Goal: Task Accomplishment & Management: Use online tool/utility

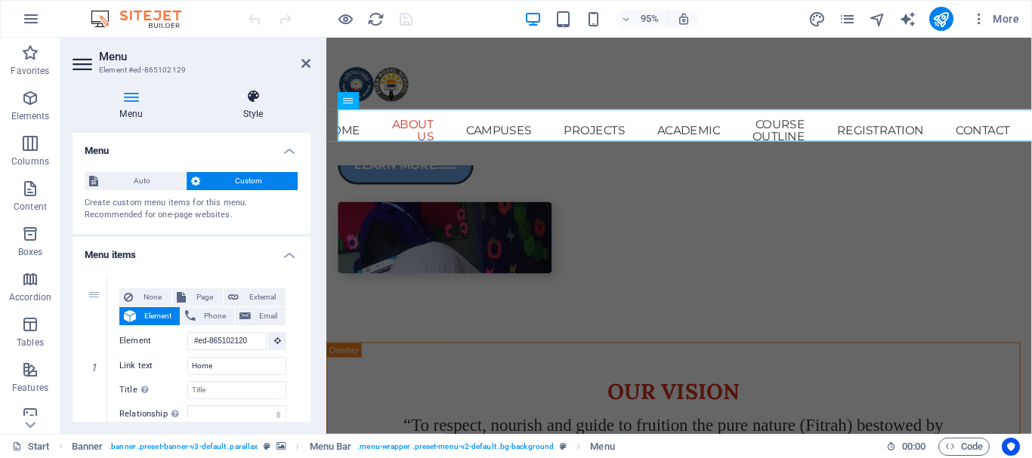
click at [253, 104] on h4 "Style" at bounding box center [253, 105] width 115 height 32
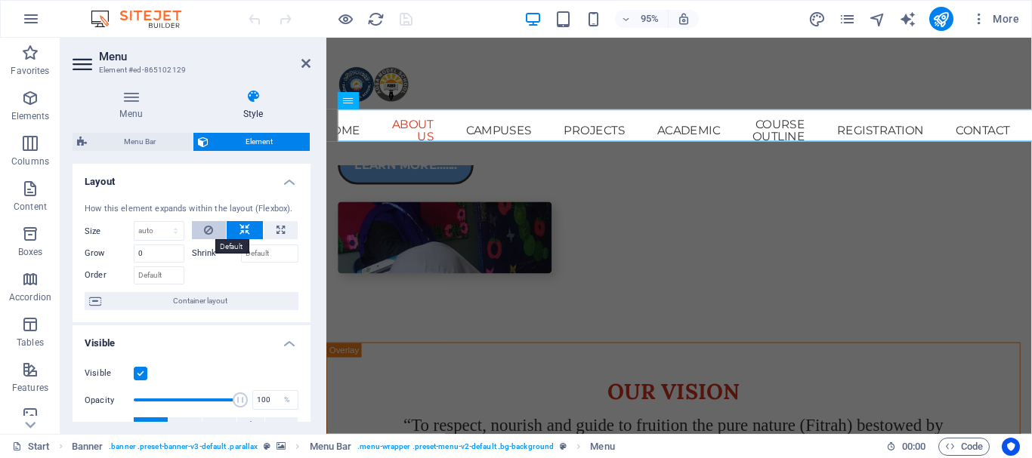
click at [212, 231] on button at bounding box center [209, 230] width 35 height 18
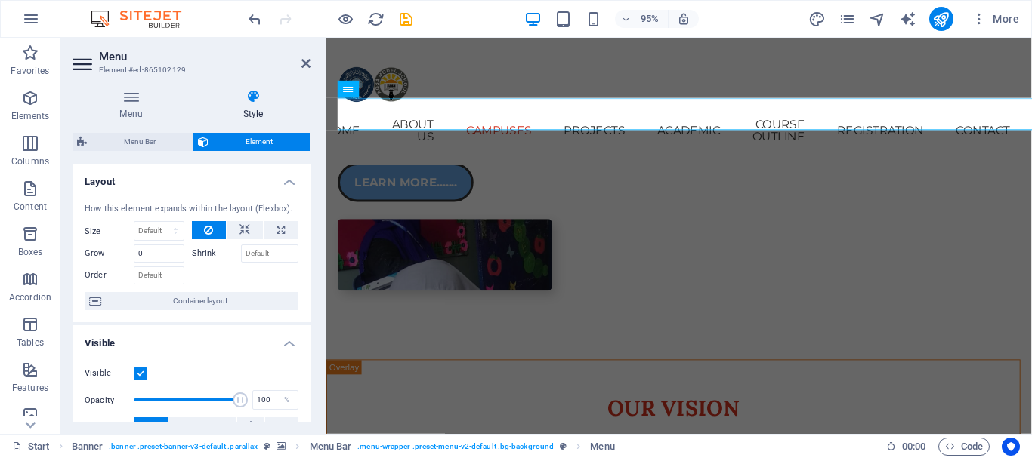
scroll to position [1223, 0]
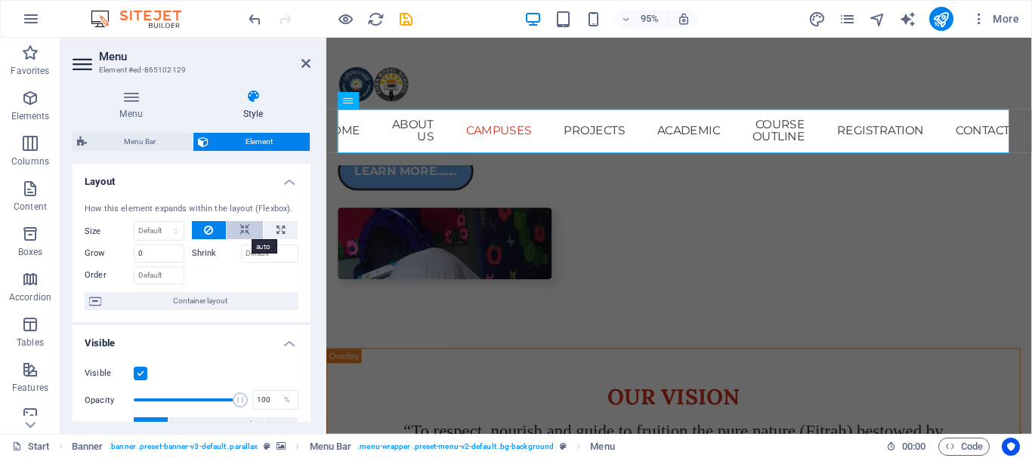
click at [245, 226] on icon at bounding box center [244, 230] width 11 height 18
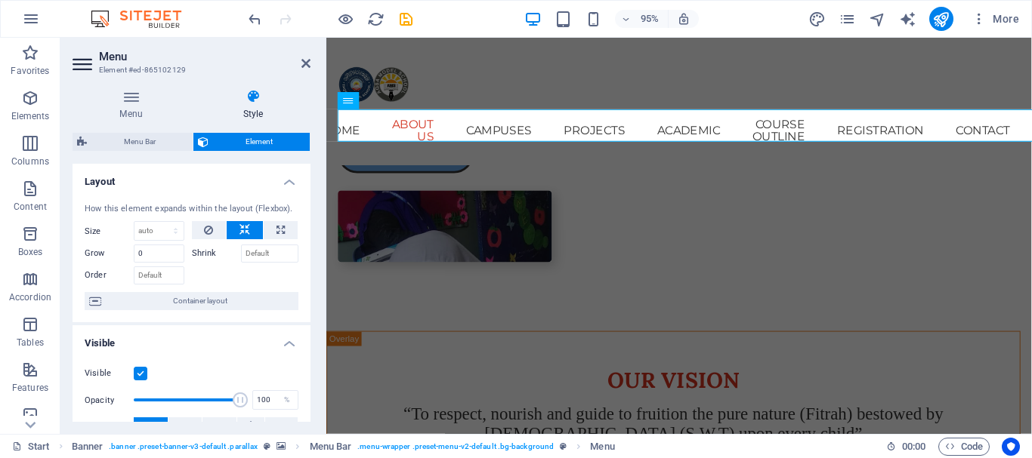
scroll to position [1211, 0]
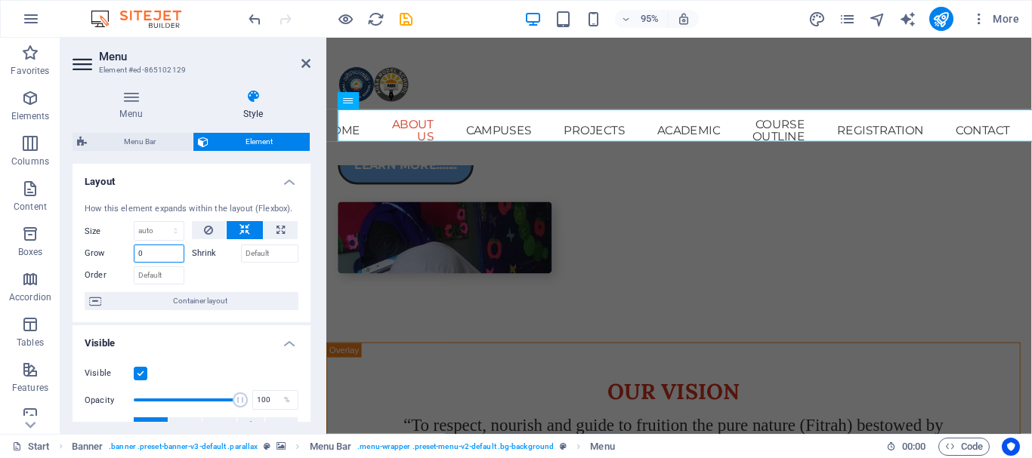
click at [160, 250] on input "0" at bounding box center [159, 254] width 51 height 18
click at [176, 252] on input "0" at bounding box center [159, 254] width 51 height 18
type input "2"
click at [235, 295] on span "Container layout" at bounding box center [200, 301] width 188 height 18
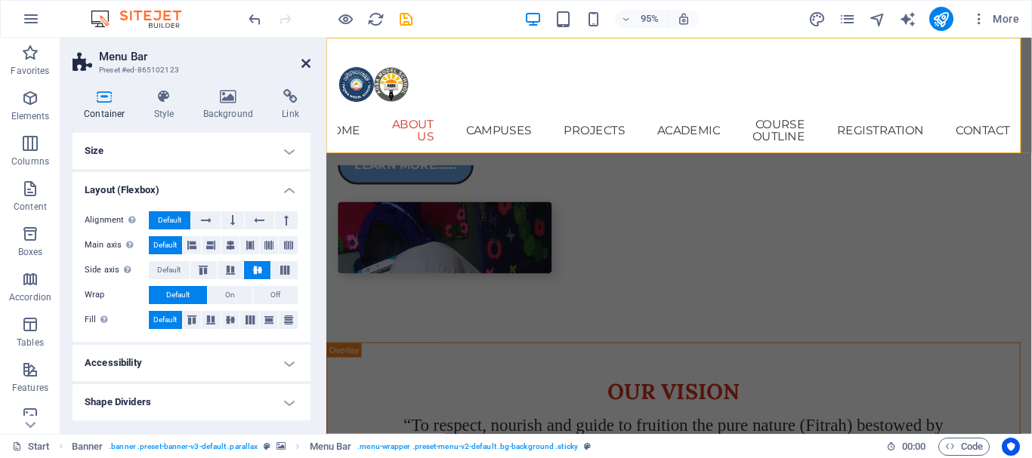
click at [307, 60] on icon at bounding box center [305, 63] width 9 height 12
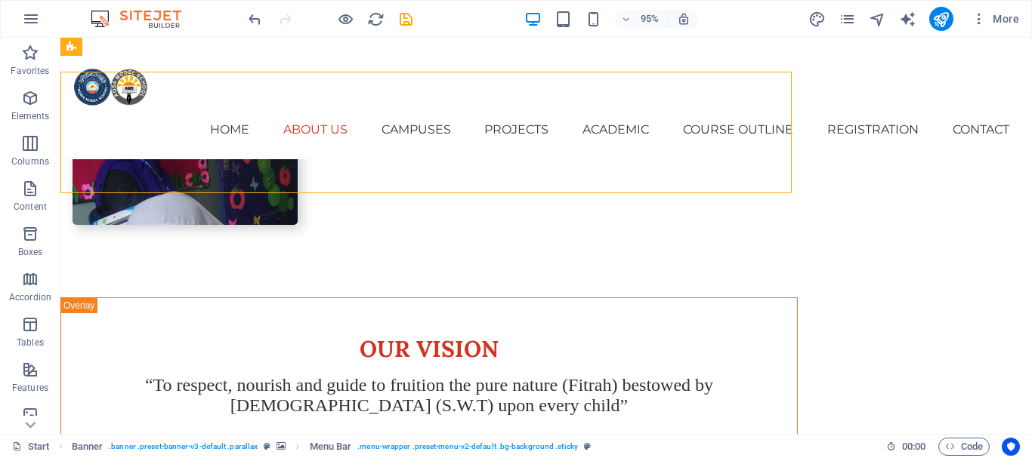
scroll to position [1177, 0]
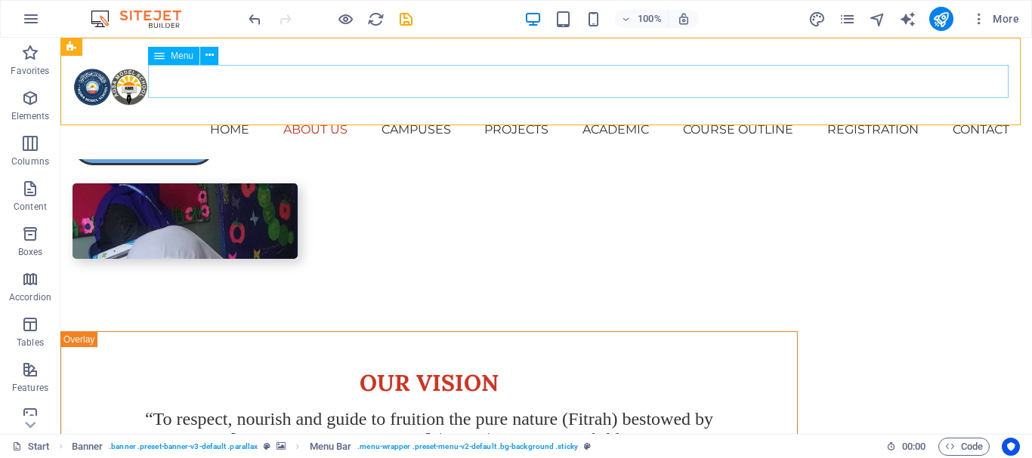
click at [446, 113] on nav "Home About us Campuses PROJECTS Academic Course outline Registration Contact" at bounding box center [546, 130] width 947 height 34
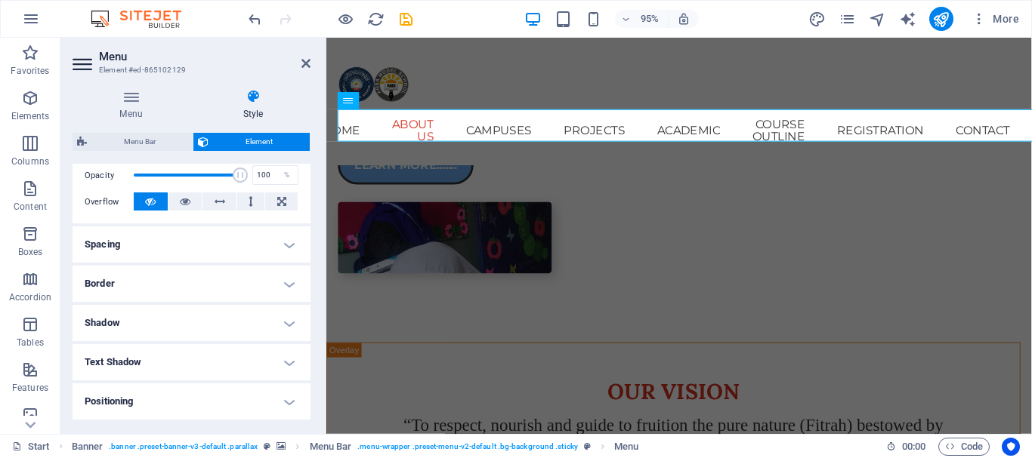
scroll to position [227, 0]
click at [285, 240] on h4 "Spacing" at bounding box center [192, 243] width 238 height 36
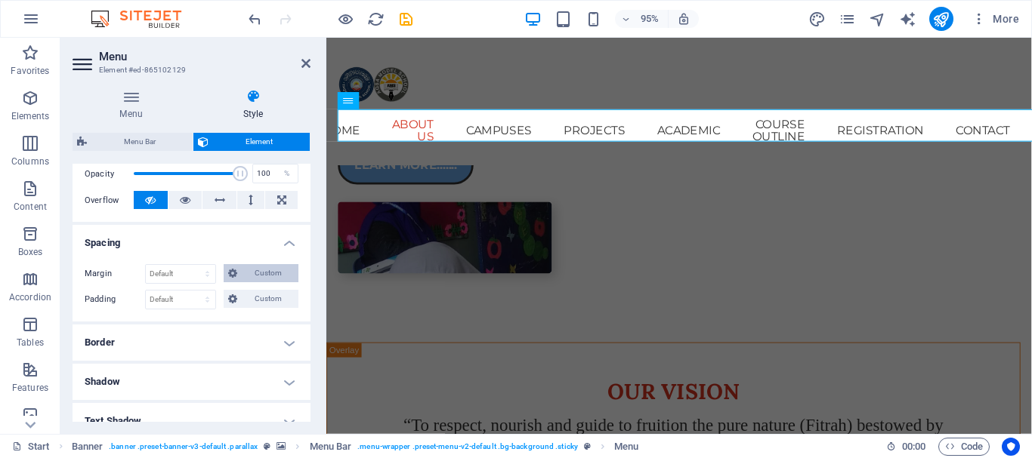
click at [245, 268] on span "Custom" at bounding box center [268, 273] width 52 height 18
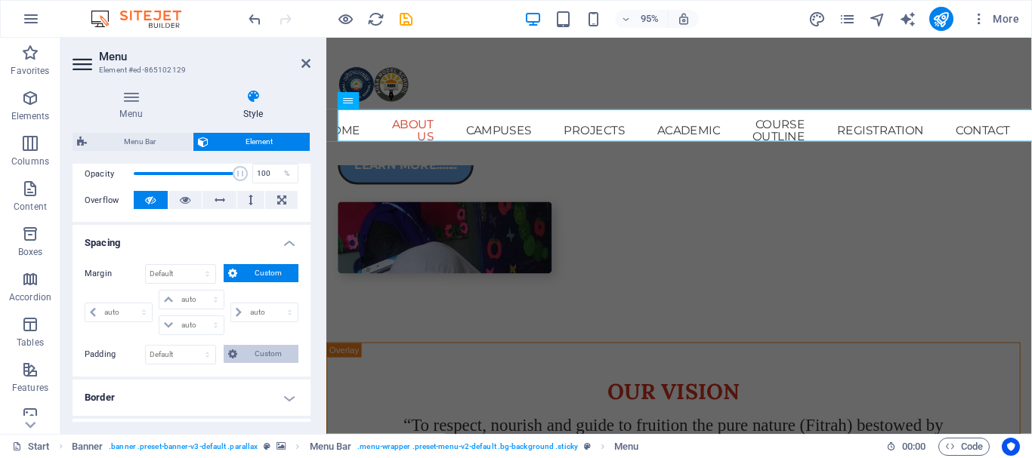
click at [267, 359] on span "Custom" at bounding box center [268, 354] width 52 height 18
click at [190, 273] on select "Default auto px % rem vw vh Custom" at bounding box center [180, 274] width 69 height 18
click at [146, 265] on select "Default auto px % rem vw vh Custom" at bounding box center [180, 274] width 69 height 18
select select "DISABLED_OPTION_VALUE"
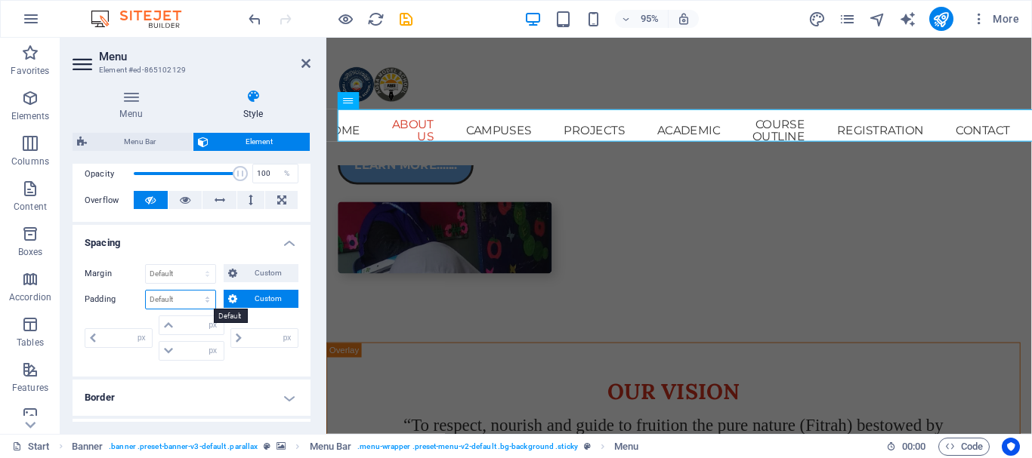
click at [193, 292] on select "Default px rem % vh vw Custom" at bounding box center [180, 300] width 69 height 18
click at [146, 291] on select "Default px rem % vh vw Custom" at bounding box center [180, 300] width 69 height 18
select select "DISABLED_OPTION_VALUE"
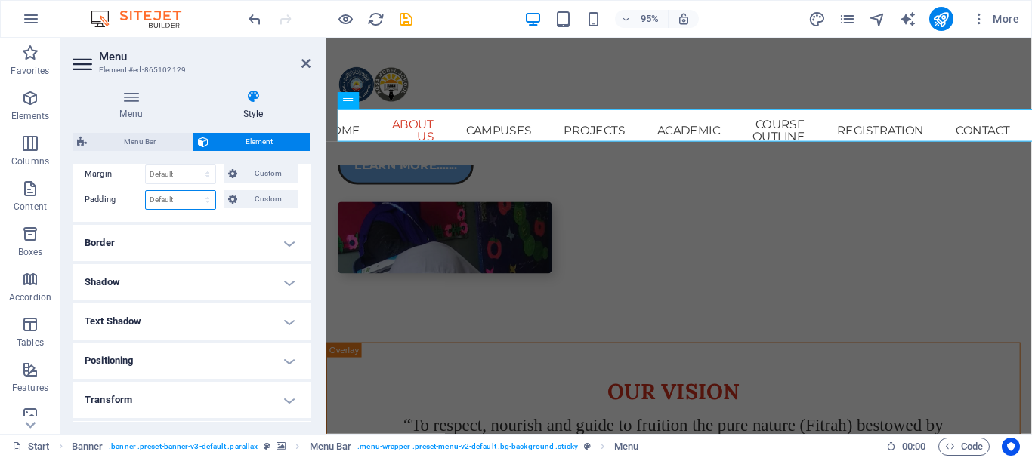
scroll to position [378, 0]
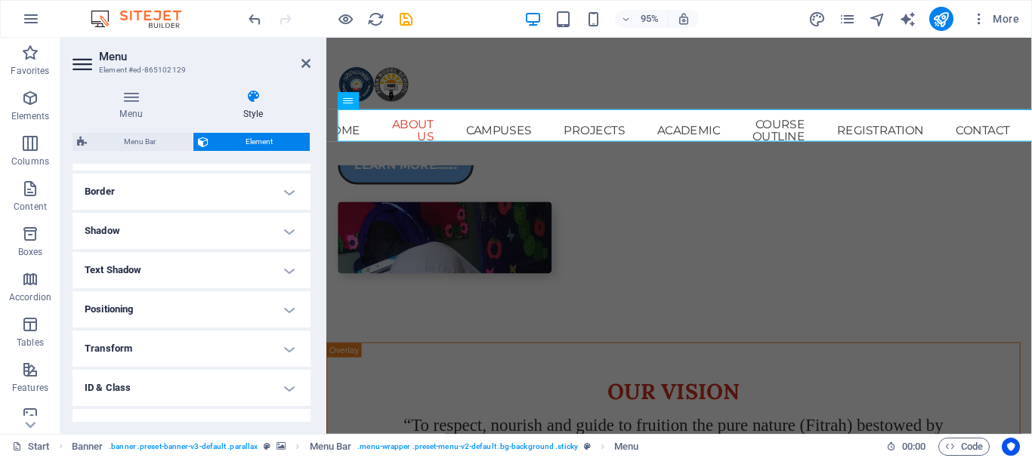
click at [285, 264] on h4 "Text Shadow" at bounding box center [192, 270] width 238 height 36
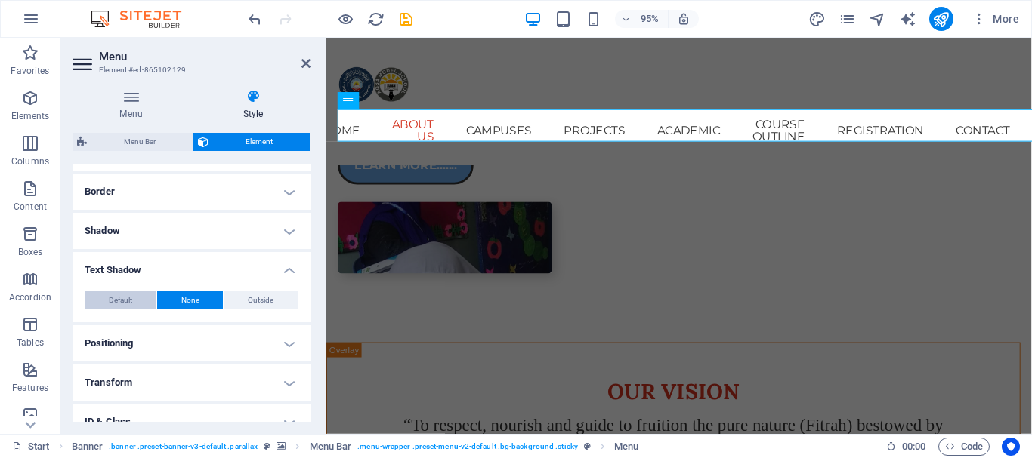
click at [127, 302] on span "Default" at bounding box center [120, 301] width 23 height 18
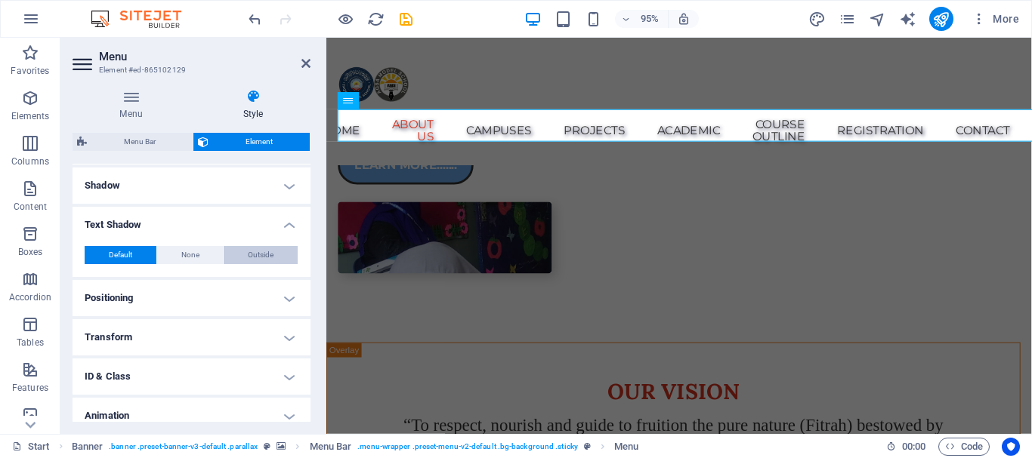
scroll to position [453, 0]
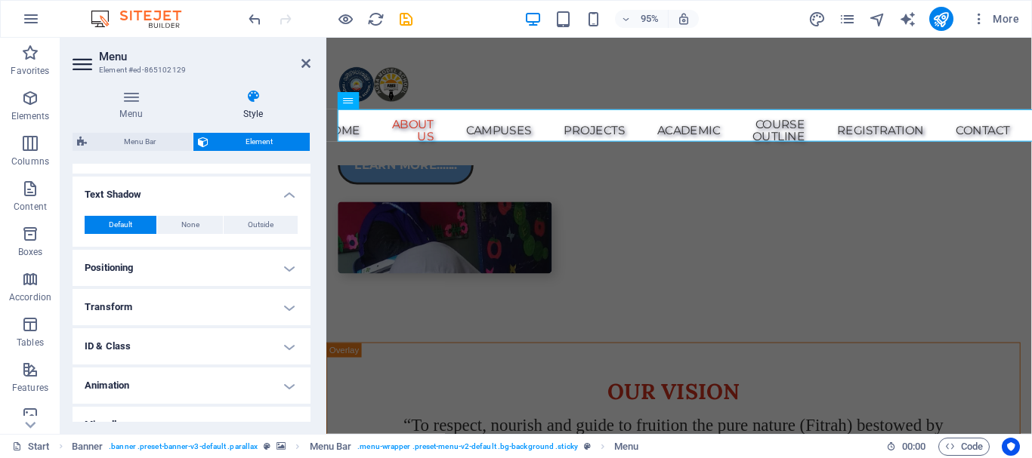
click at [285, 266] on h4 "Positioning" at bounding box center [192, 268] width 238 height 36
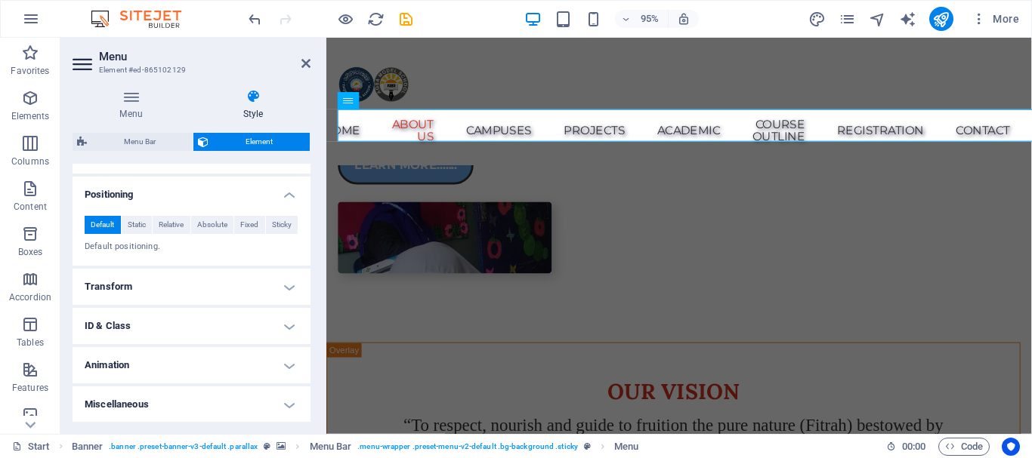
scroll to position [527, 0]
click at [287, 285] on h4 "Transform" at bounding box center [192, 286] width 238 height 36
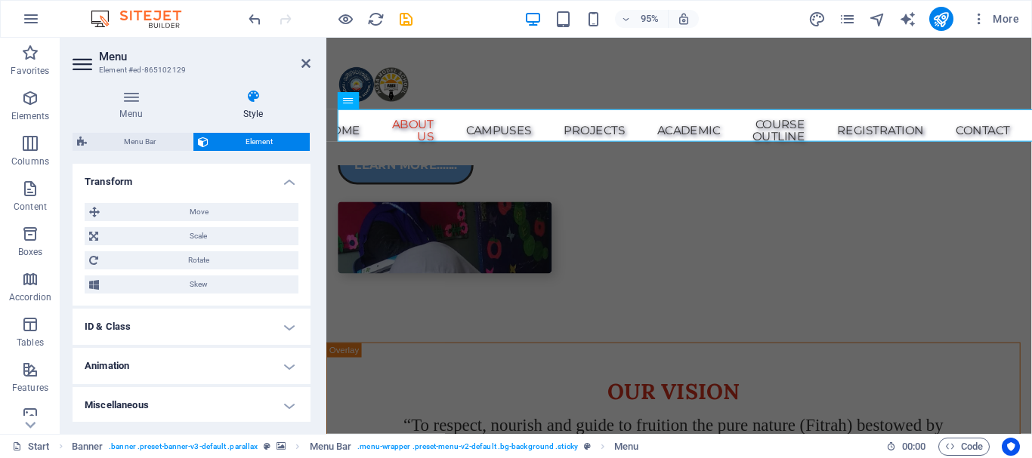
scroll to position [633, 0]
click at [130, 99] on icon at bounding box center [131, 96] width 117 height 15
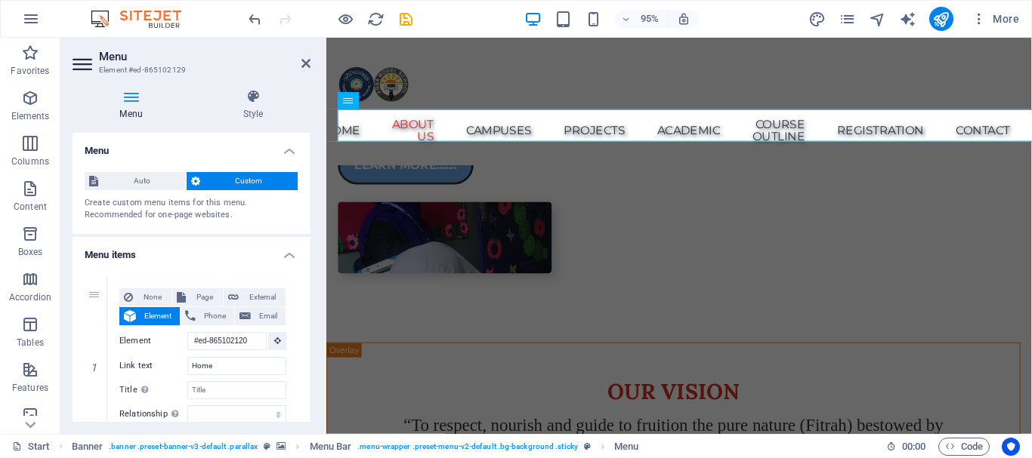
scroll to position [76, 0]
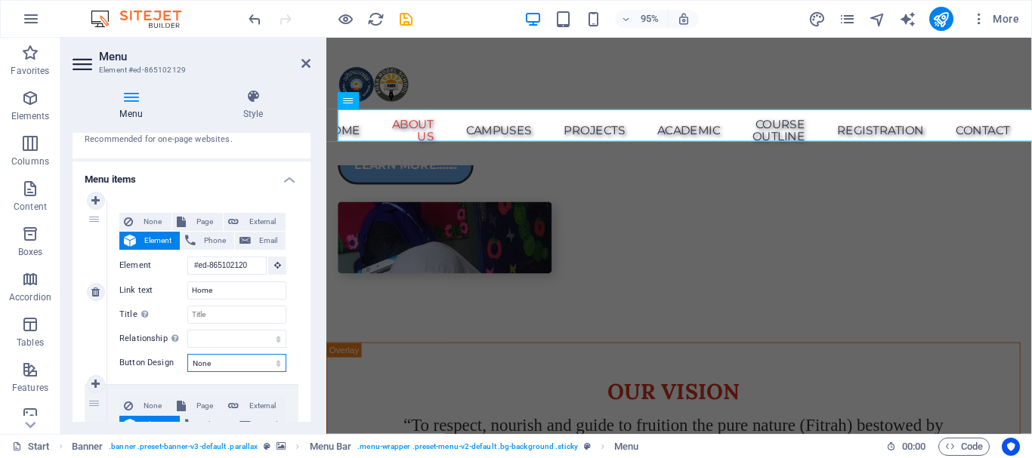
click at [276, 363] on select "None Default Primary Secondary" at bounding box center [236, 363] width 99 height 18
select select "default"
click at [187, 354] on select "None Default Primary Secondary" at bounding box center [236, 363] width 99 height 18
select select
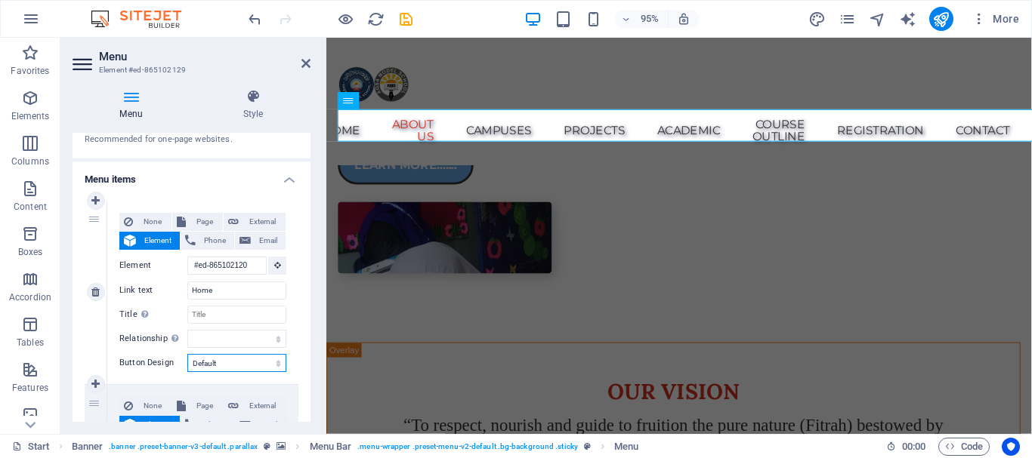
select select
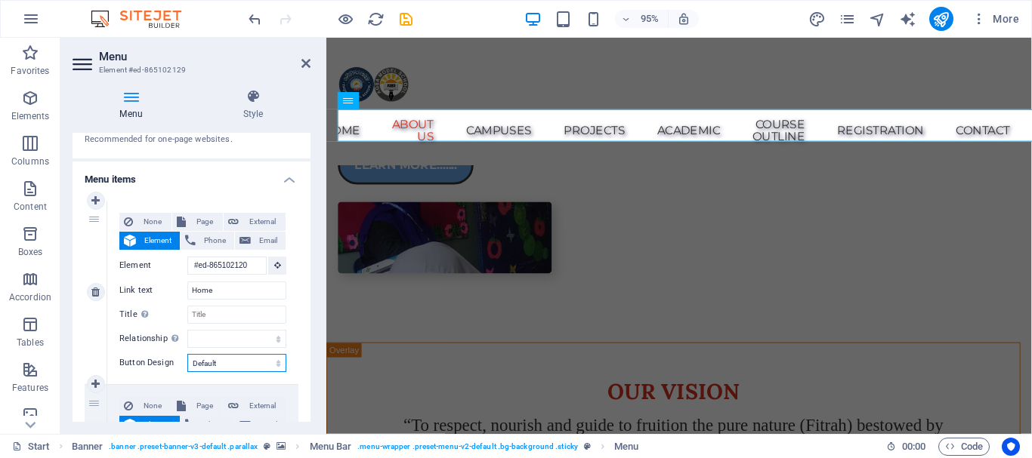
select select
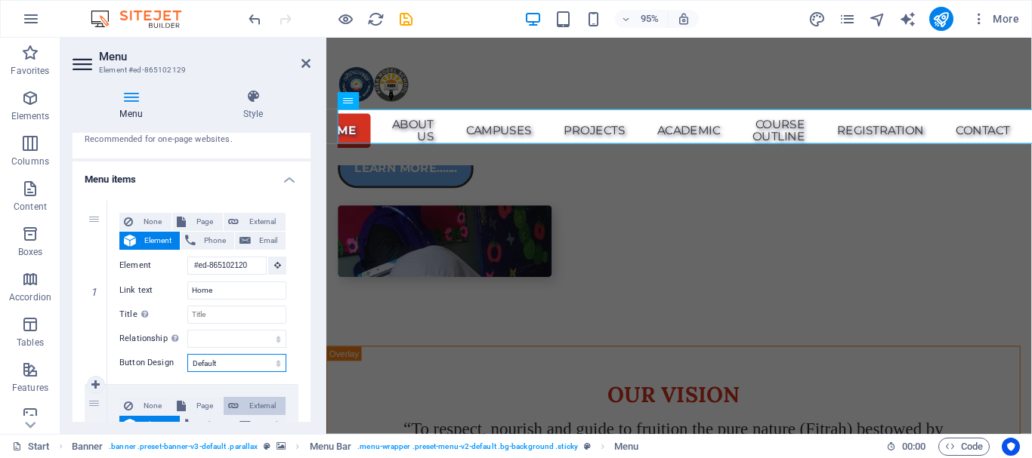
scroll to position [1213, 0]
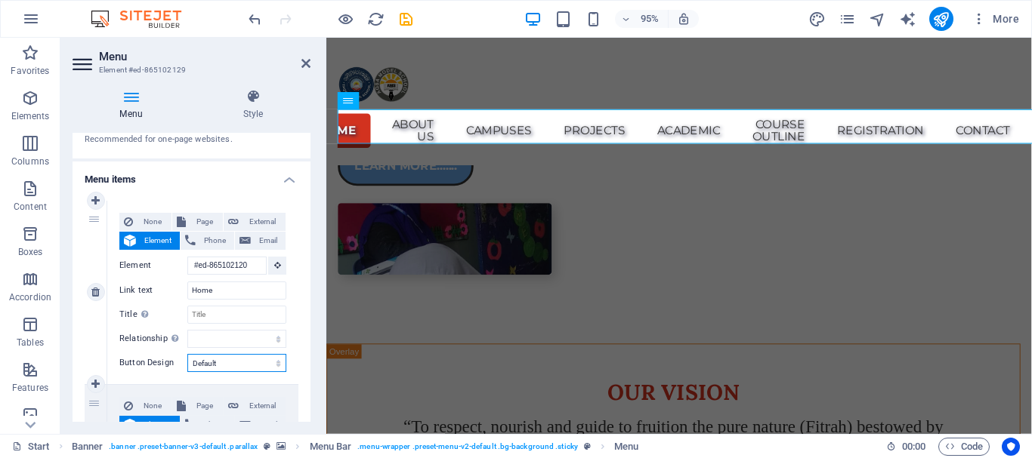
click at [276, 362] on select "None Default Primary Secondary" at bounding box center [236, 363] width 99 height 18
select select "primary"
click at [187, 354] on select "None Default Primary Secondary" at bounding box center [236, 363] width 99 height 18
select select
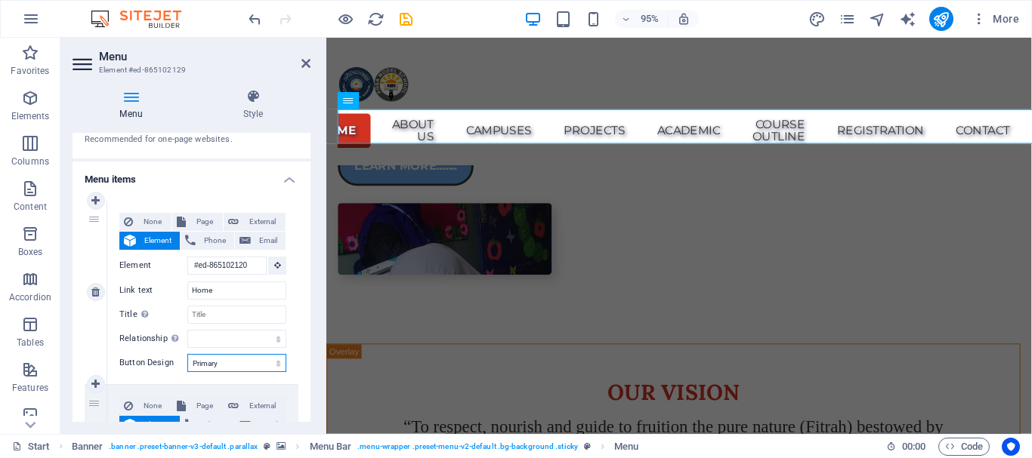
select select
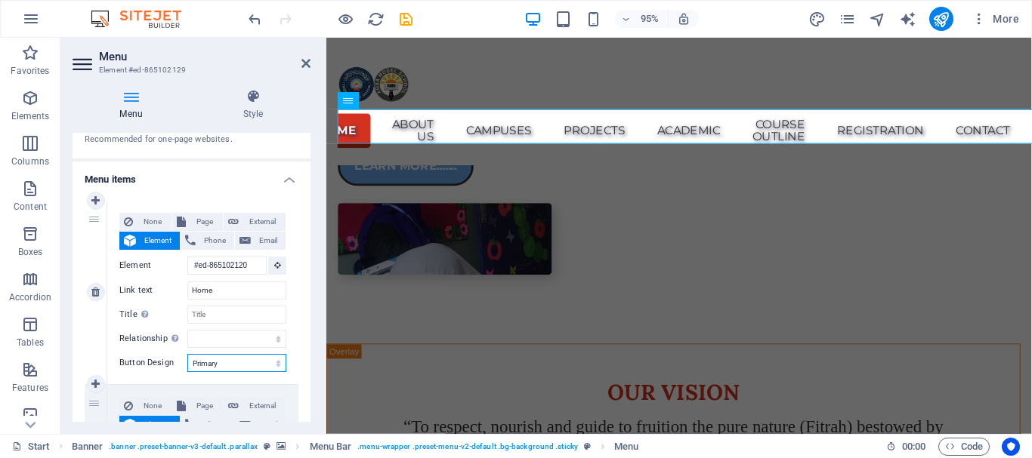
select select
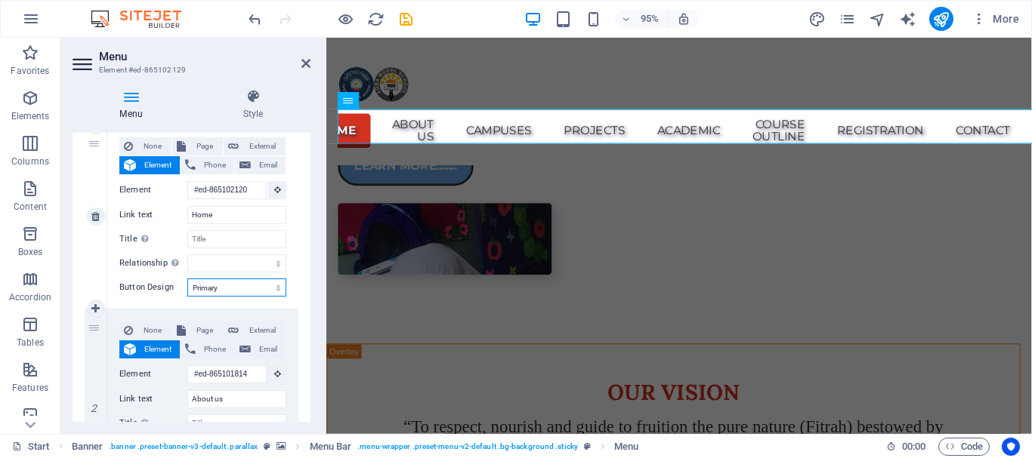
click at [276, 286] on select "None Default Primary Secondary" at bounding box center [236, 288] width 99 height 18
select select "secondary"
click at [187, 279] on select "None Default Primary Secondary" at bounding box center [236, 288] width 99 height 18
select select
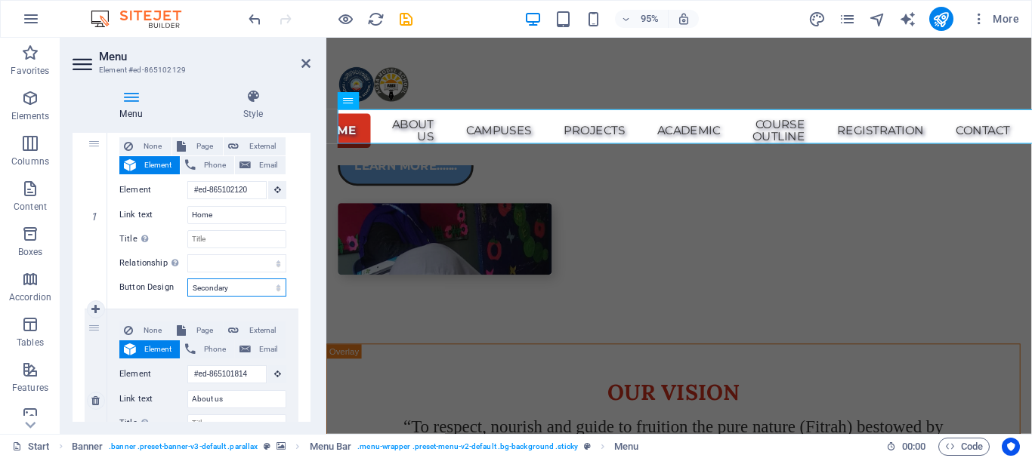
select select
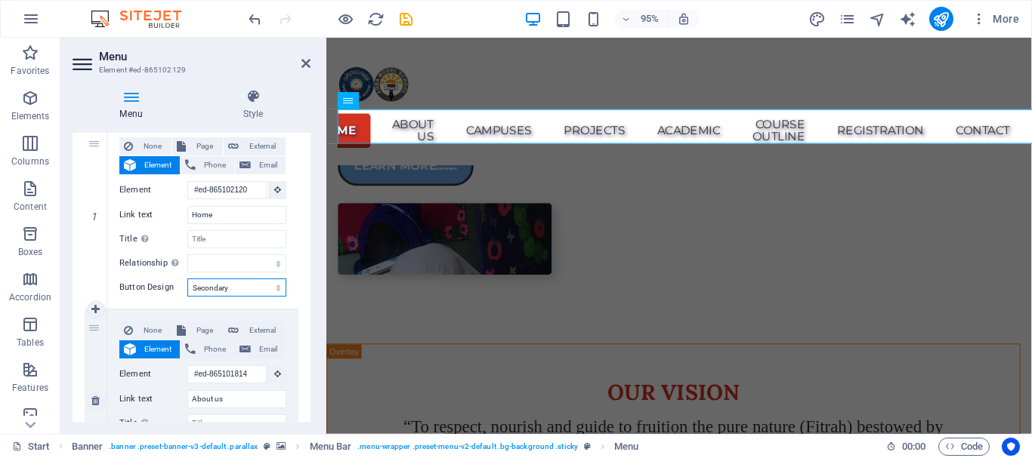
select select
click at [276, 288] on select "None Default Primary Secondary" at bounding box center [236, 288] width 99 height 18
select select "default"
click at [187, 279] on select "None Default Primary Secondary" at bounding box center [236, 288] width 99 height 18
select select
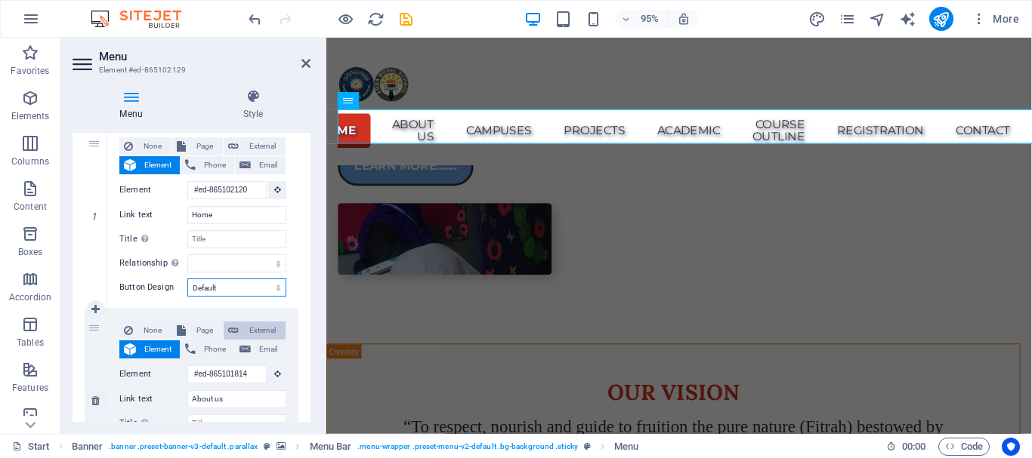
select select
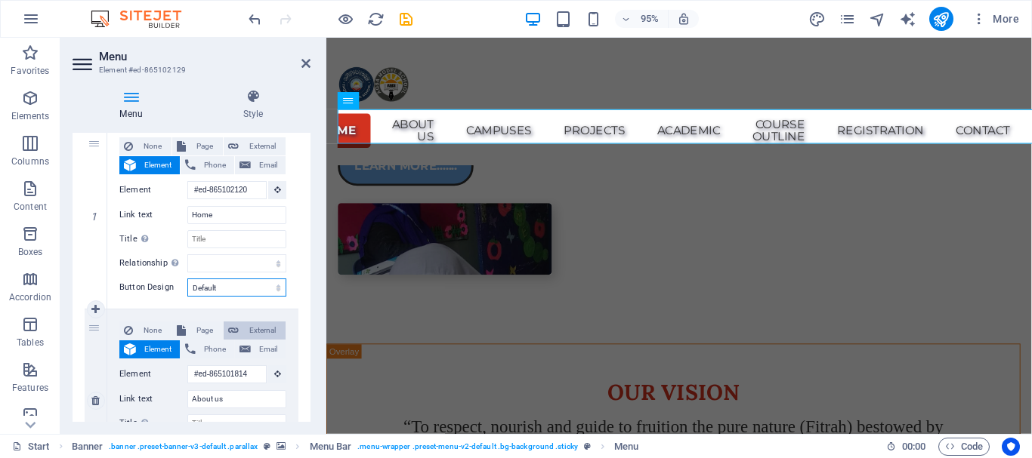
select select
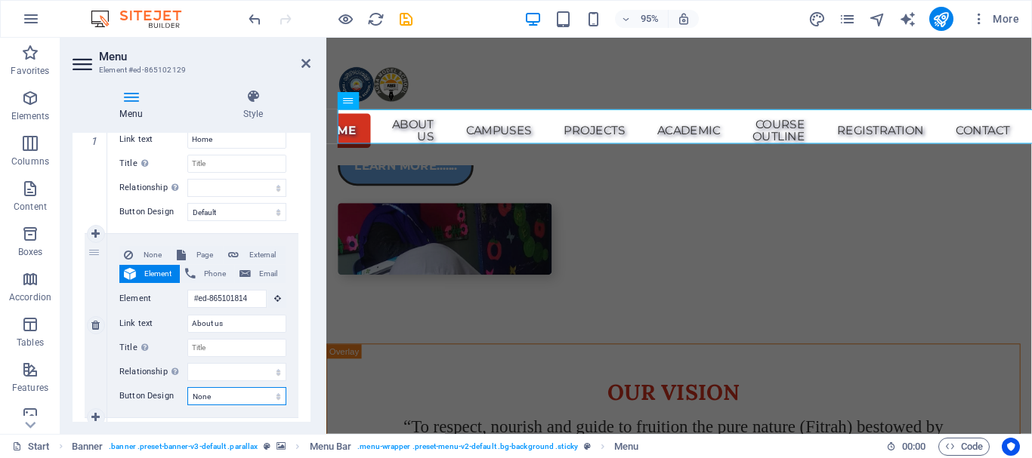
click at [273, 395] on select "None Default Primary Secondary" at bounding box center [236, 396] width 99 height 18
select select "default"
click at [187, 387] on select "None Default Primary Secondary" at bounding box center [236, 396] width 99 height 18
select select
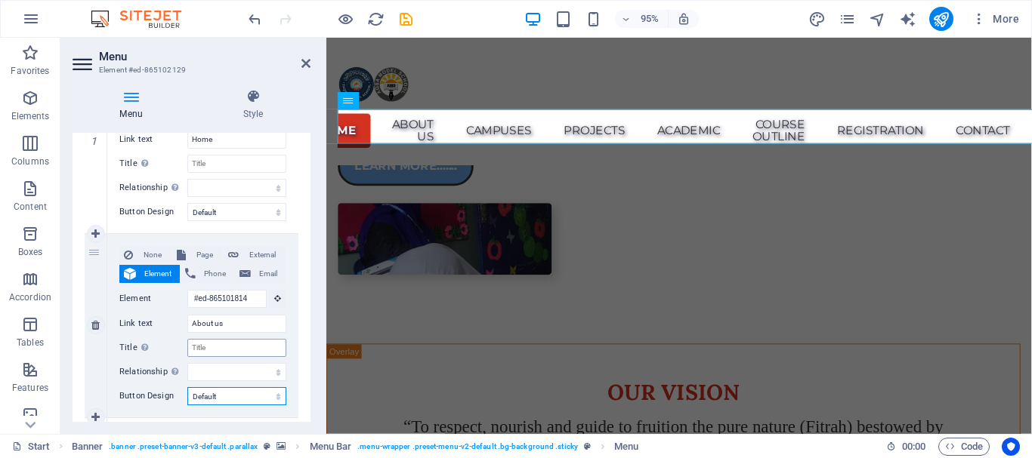
select select
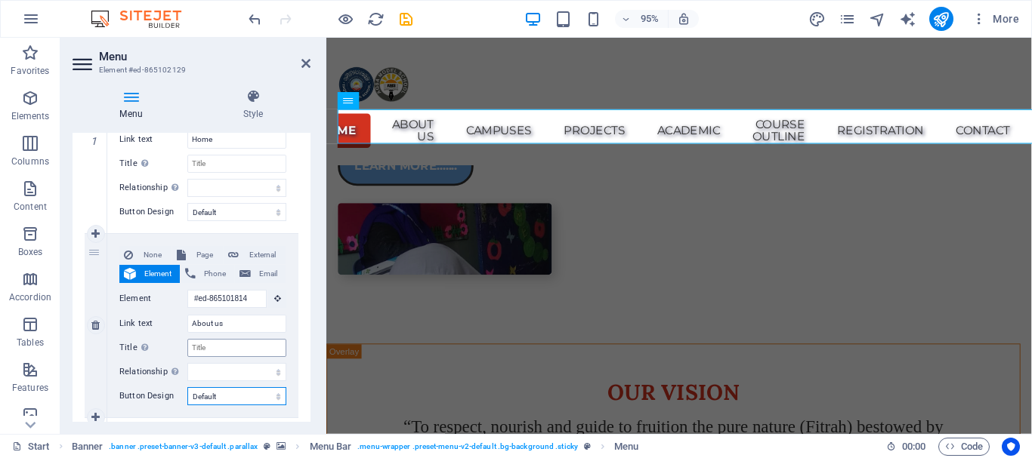
select select
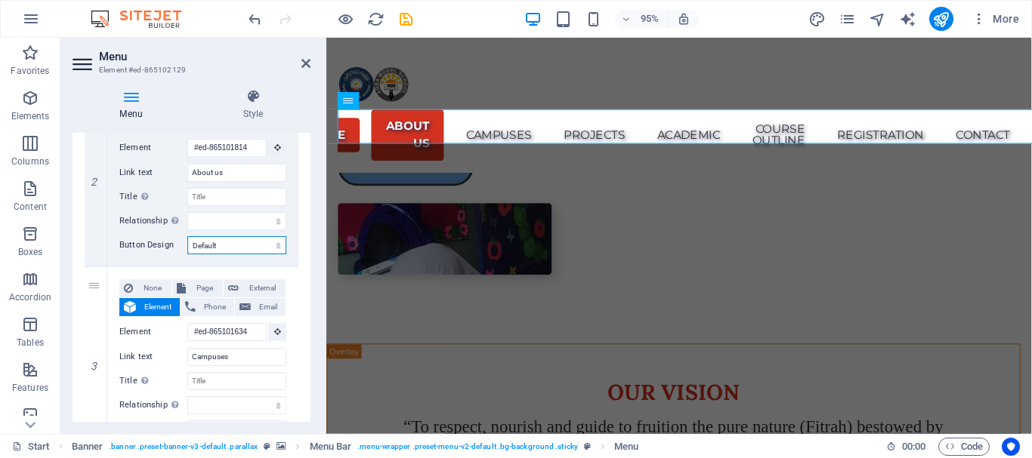
scroll to position [453, 0]
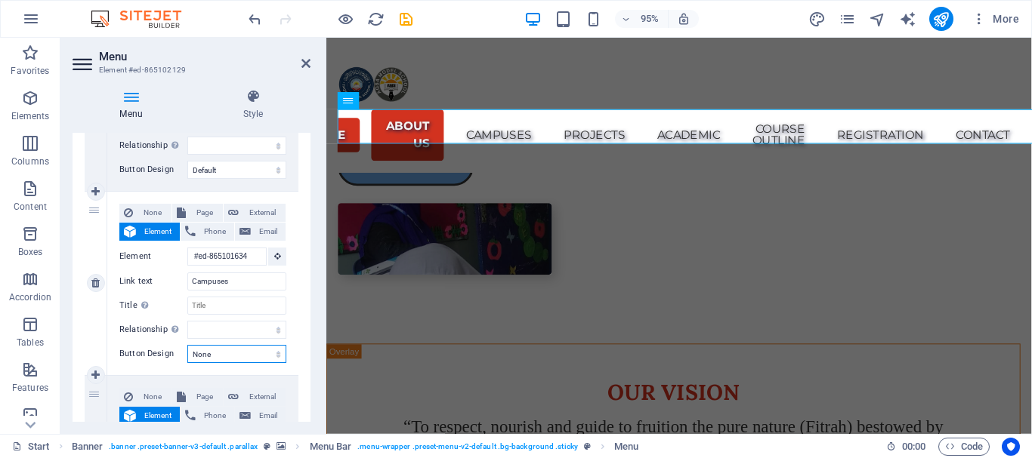
click at [275, 354] on select "None Default Primary Secondary" at bounding box center [236, 354] width 99 height 18
select select "default"
click at [187, 345] on select "None Default Primary Secondary" at bounding box center [236, 354] width 99 height 18
select select
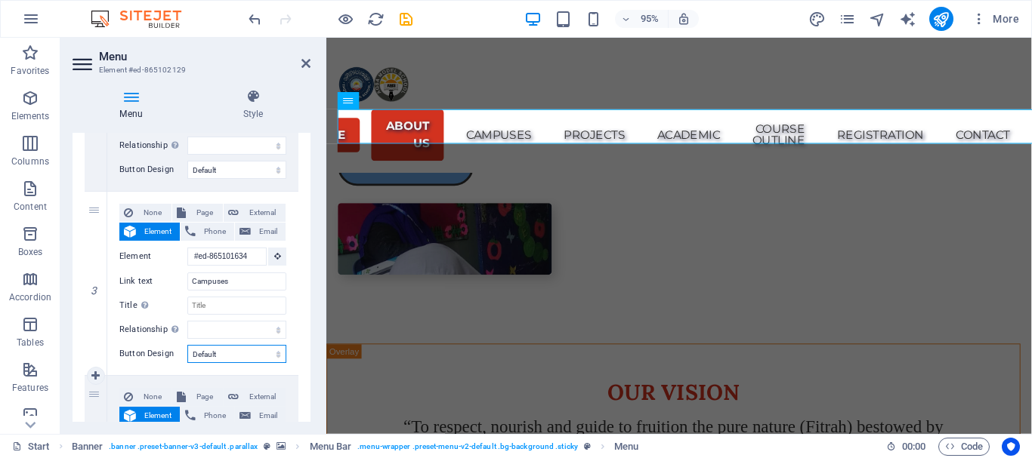
select select
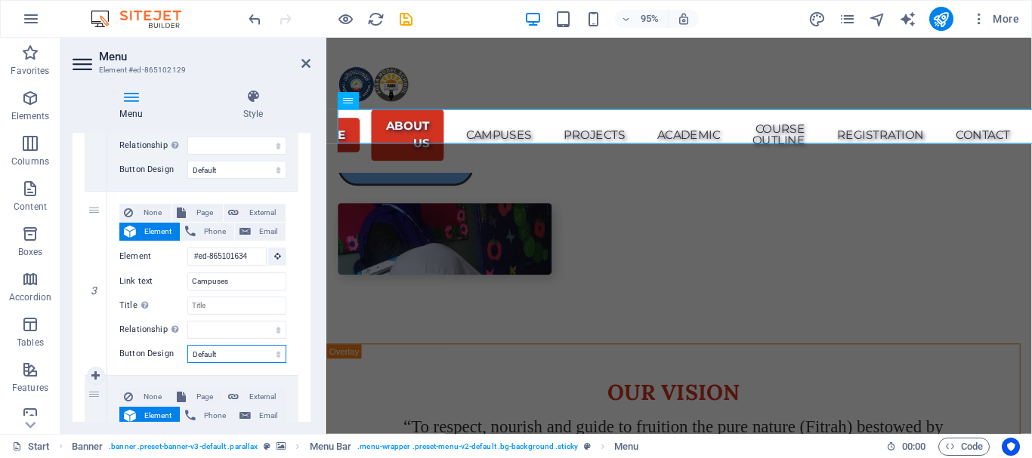
select select
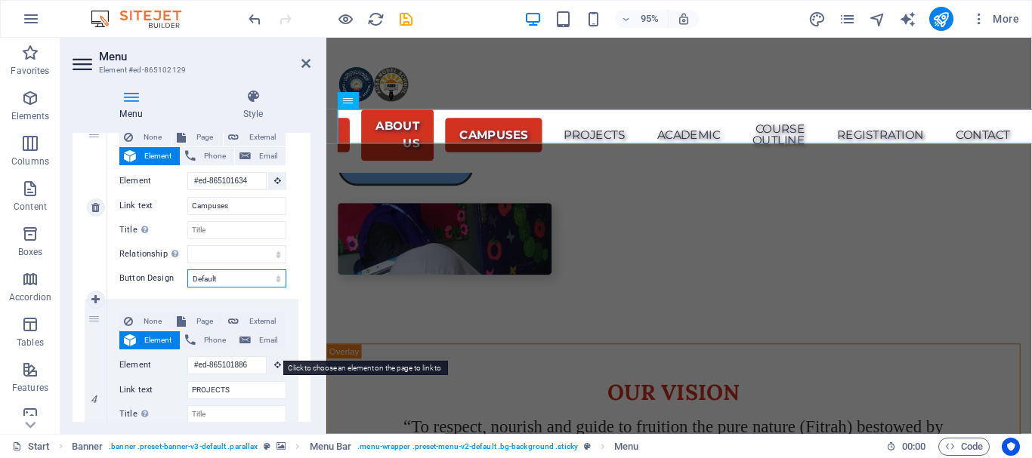
scroll to position [604, 0]
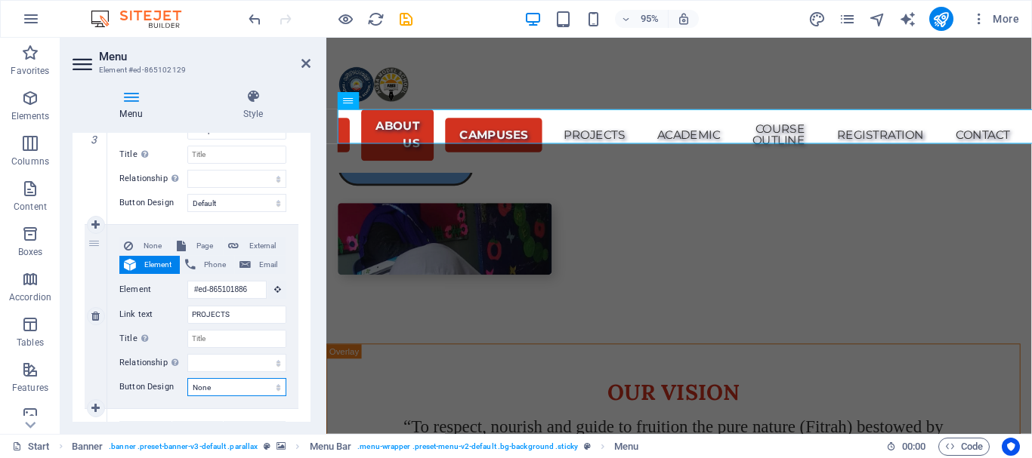
click at [274, 386] on select "None Default Primary Secondary" at bounding box center [236, 387] width 99 height 18
select select "default"
click at [187, 378] on select "None Default Primary Secondary" at bounding box center [236, 387] width 99 height 18
select select
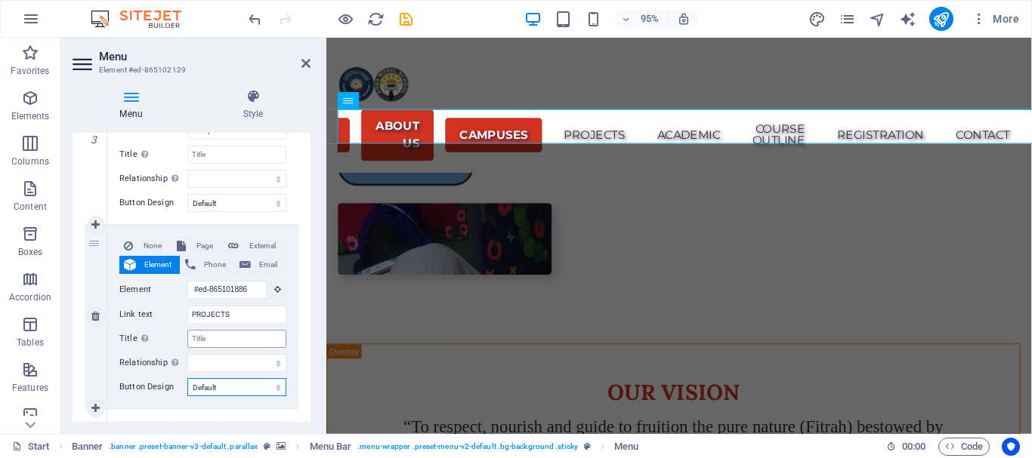
select select
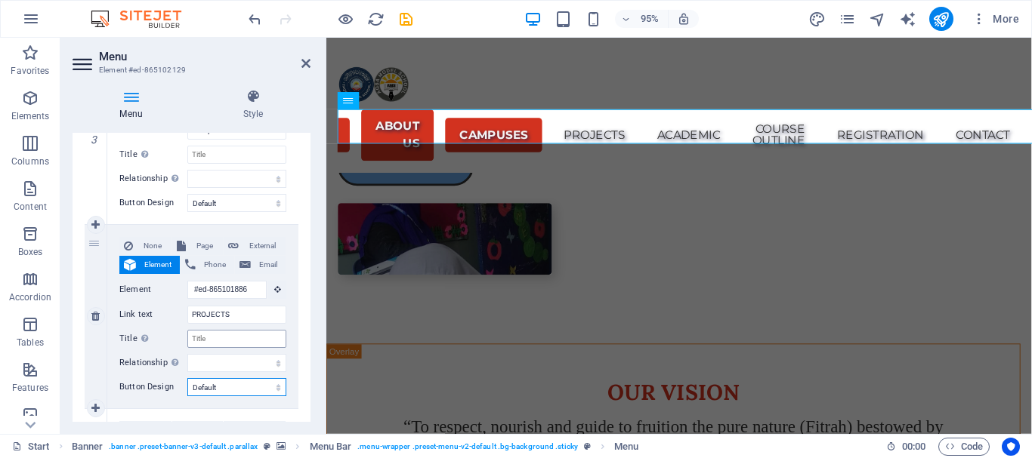
select select
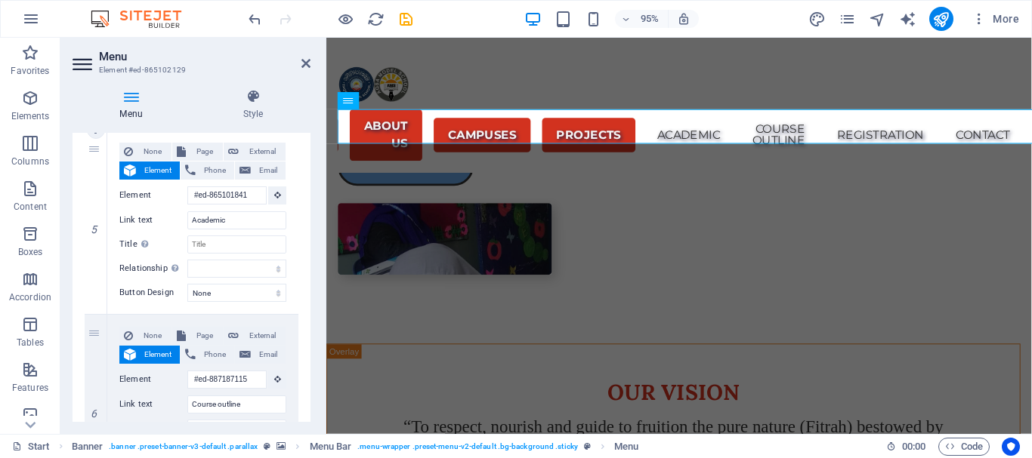
scroll to position [906, 0]
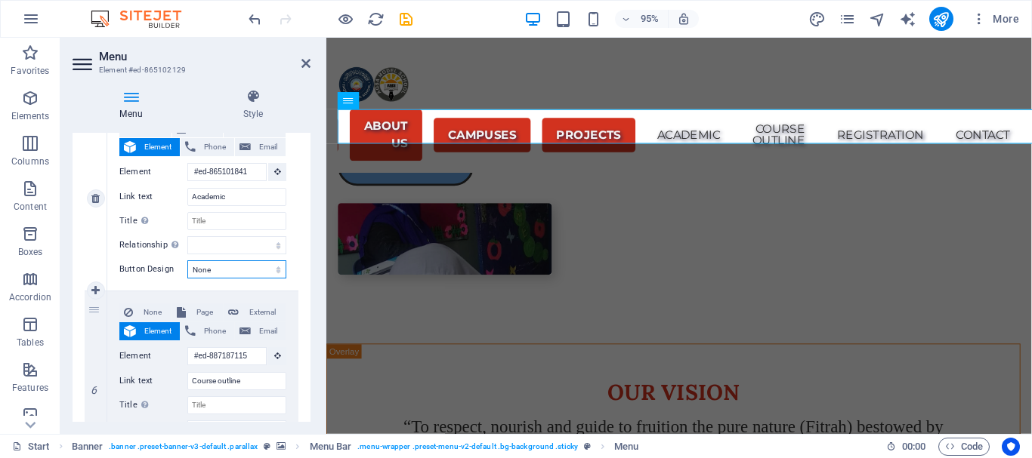
click at [277, 270] on select "None Default Primary Secondary" at bounding box center [236, 270] width 99 height 18
select select "default"
click at [187, 261] on select "None Default Primary Secondary" at bounding box center [236, 270] width 99 height 18
select select
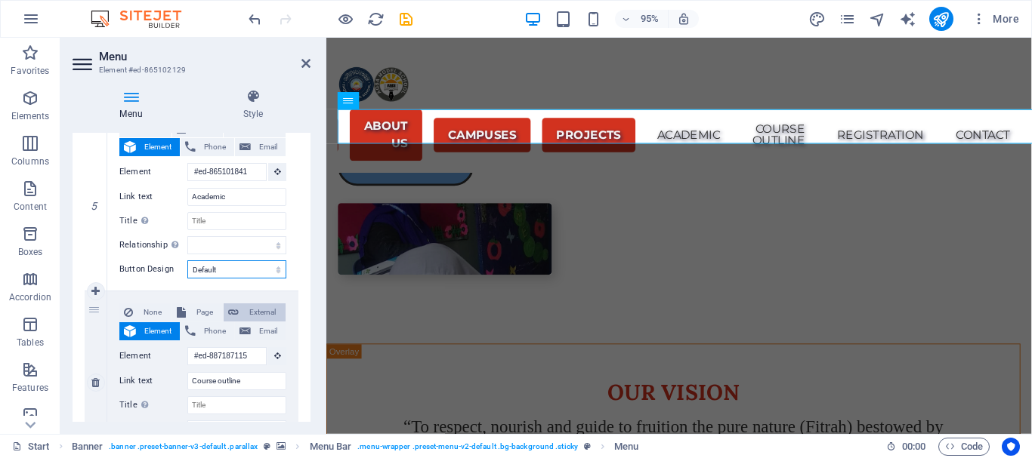
select select
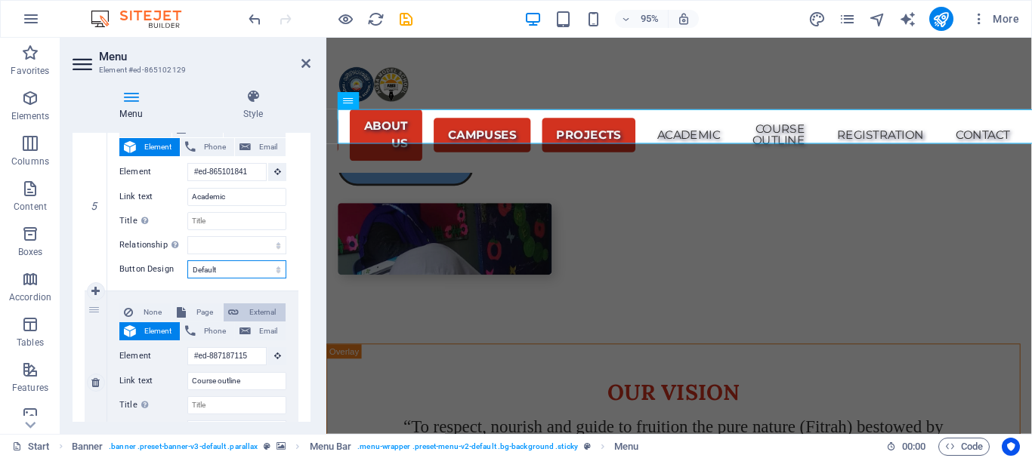
select select
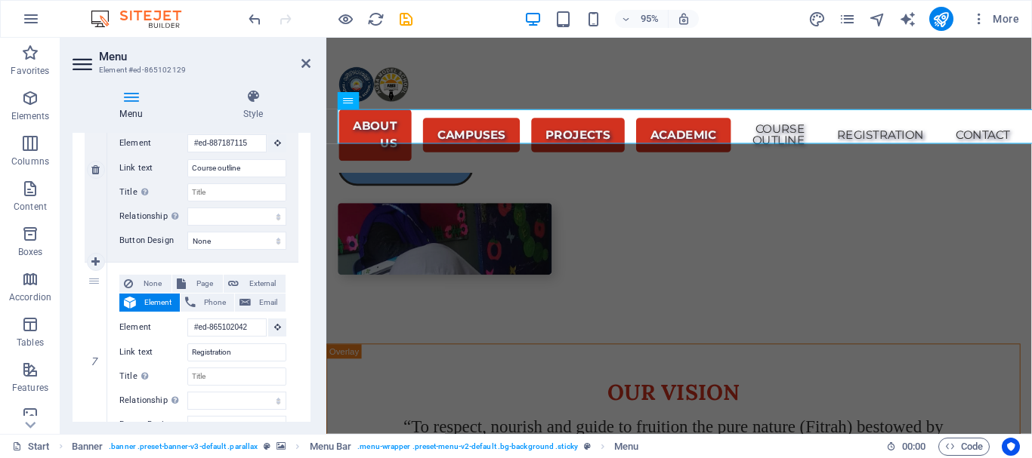
scroll to position [1133, 0]
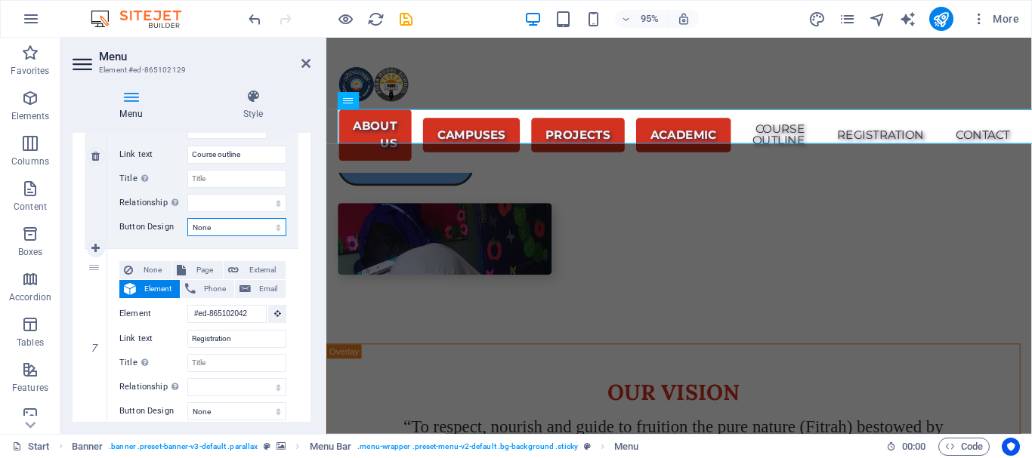
click at [275, 224] on select "None Default Primary Secondary" at bounding box center [236, 227] width 99 height 18
click at [187, 218] on select "None Default Primary Secondary" at bounding box center [236, 227] width 99 height 18
click at [276, 225] on select "None Default Primary Secondary" at bounding box center [236, 227] width 99 height 18
select select "default"
click at [187, 218] on select "None Default Primary Secondary" at bounding box center [236, 227] width 99 height 18
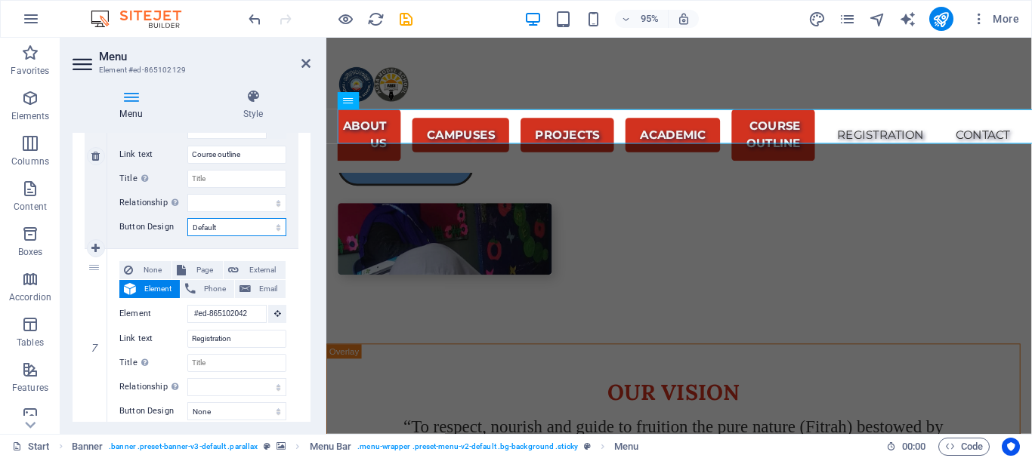
select select
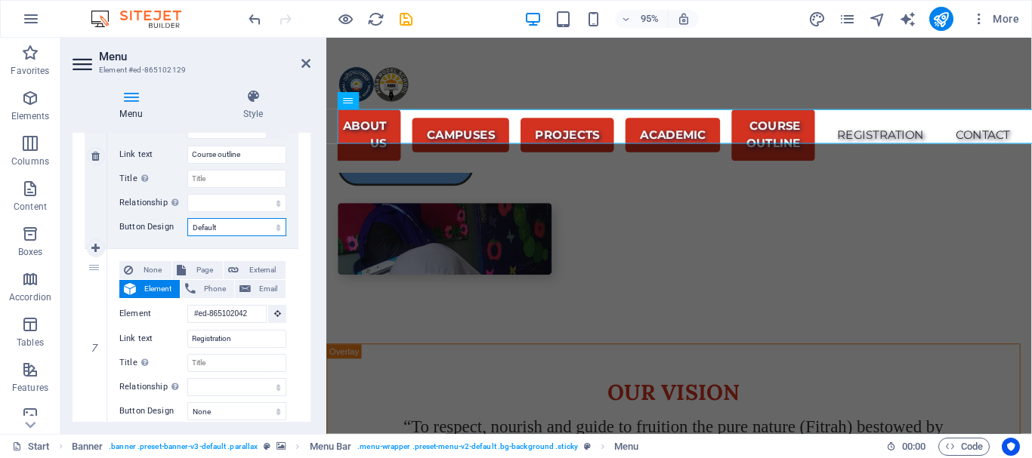
select select
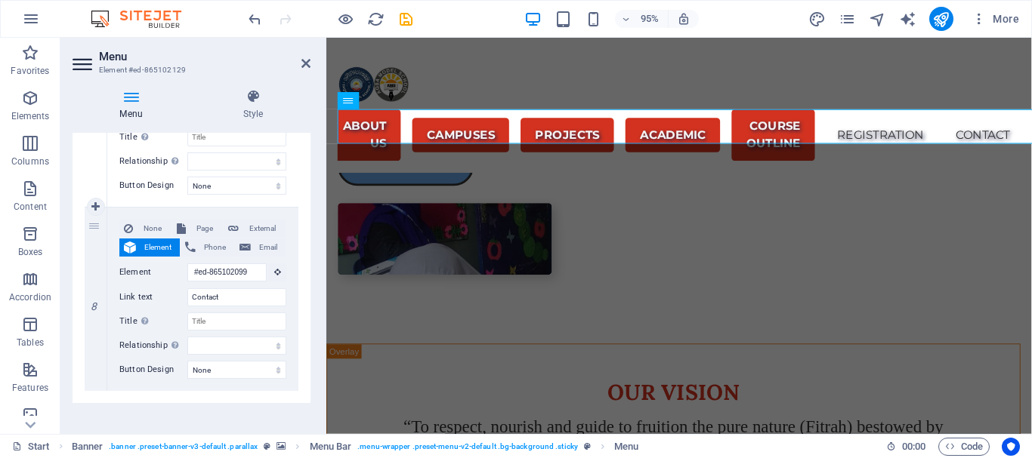
scroll to position [1359, 0]
click at [276, 186] on select "None Default Primary Secondary" at bounding box center [236, 185] width 99 height 18
select select "default"
click at [187, 176] on select "None Default Primary Secondary" at bounding box center [236, 185] width 99 height 18
select select
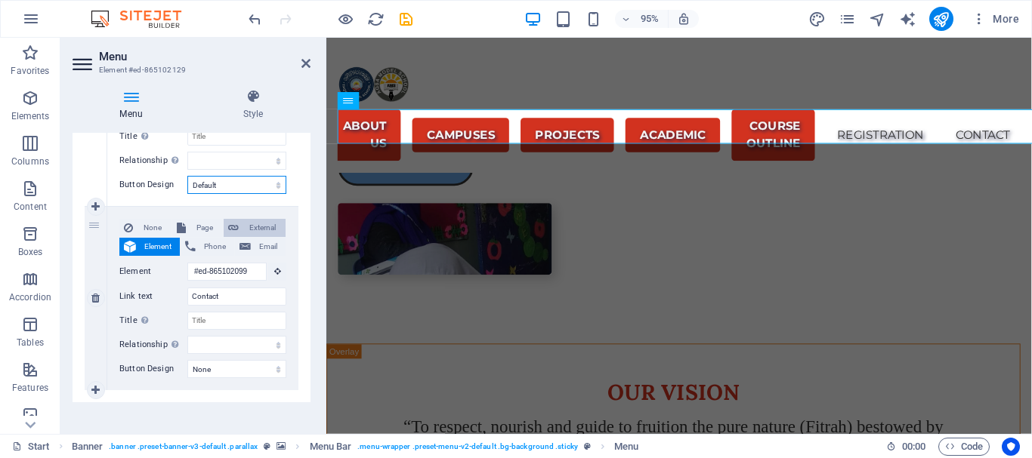
select select
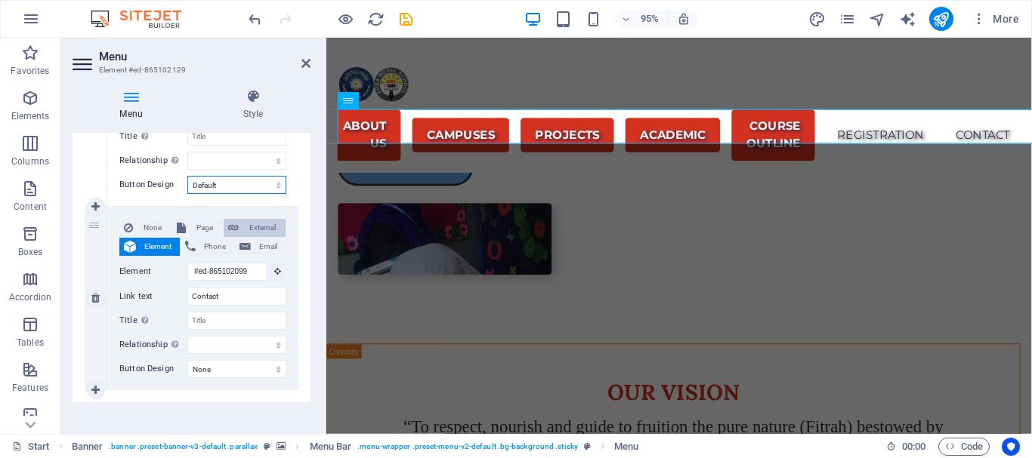
select select
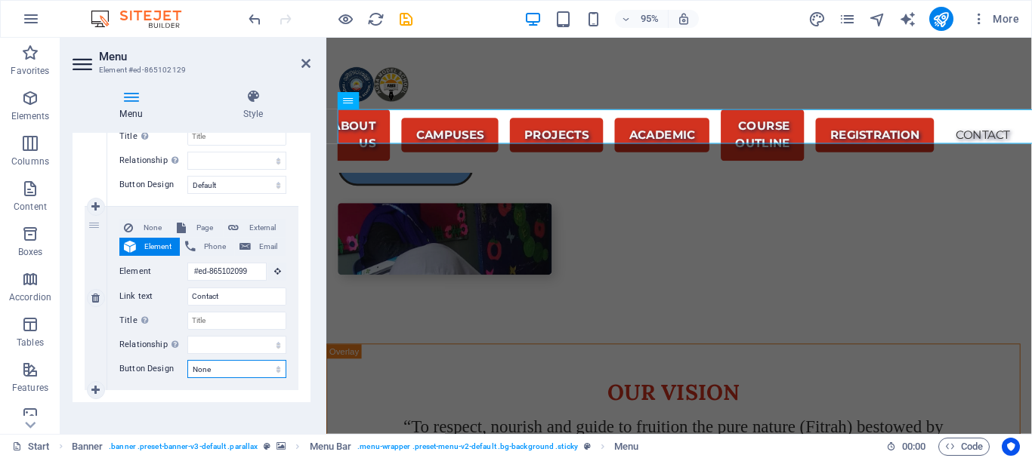
click at [276, 366] on select "None Default Primary Secondary" at bounding box center [236, 369] width 99 height 18
select select "default"
click at [187, 360] on select "None Default Primary Secondary" at bounding box center [236, 369] width 99 height 18
select select
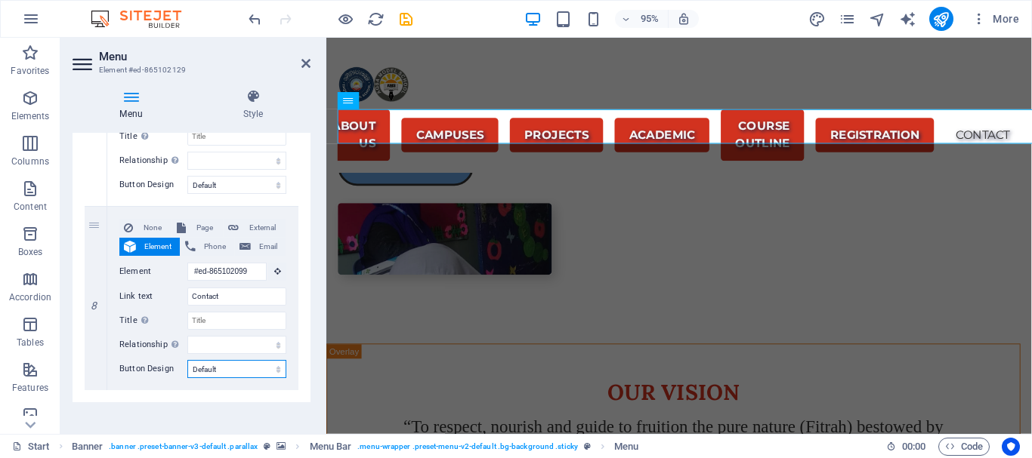
select select
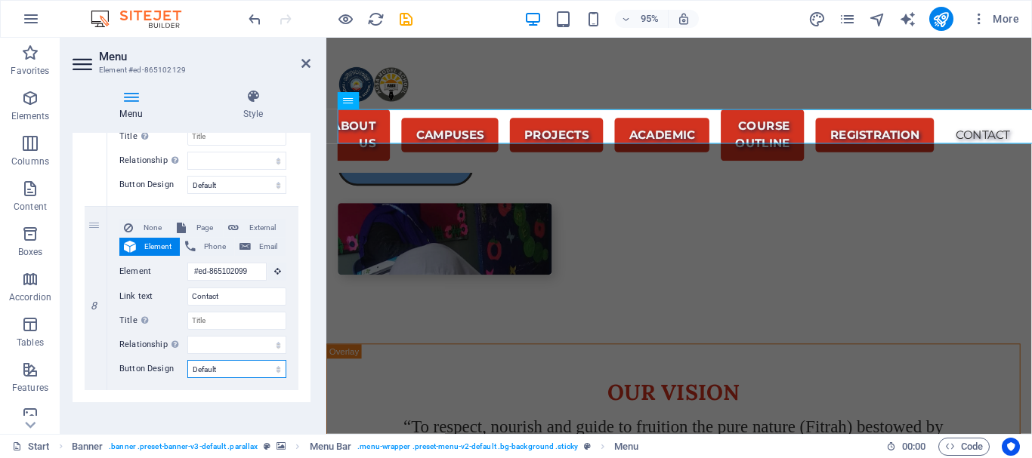
select select
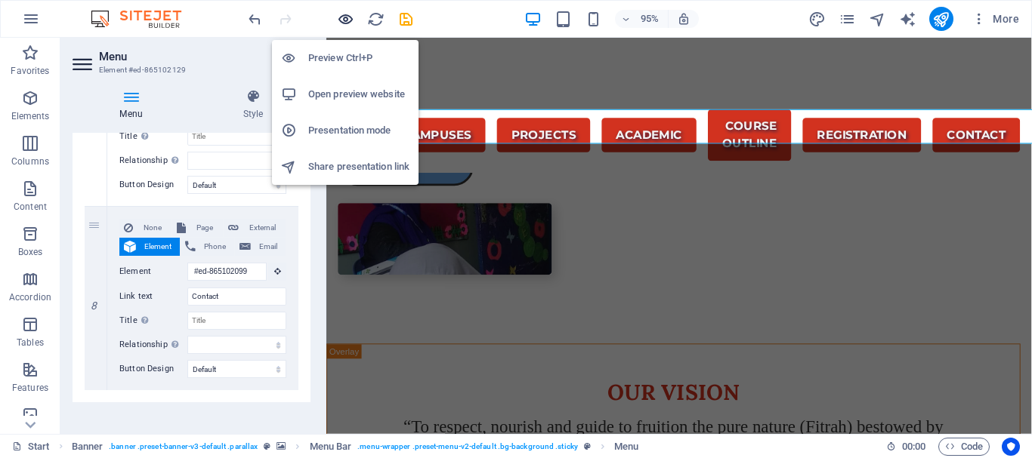
click at [341, 18] on icon "button" at bounding box center [345, 19] width 17 height 17
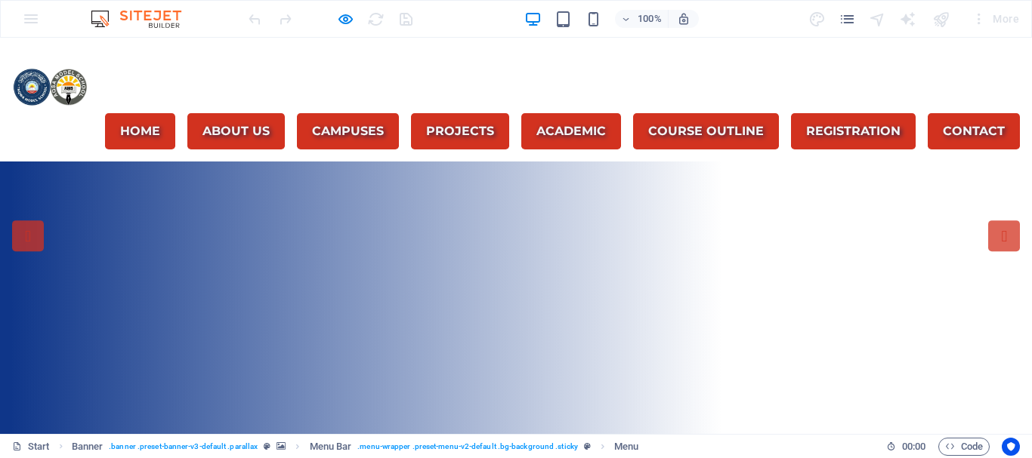
scroll to position [151, 0]
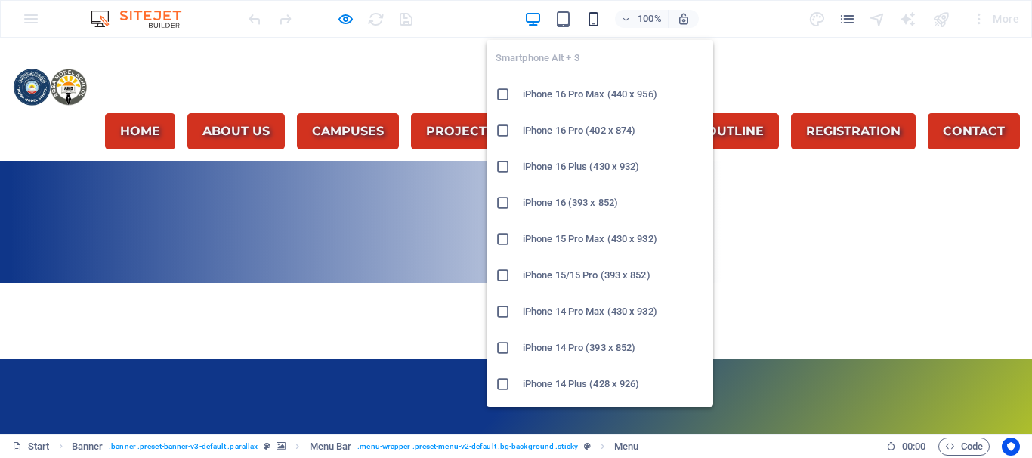
click at [593, 15] on icon "button" at bounding box center [593, 19] width 17 height 17
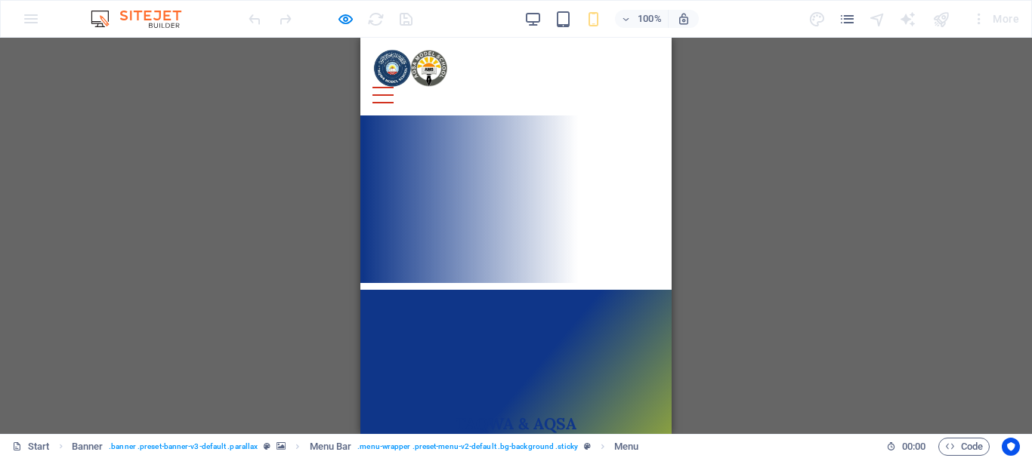
click at [393, 87] on div at bounding box center [382, 95] width 21 height 17
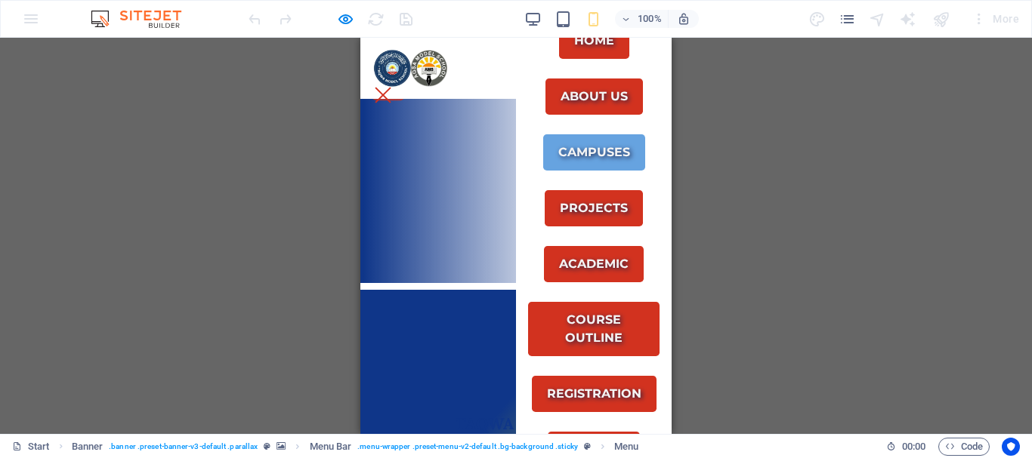
scroll to position [0, 0]
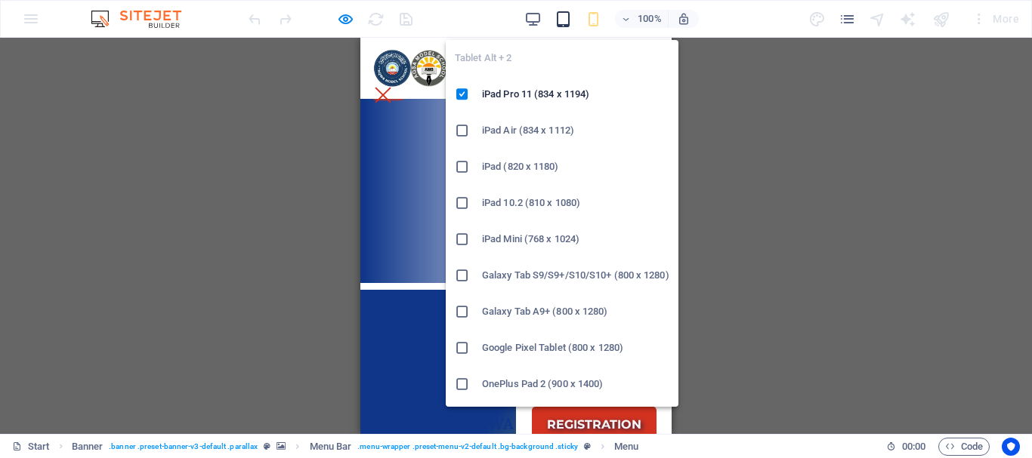
click at [567, 18] on icon "button" at bounding box center [562, 19] width 17 height 17
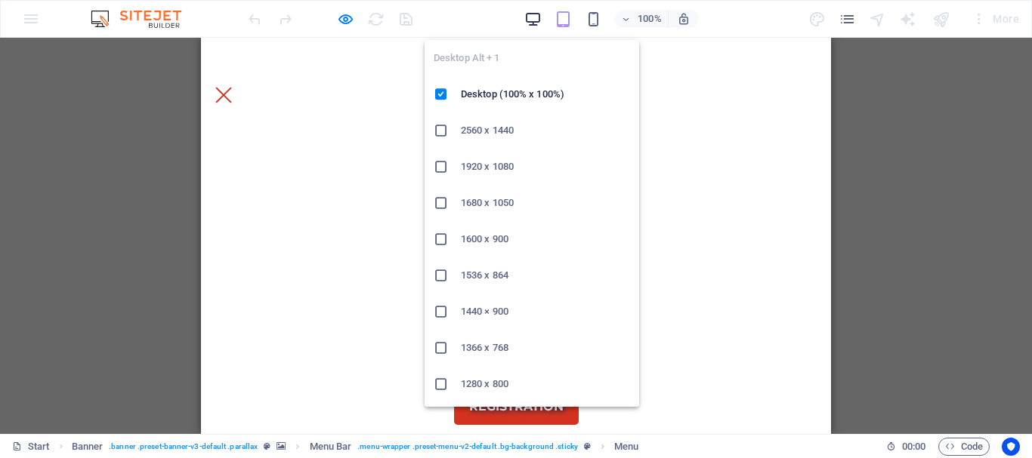
click at [536, 11] on icon "button" at bounding box center [532, 19] width 17 height 17
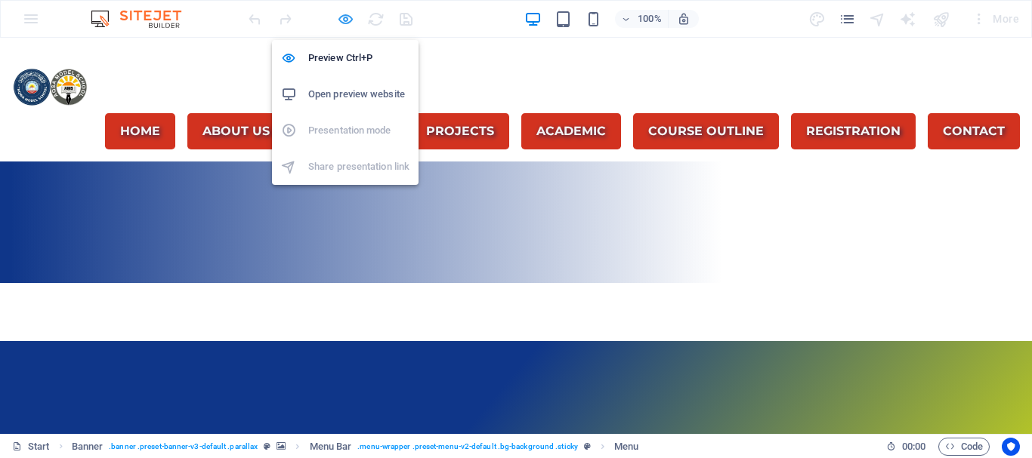
click at [347, 17] on icon "button" at bounding box center [345, 19] width 17 height 17
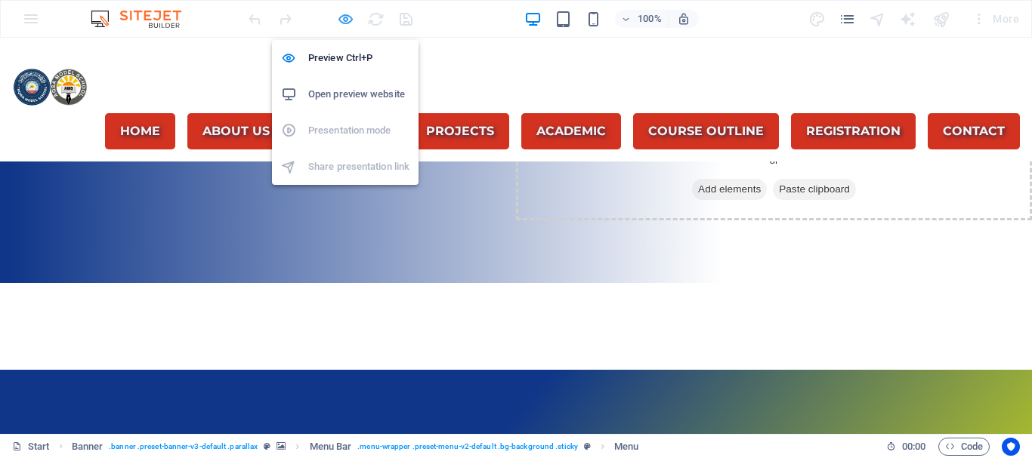
select select "default"
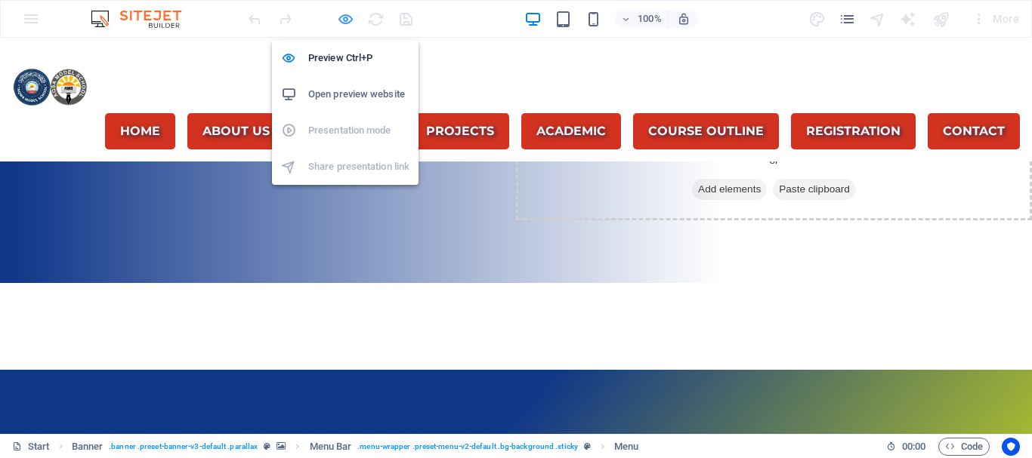
select select "default"
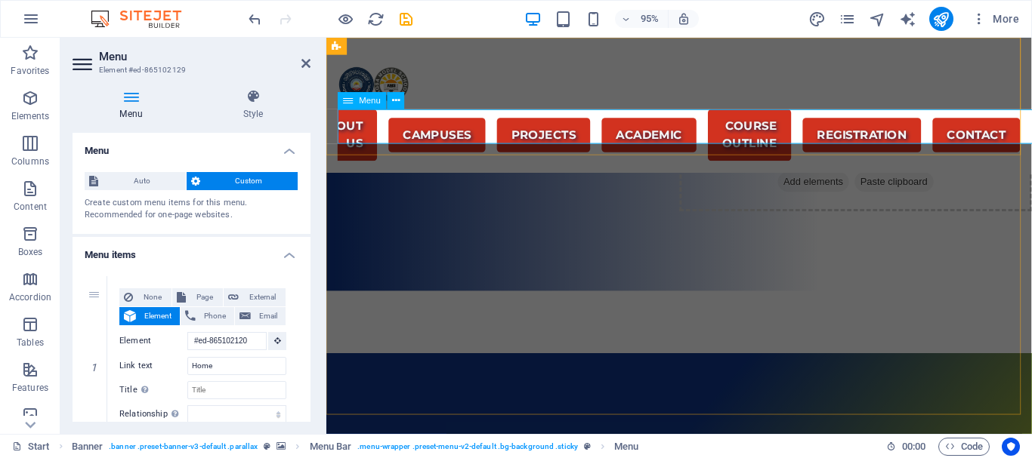
click at [393, 136] on nav "Home About us Campuses PROJECTS Academic Course outline Registration Contact" at bounding box center [697, 140] width 718 height 54
click at [155, 182] on span "Auto" at bounding box center [142, 181] width 79 height 18
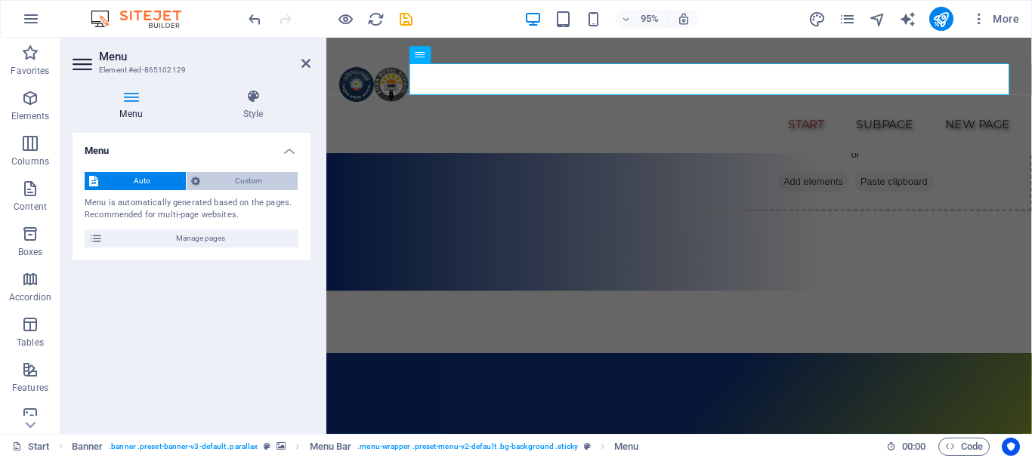
click at [273, 180] on span "Custom" at bounding box center [249, 181] width 89 height 18
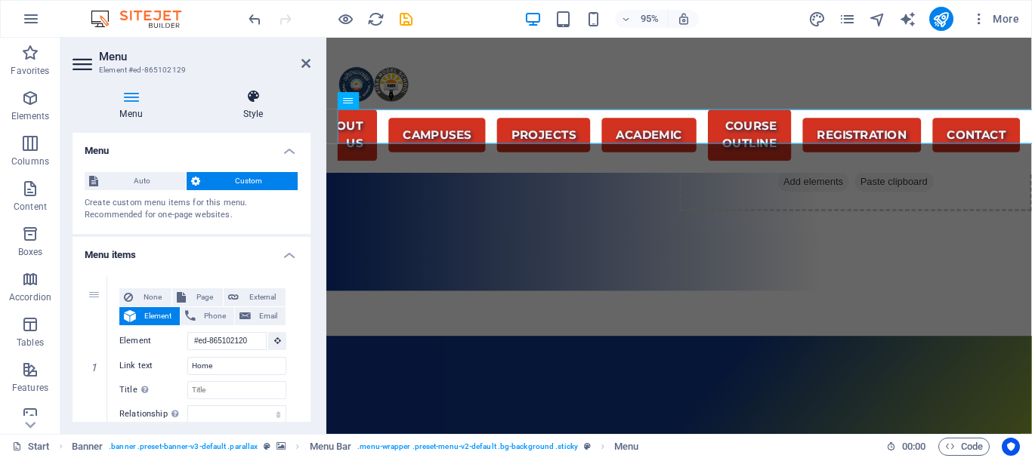
click at [255, 103] on icon at bounding box center [253, 96] width 115 height 15
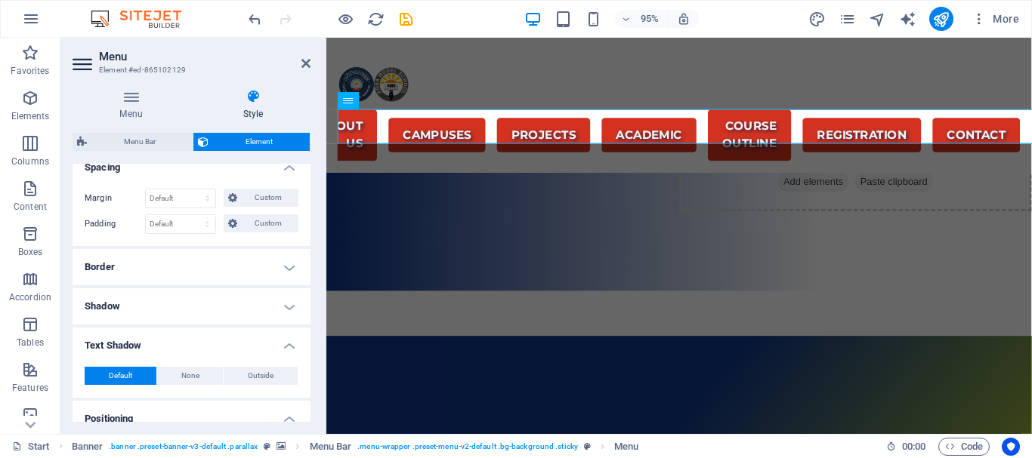
scroll to position [378, 0]
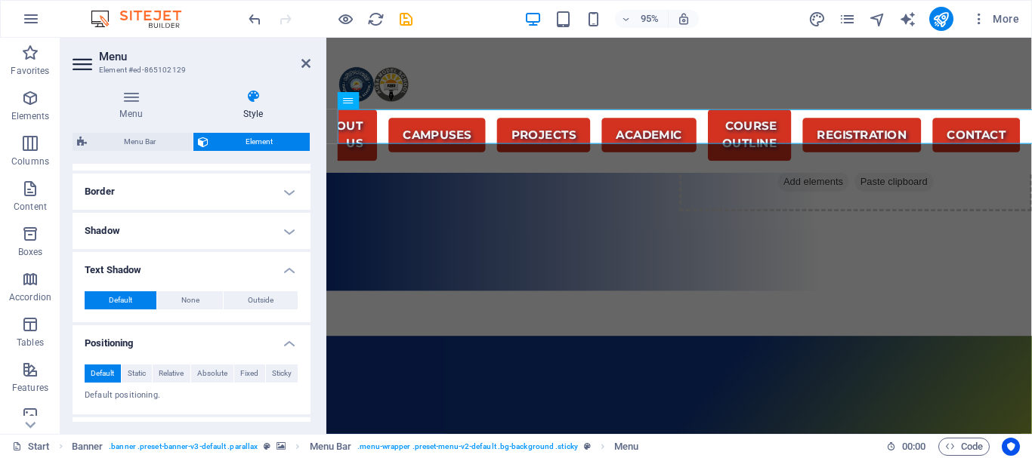
click at [286, 268] on h4 "Text Shadow" at bounding box center [192, 265] width 238 height 27
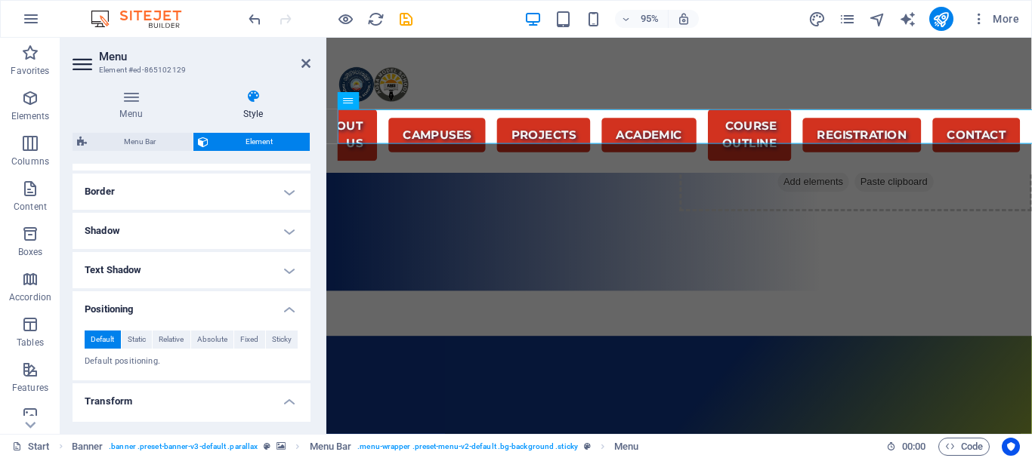
click at [286, 268] on h4 "Text Shadow" at bounding box center [192, 270] width 238 height 36
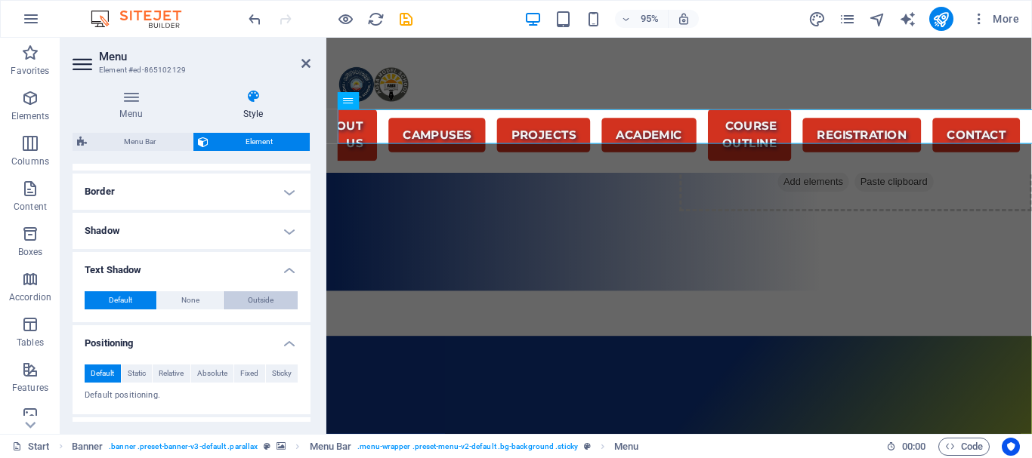
click at [272, 296] on button "Outside" at bounding box center [261, 301] width 74 height 18
type input "2"
type input "4"
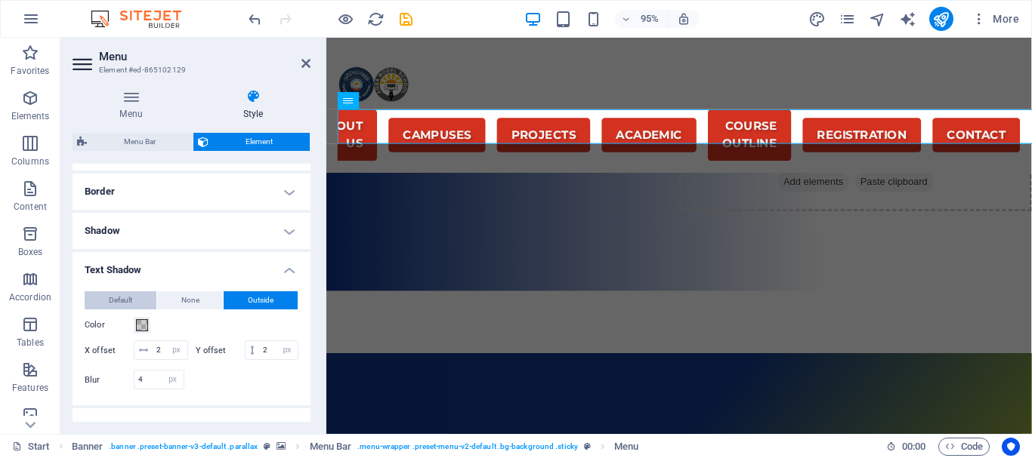
click at [111, 298] on span "Default" at bounding box center [120, 301] width 23 height 18
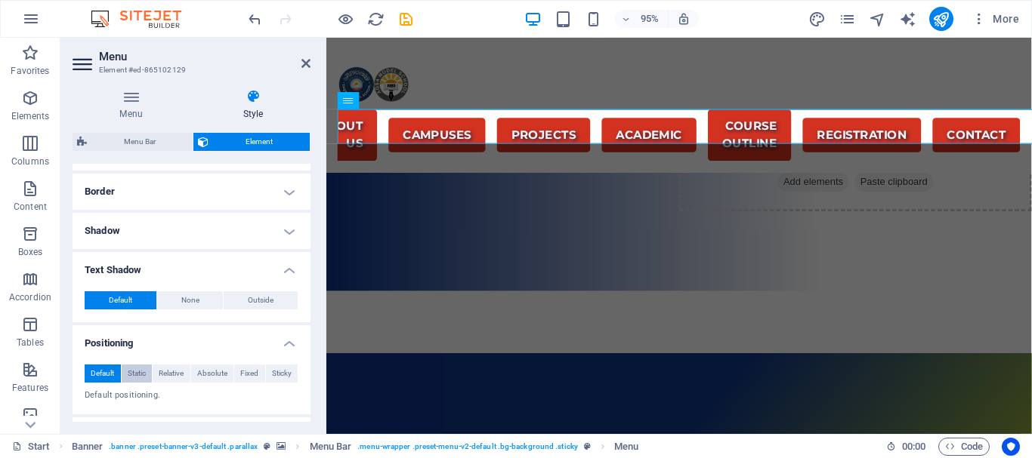
click at [137, 370] on span "Static" at bounding box center [137, 374] width 18 height 18
click at [184, 369] on button "Relative" at bounding box center [172, 374] width 38 height 18
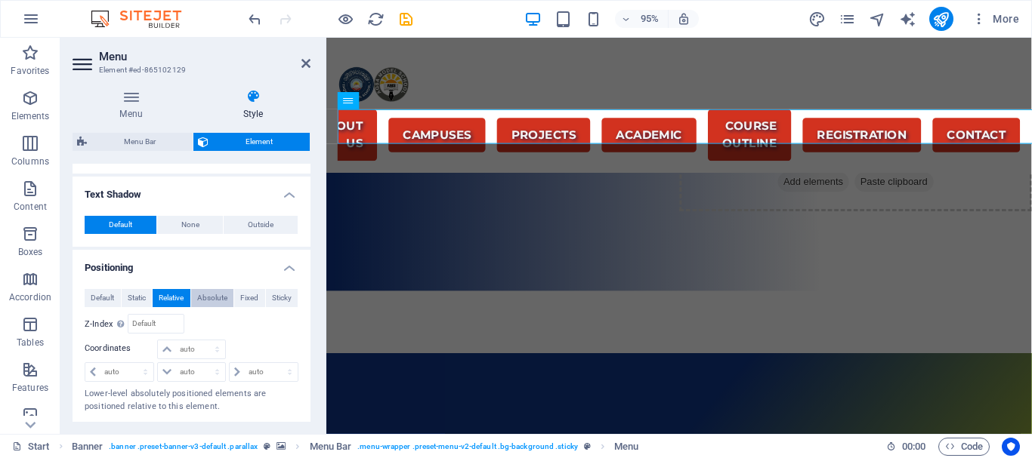
click at [214, 296] on span "Absolute" at bounding box center [212, 298] width 30 height 18
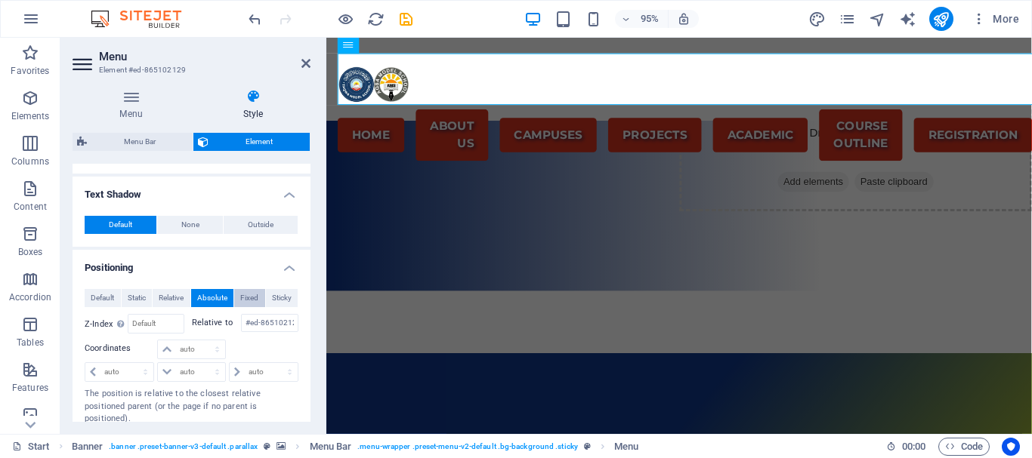
click at [242, 297] on span "Fixed" at bounding box center [249, 298] width 18 height 18
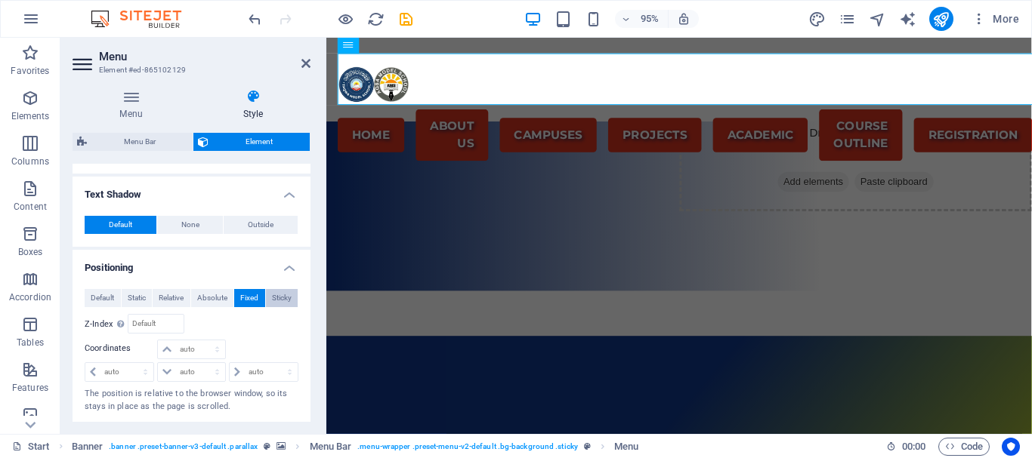
click at [273, 294] on span "Sticky" at bounding box center [282, 298] width 20 height 18
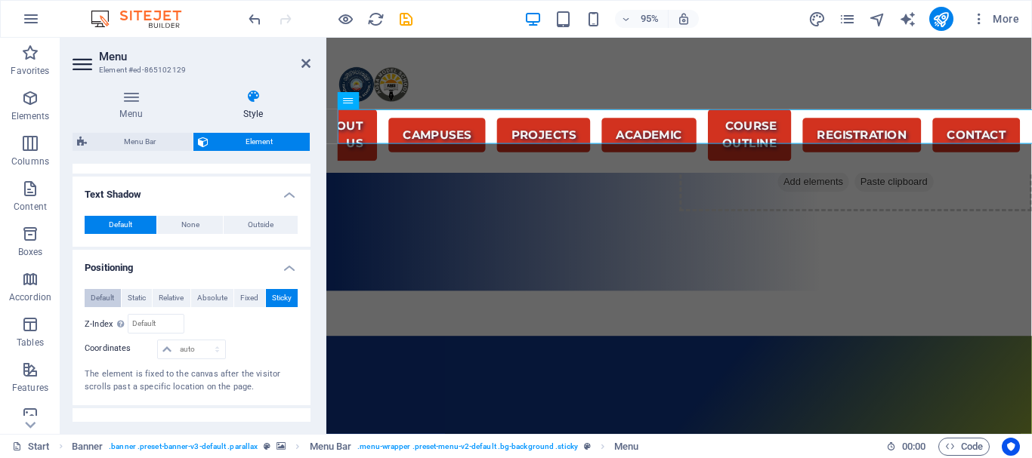
click at [97, 298] on span "Default" at bounding box center [102, 298] width 23 height 18
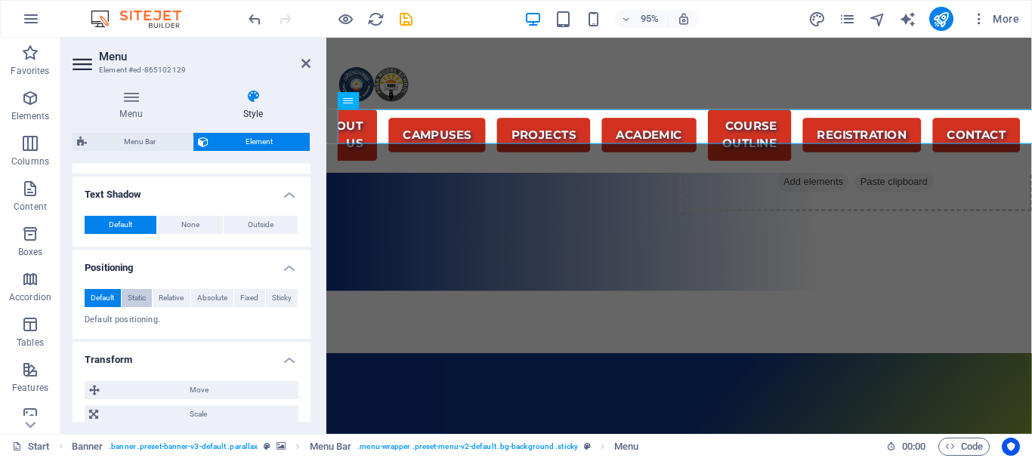
click at [131, 293] on span "Static" at bounding box center [137, 298] width 18 height 18
click at [108, 295] on span "Default" at bounding box center [102, 298] width 23 height 18
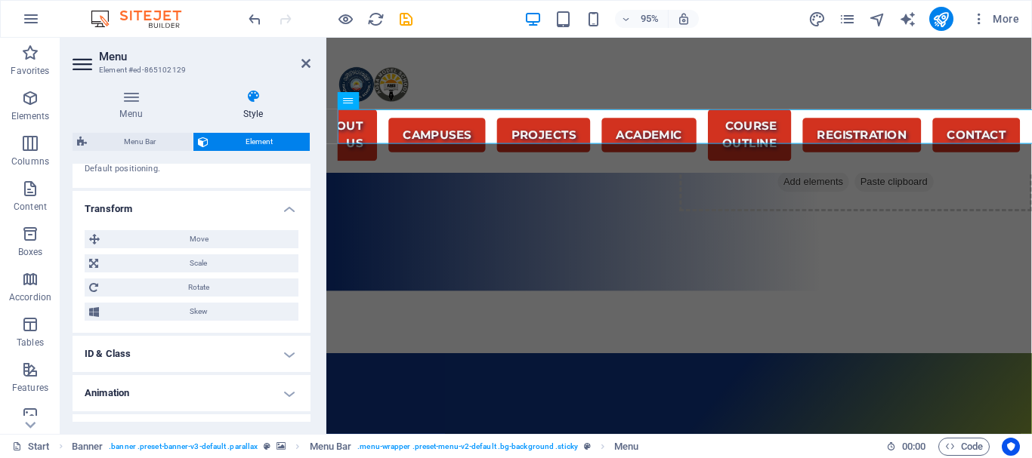
scroll to position [633, 0]
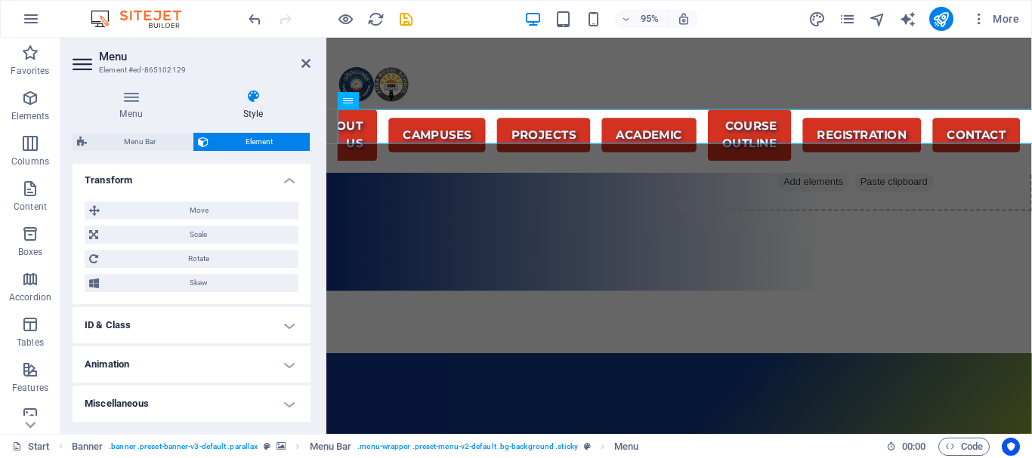
click at [287, 400] on h4 "Miscellaneous" at bounding box center [192, 404] width 238 height 36
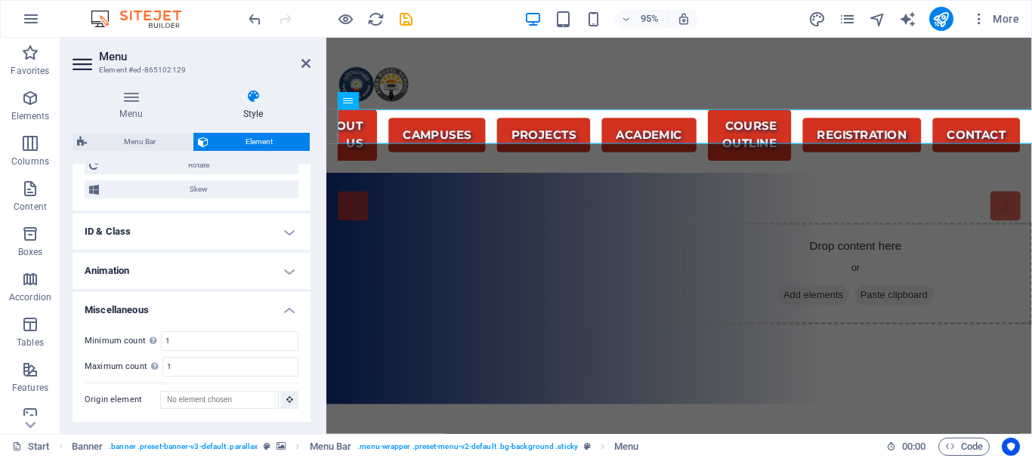
scroll to position [151, 0]
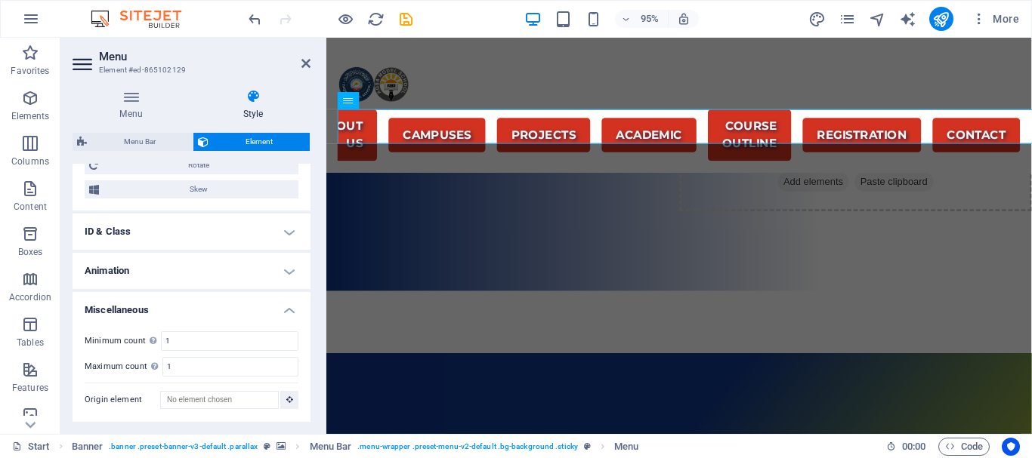
click at [285, 268] on h4 "Animation" at bounding box center [192, 271] width 238 height 36
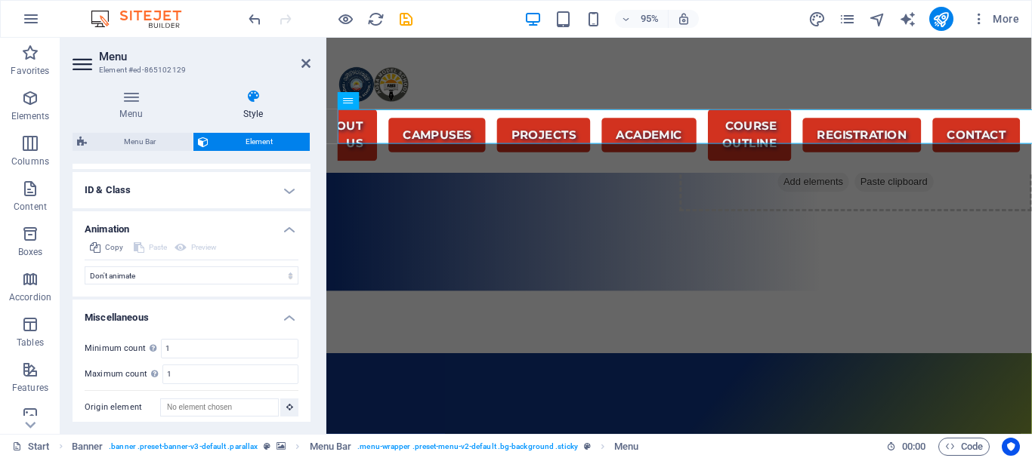
scroll to position [776, 0]
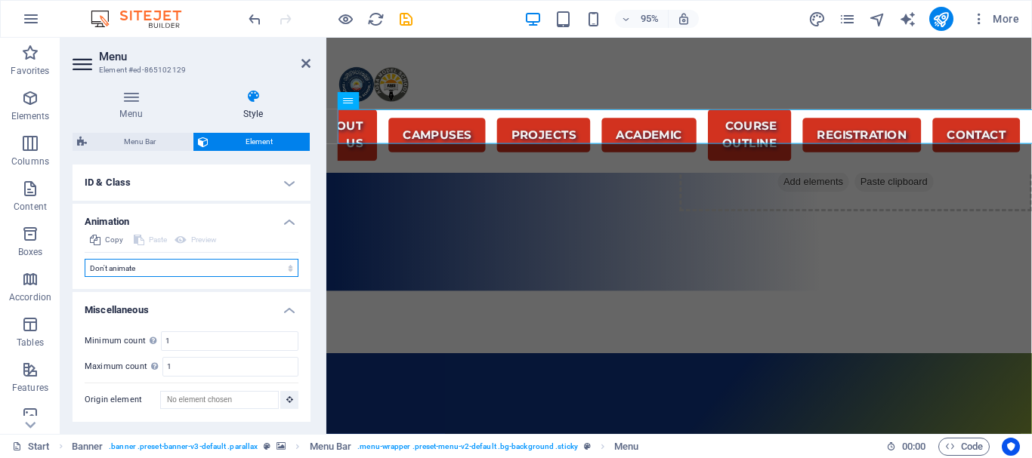
click at [286, 267] on select "Don't animate Show / Hide Slide up/down Zoom in/out Slide left to right Slide r…" at bounding box center [192, 268] width 214 height 18
select select "shrink"
click at [85, 259] on select "Don't animate Show / Hide Slide up/down Zoom in/out Slide left to right Slide r…" at bounding box center [192, 268] width 214 height 18
select select "scroll"
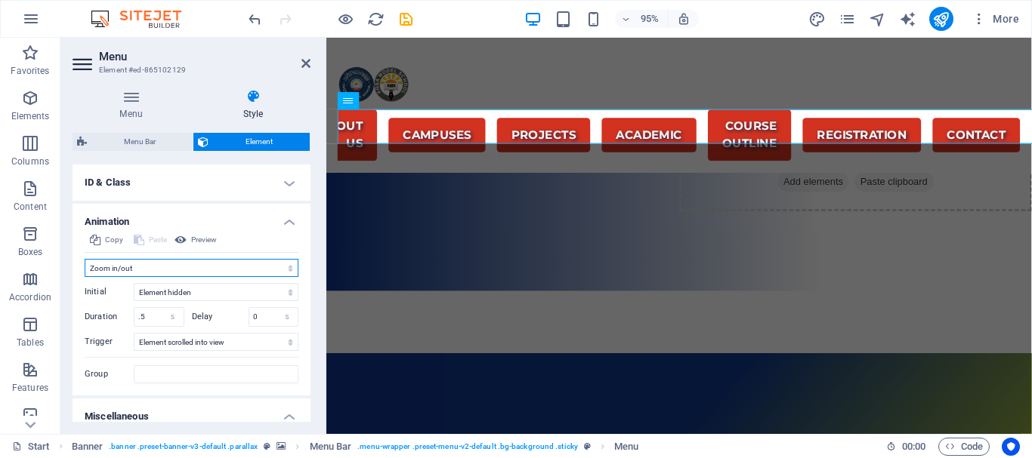
click at [285, 267] on select "Don't animate Show / Hide Slide up/down Zoom in/out Slide left to right Slide r…" at bounding box center [192, 268] width 214 height 18
select select "move-right-to-left"
click at [85, 259] on select "Don't animate Show / Hide Slide up/down Zoom in/out Slide left to right Slide r…" at bounding box center [192, 268] width 214 height 18
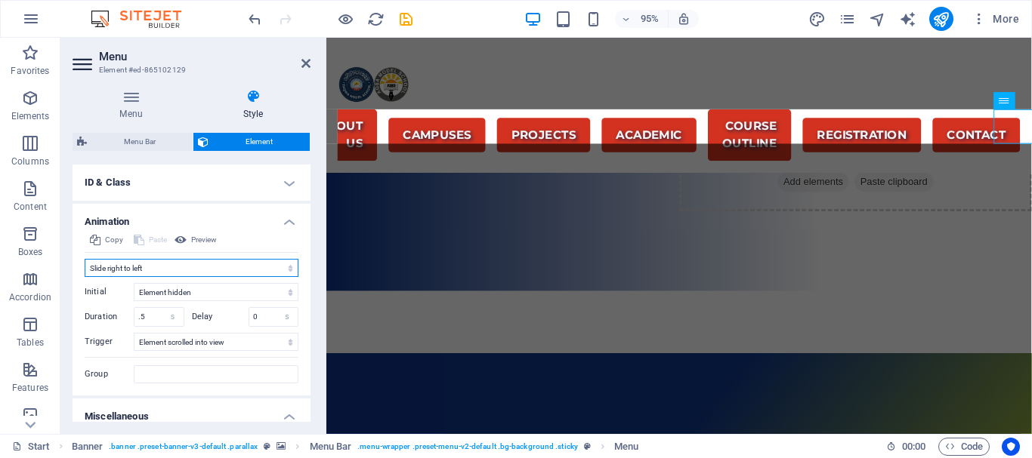
click at [286, 270] on select "Don't animate Show / Hide Slide up/down Zoom in/out Slide left to right Slide r…" at bounding box center [192, 268] width 214 height 18
drag, startPoint x: 156, startPoint y: 315, endPoint x: 136, endPoint y: 316, distance: 19.7
click at [136, 316] on input ".5" at bounding box center [158, 317] width 49 height 18
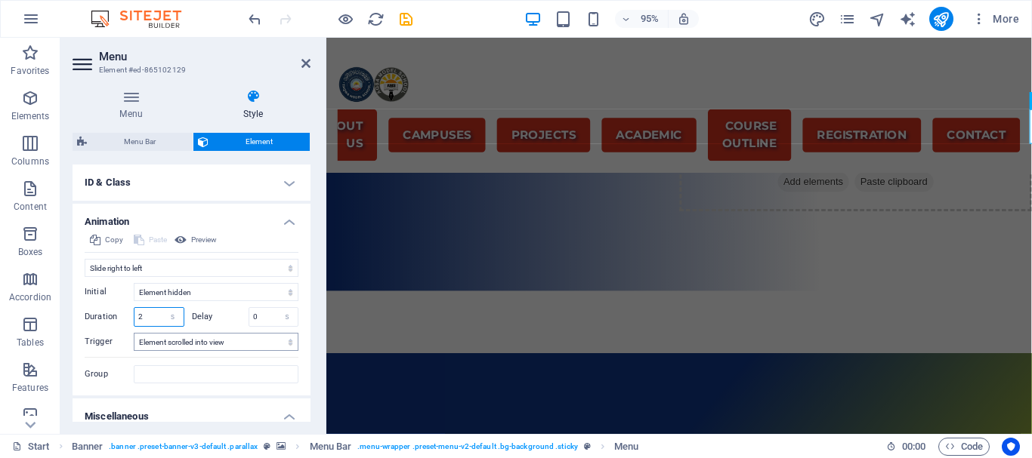
type input "2"
click at [289, 341] on select "No automatic trigger On page load Element scrolled into view" at bounding box center [216, 342] width 165 height 18
select select "onload"
click at [134, 333] on select "No automatic trigger On page load Element scrolled into view" at bounding box center [216, 342] width 165 height 18
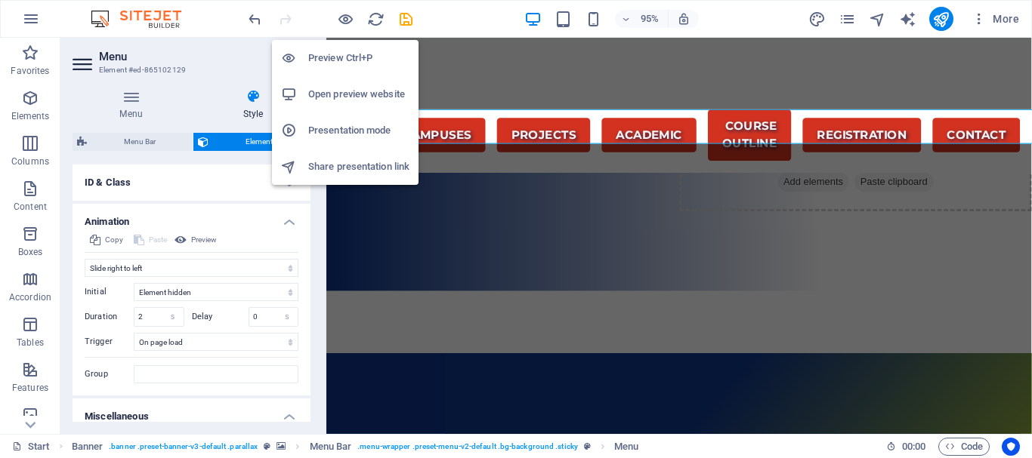
click at [348, 54] on h6 "Preview Ctrl+P" at bounding box center [358, 58] width 101 height 18
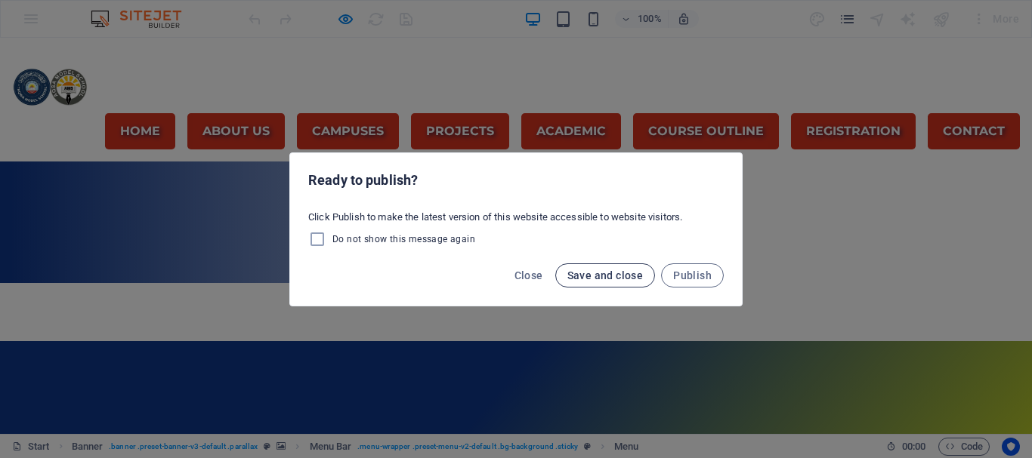
click at [629, 270] on span "Save and close" at bounding box center [605, 276] width 76 height 12
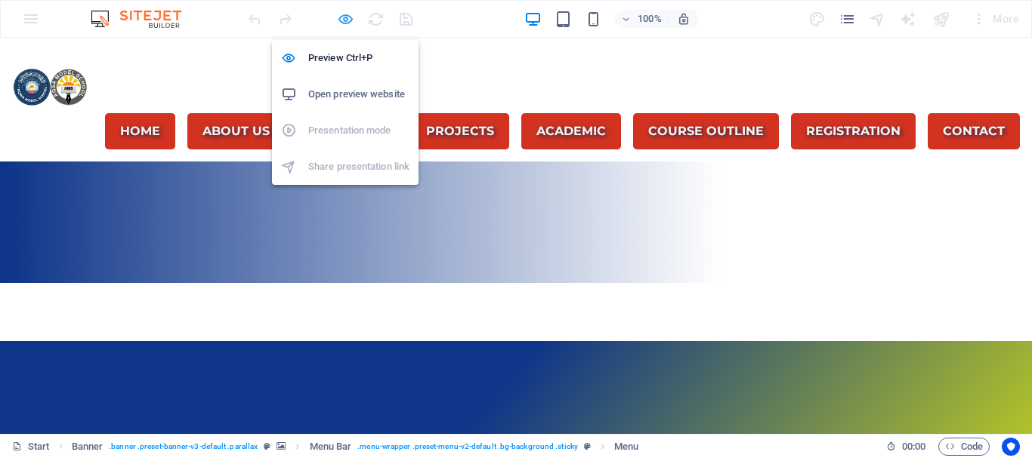
click at [346, 16] on icon "button" at bounding box center [345, 19] width 17 height 17
select select "move-right-to-left"
select select "s"
select select "onload"
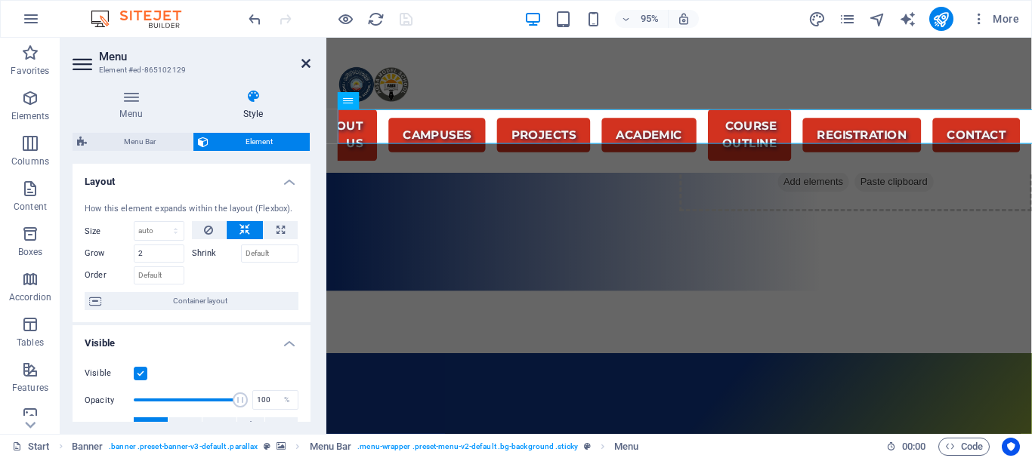
click at [307, 62] on icon at bounding box center [305, 63] width 9 height 12
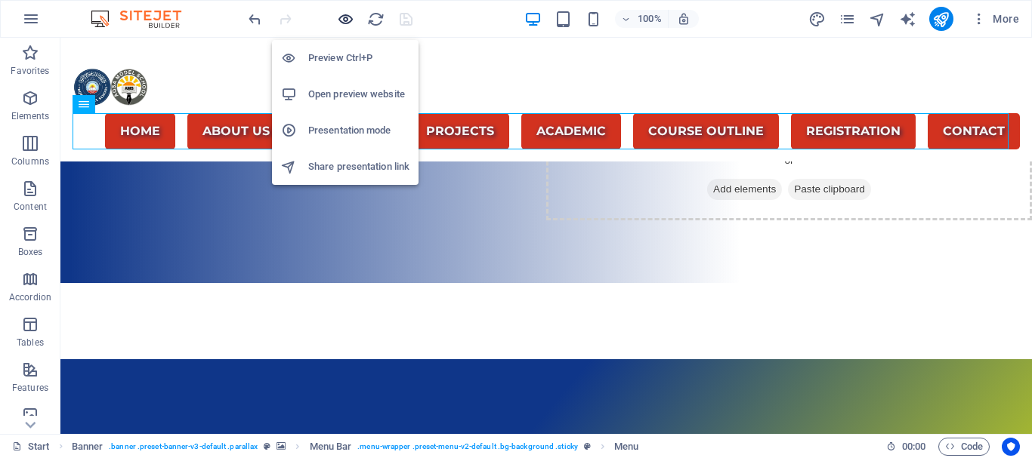
click at [345, 20] on icon "button" at bounding box center [345, 19] width 17 height 17
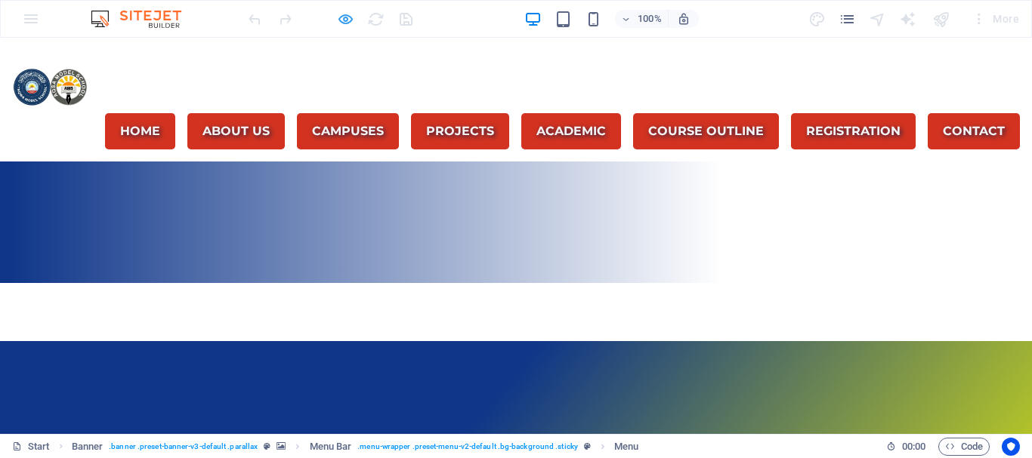
click at [347, 17] on icon "button" at bounding box center [345, 19] width 17 height 17
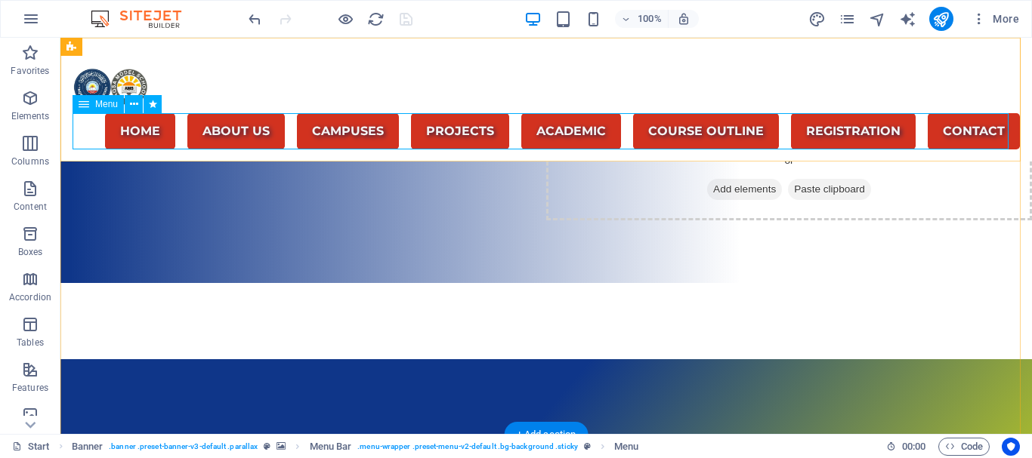
click at [159, 119] on nav "Home About us Campuses PROJECTS Academic Course outline Registration Contact" at bounding box center [546, 131] width 947 height 36
select select "move-right-to-left"
select select "s"
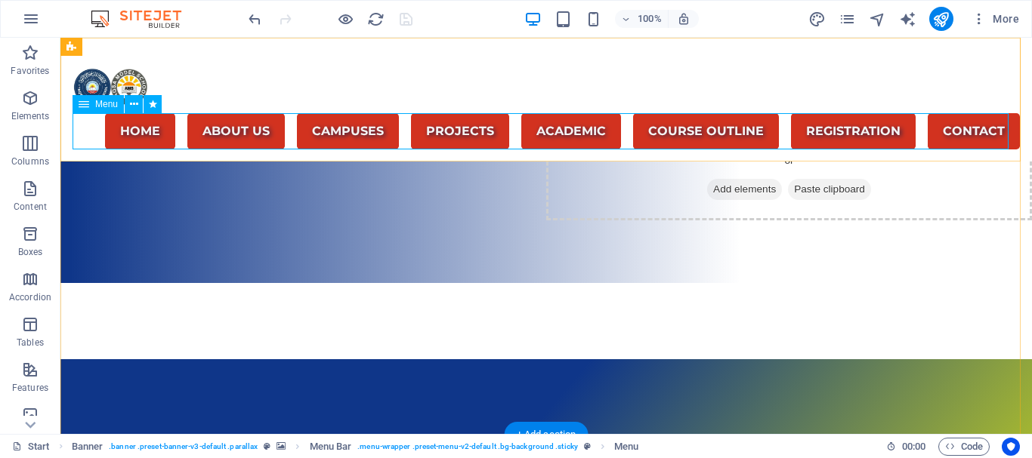
select select "onload"
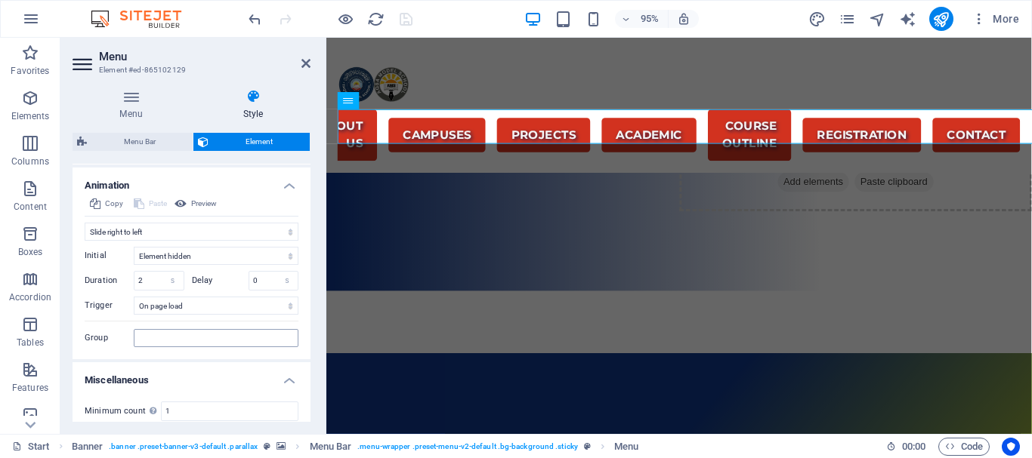
scroll to position [807, 0]
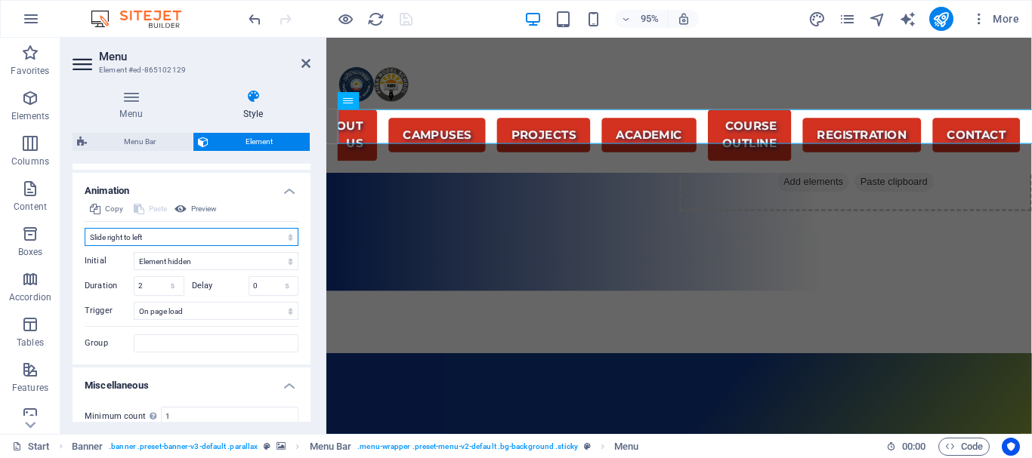
click at [286, 236] on select "Don't animate Show / Hide Slide up/down Zoom in/out Slide left to right Slide r…" at bounding box center [192, 237] width 214 height 18
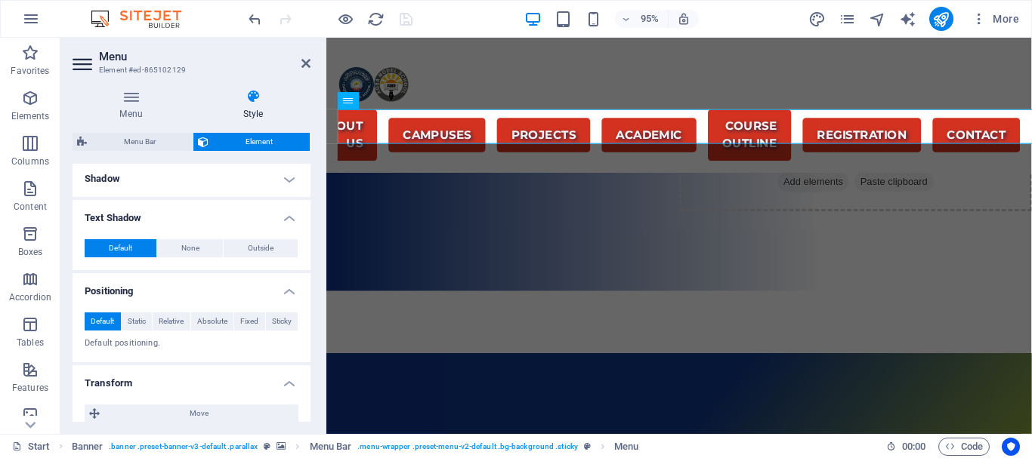
scroll to position [128, 0]
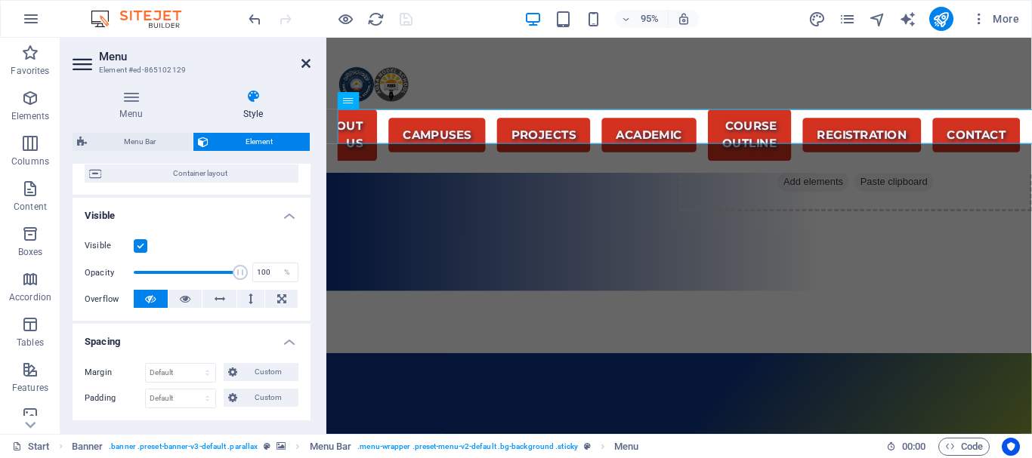
click at [306, 57] on icon at bounding box center [305, 63] width 9 height 12
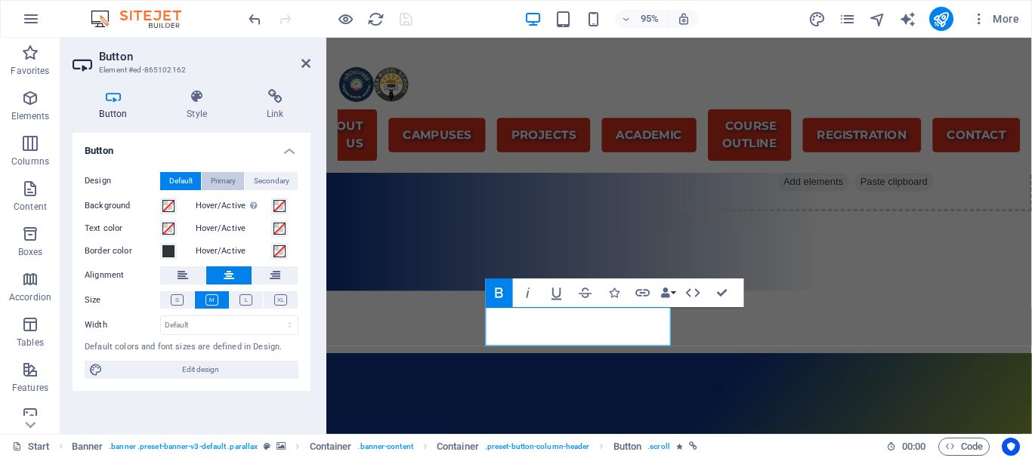
click at [224, 177] on span "Primary" at bounding box center [223, 181] width 25 height 18
click at [258, 178] on span "Secondary" at bounding box center [271, 181] width 35 height 18
click at [190, 179] on span "Default" at bounding box center [180, 181] width 23 height 18
click at [164, 206] on span at bounding box center [168, 206] width 12 height 12
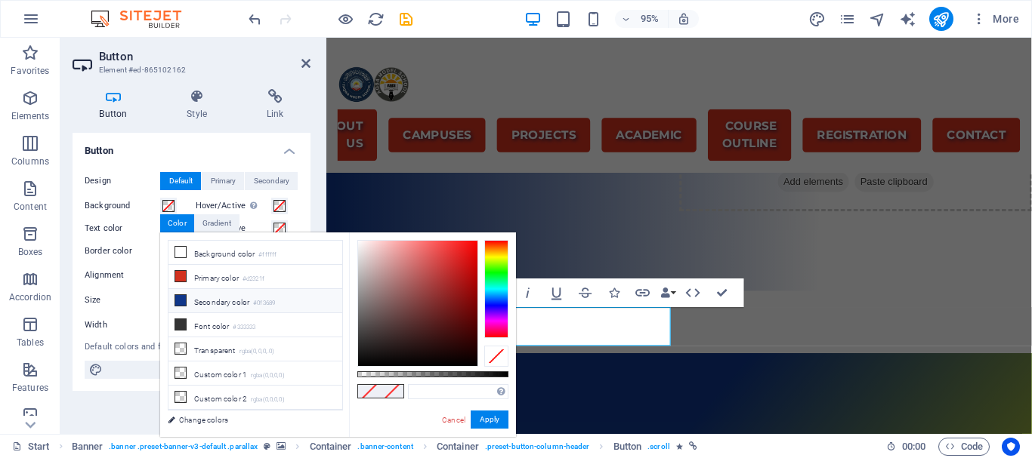
click at [181, 298] on icon at bounding box center [180, 300] width 11 height 11
type input "#0f3689"
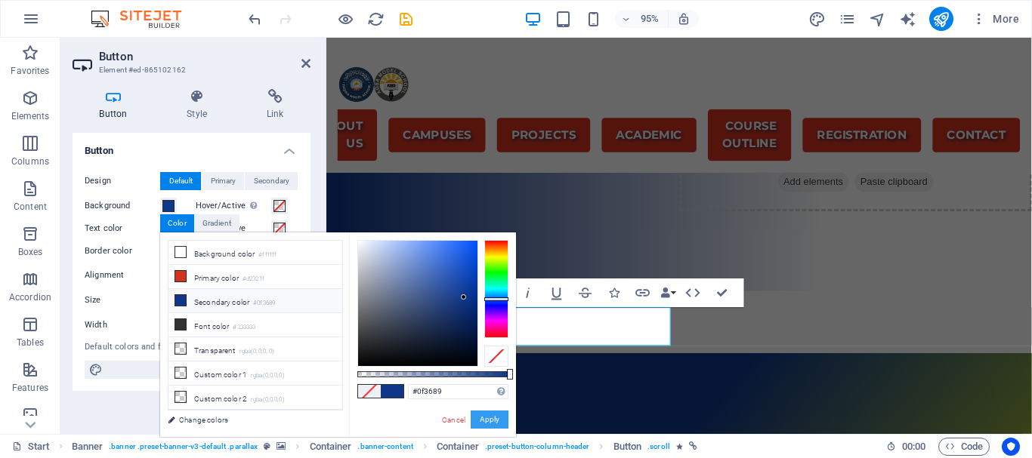
click at [495, 414] on button "Apply" at bounding box center [490, 420] width 38 height 18
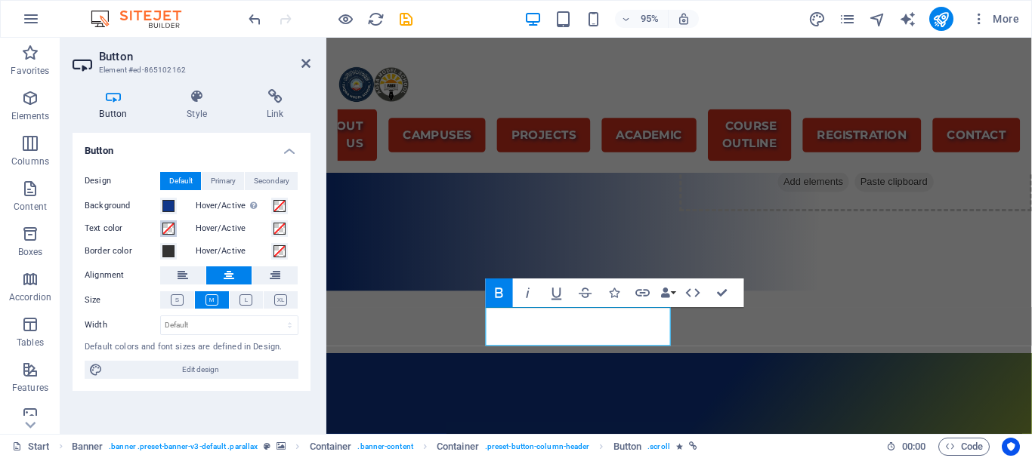
click at [171, 232] on span at bounding box center [168, 229] width 12 height 12
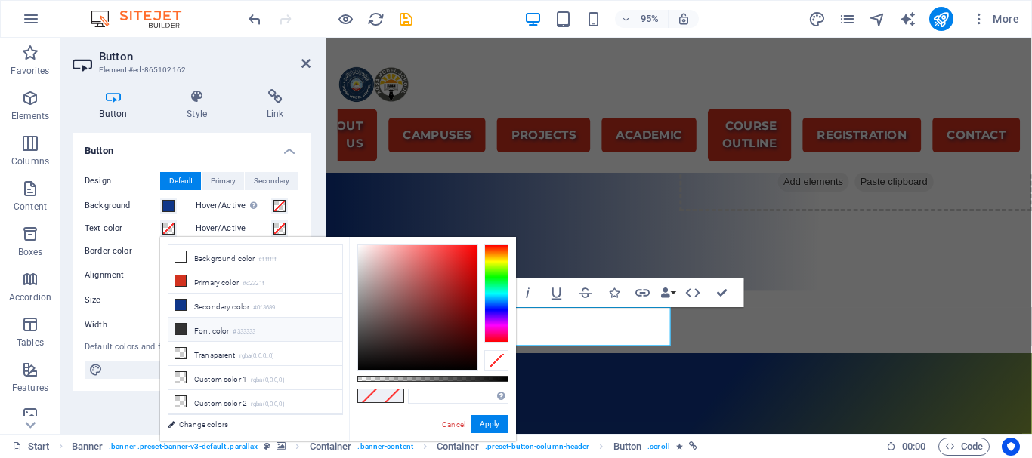
click at [179, 326] on icon at bounding box center [180, 329] width 11 height 11
click at [500, 423] on button "Apply" at bounding box center [490, 424] width 38 height 18
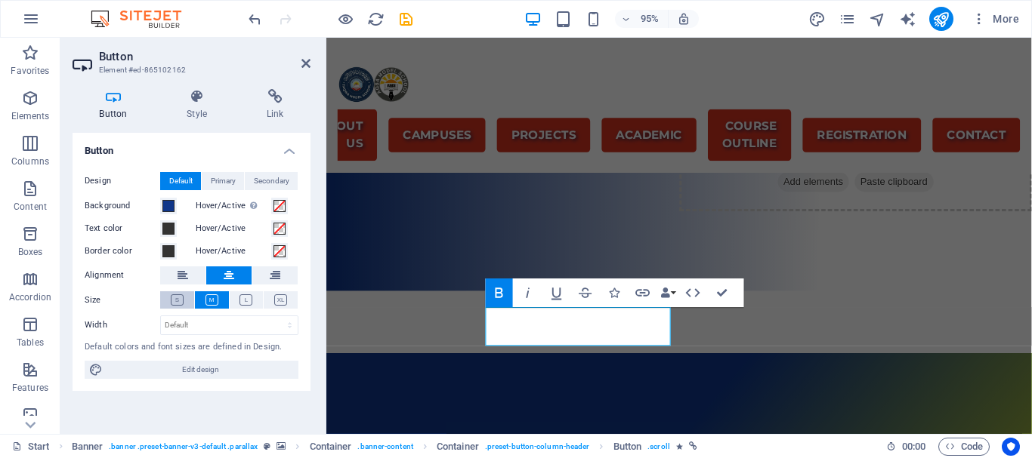
click at [177, 298] on icon at bounding box center [177, 300] width 13 height 11
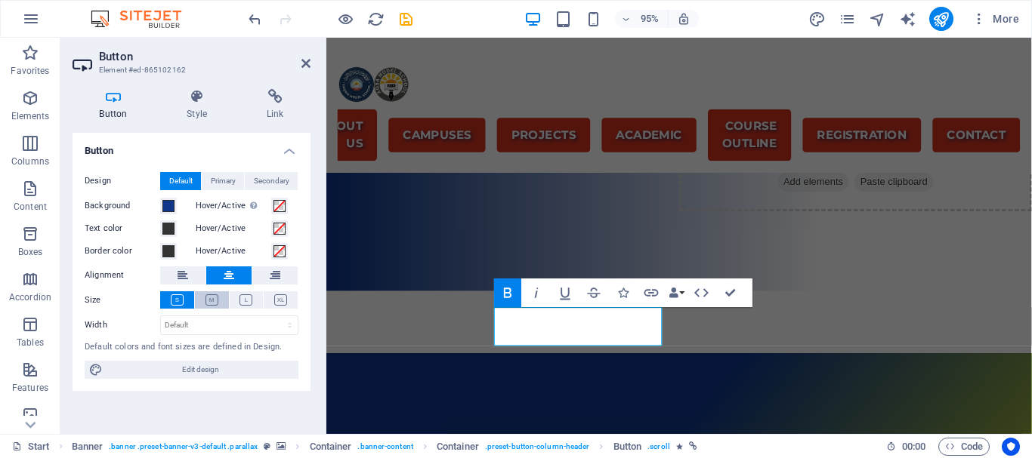
click at [211, 298] on icon at bounding box center [211, 300] width 13 height 11
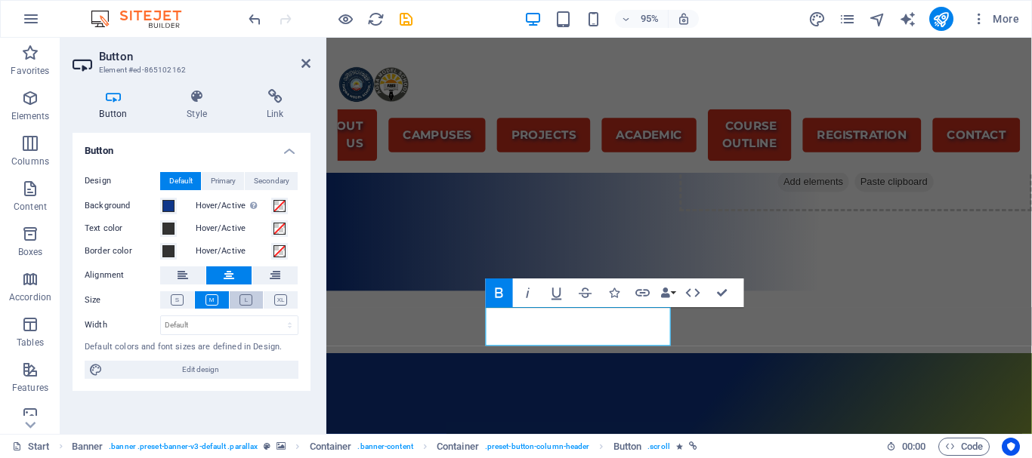
click at [245, 301] on icon at bounding box center [245, 300] width 13 height 11
click at [280, 301] on icon at bounding box center [280, 300] width 13 height 11
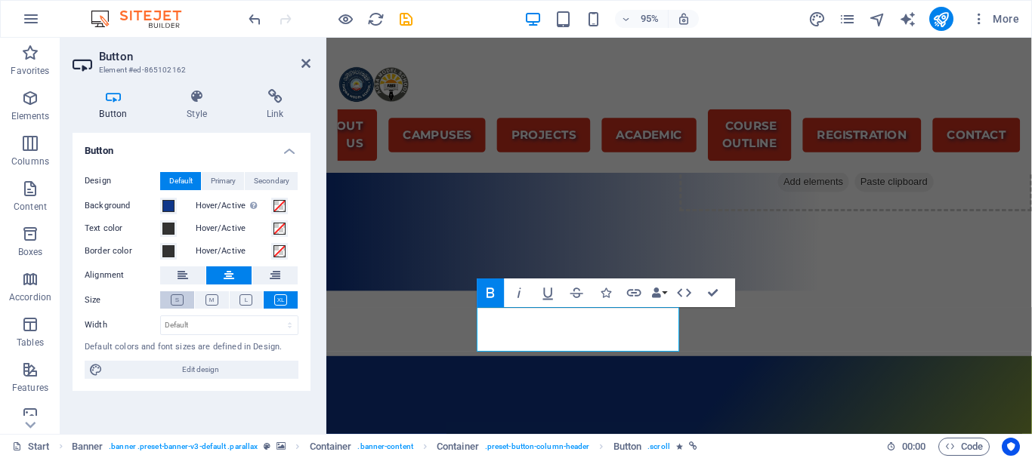
click at [175, 298] on icon at bounding box center [177, 300] width 13 height 11
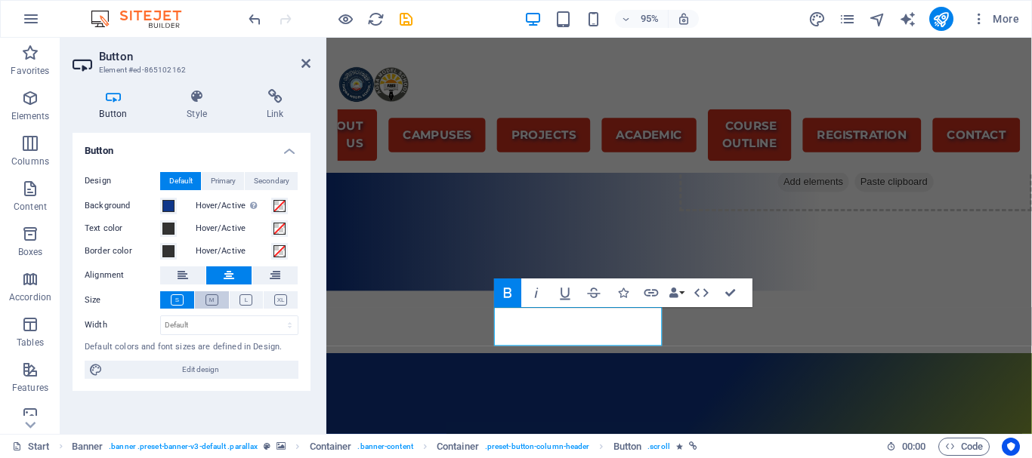
click at [213, 298] on icon at bounding box center [211, 300] width 13 height 11
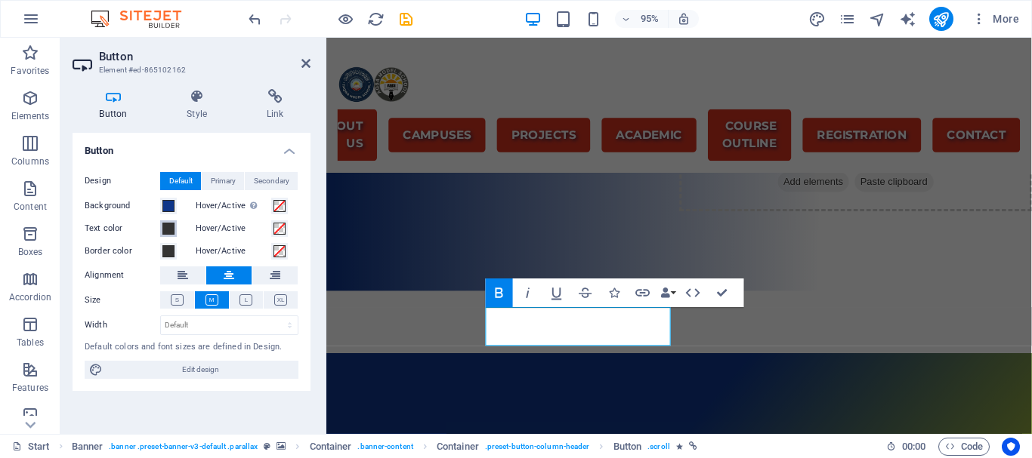
click at [170, 227] on span at bounding box center [168, 229] width 12 height 12
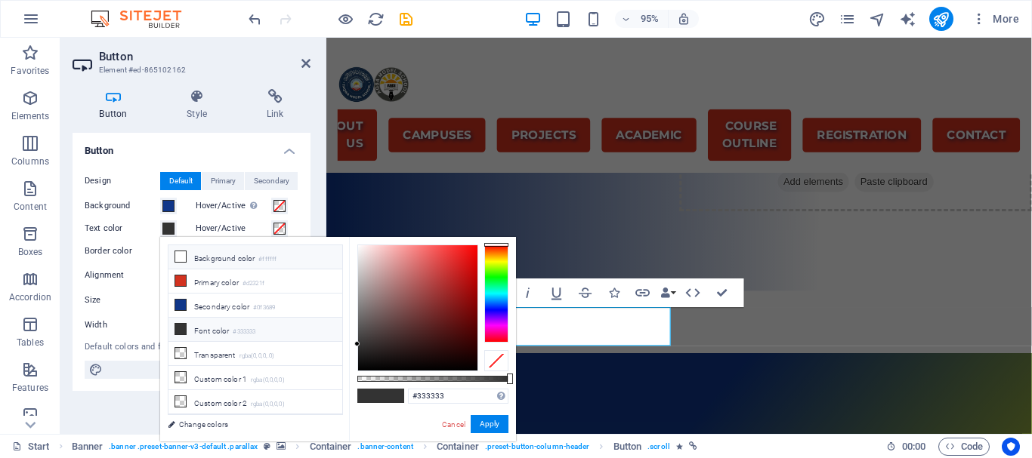
click at [186, 257] on span at bounding box center [180, 257] width 12 height 12
type input "#ffffff"
click at [486, 420] on button "Apply" at bounding box center [490, 424] width 38 height 18
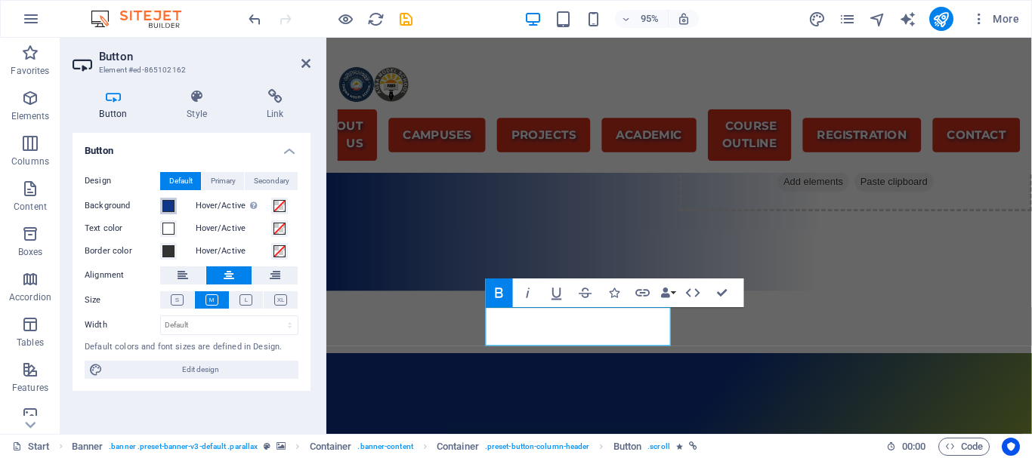
click at [168, 205] on span at bounding box center [168, 206] width 12 height 12
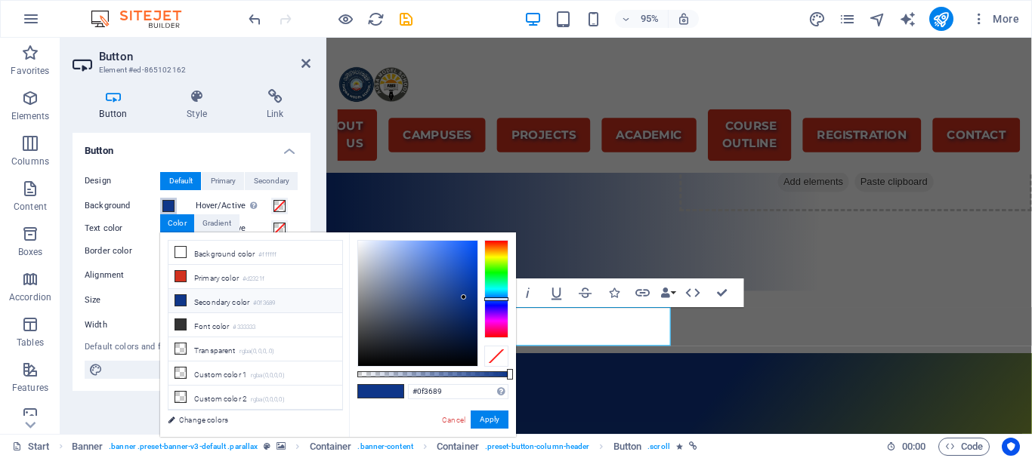
click at [168, 205] on span at bounding box center [168, 206] width 12 height 12
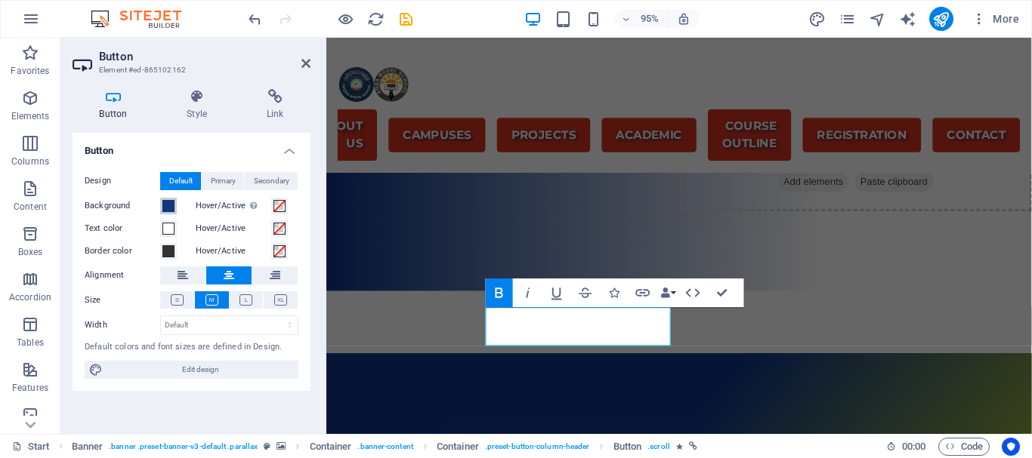
click at [168, 205] on span at bounding box center [168, 206] width 12 height 12
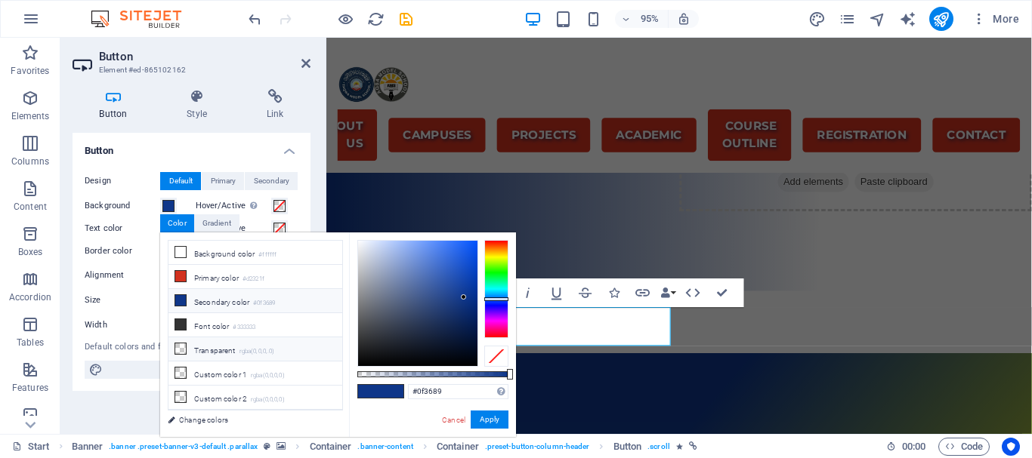
click at [205, 347] on li "Transparent rgba(0,0,0,.0)" at bounding box center [255, 350] width 174 height 24
type input "rgba(0, 0, 0, 0)"
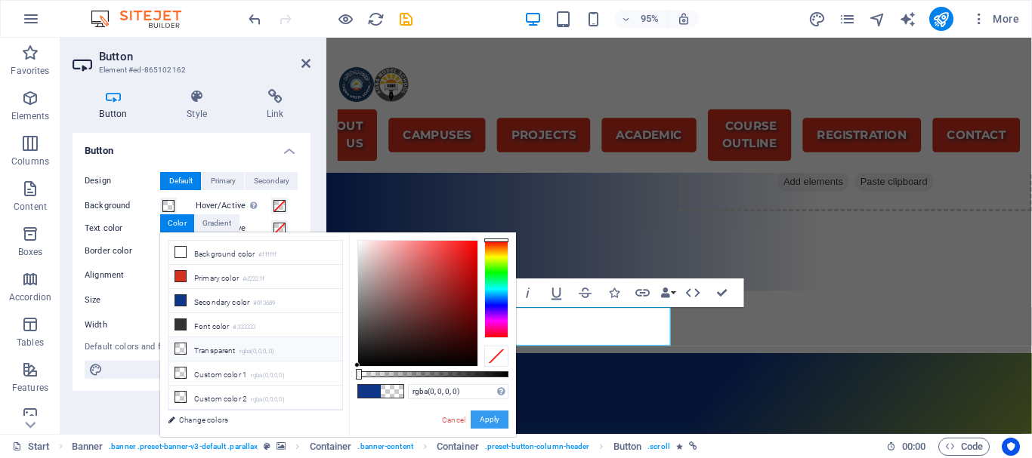
click at [495, 419] on button "Apply" at bounding box center [490, 420] width 38 height 18
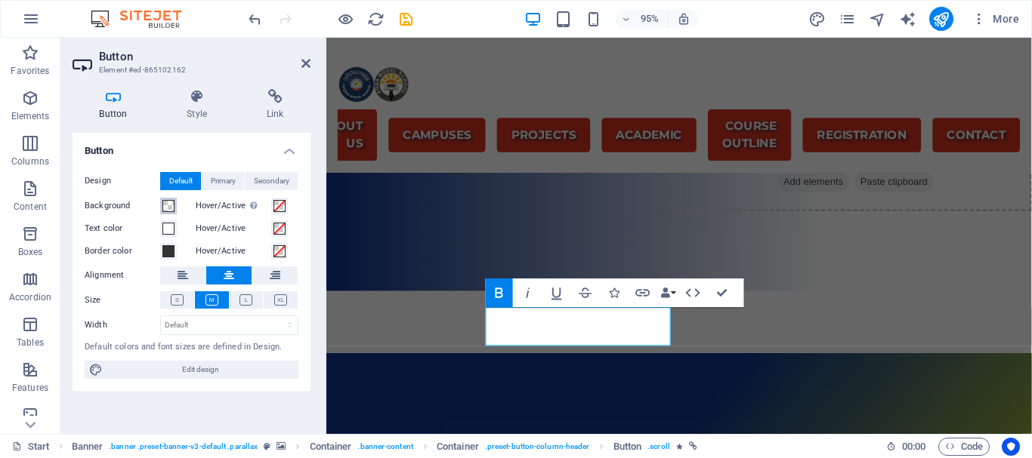
click at [171, 202] on span at bounding box center [168, 206] width 12 height 12
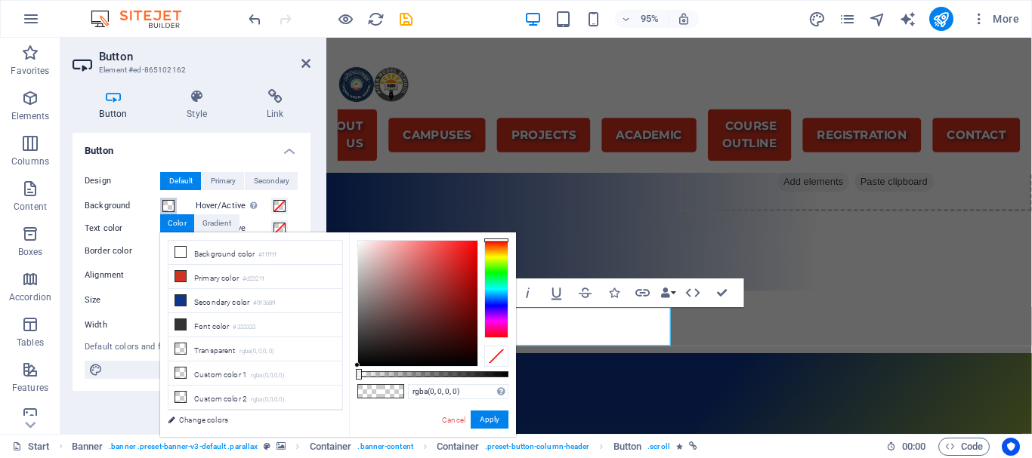
click at [171, 202] on span at bounding box center [168, 206] width 12 height 12
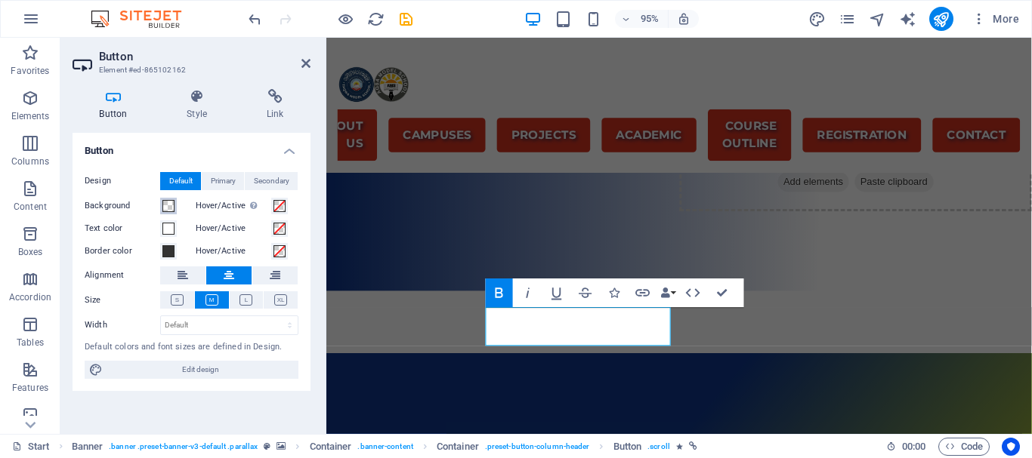
click at [171, 202] on span at bounding box center [168, 206] width 12 height 12
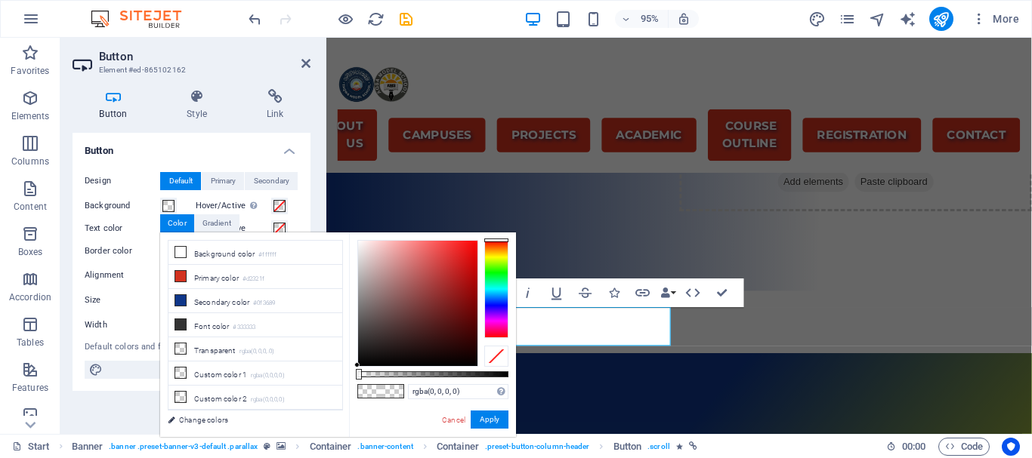
click at [495, 356] on div at bounding box center [496, 356] width 24 height 21
click at [485, 414] on button "Apply" at bounding box center [490, 420] width 38 height 18
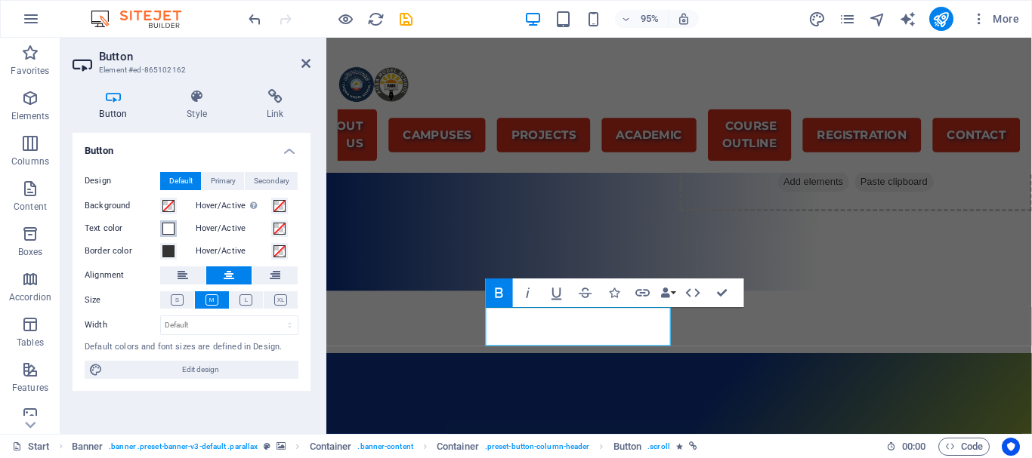
click at [169, 227] on span at bounding box center [168, 229] width 12 height 12
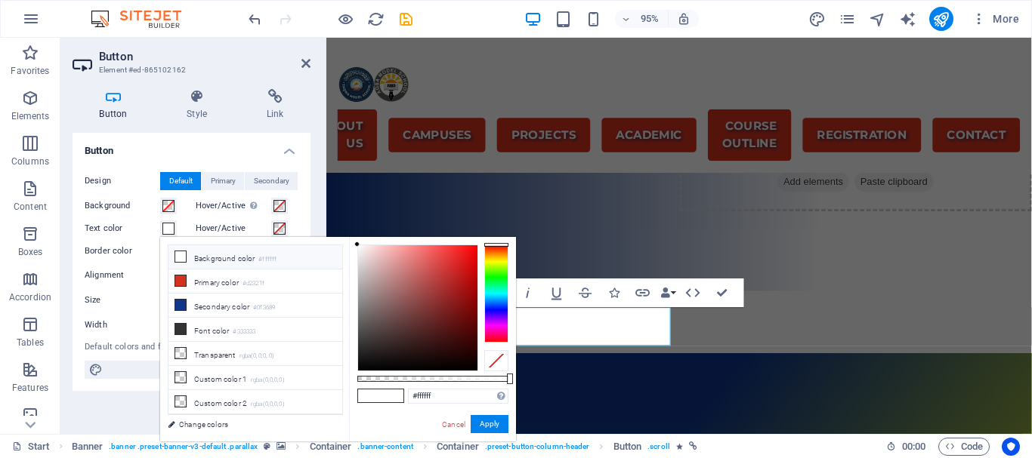
click at [489, 358] on div at bounding box center [496, 360] width 24 height 21
click at [497, 421] on button "Apply" at bounding box center [490, 424] width 38 height 18
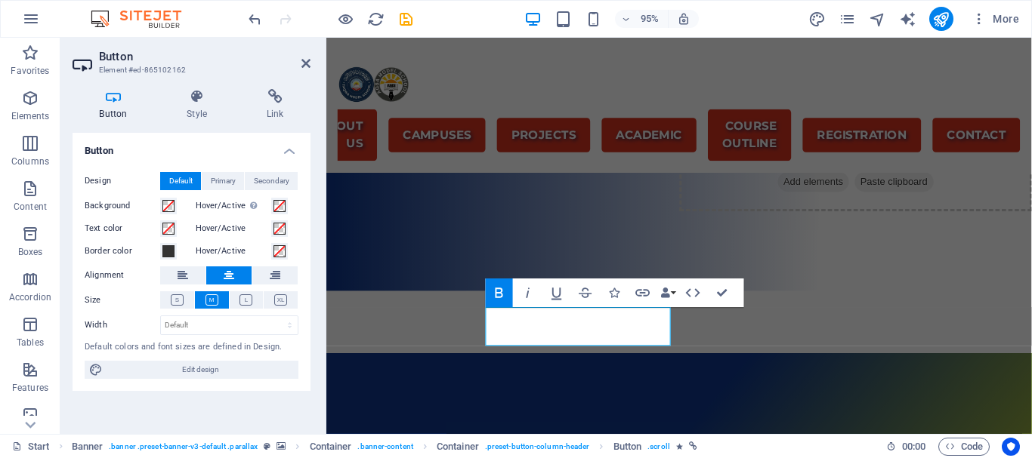
click at [406, 16] on icon "save" at bounding box center [405, 19] width 17 height 17
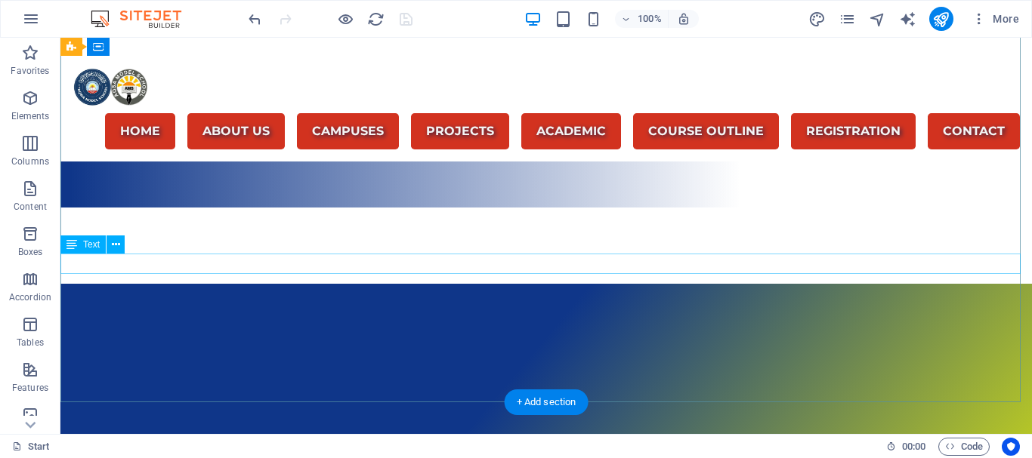
scroll to position [151, 0]
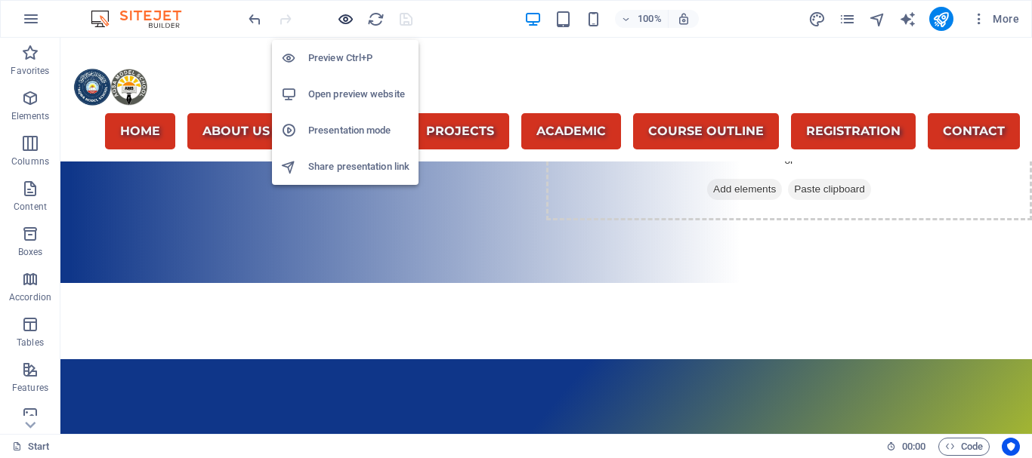
click at [341, 18] on icon "button" at bounding box center [345, 19] width 17 height 17
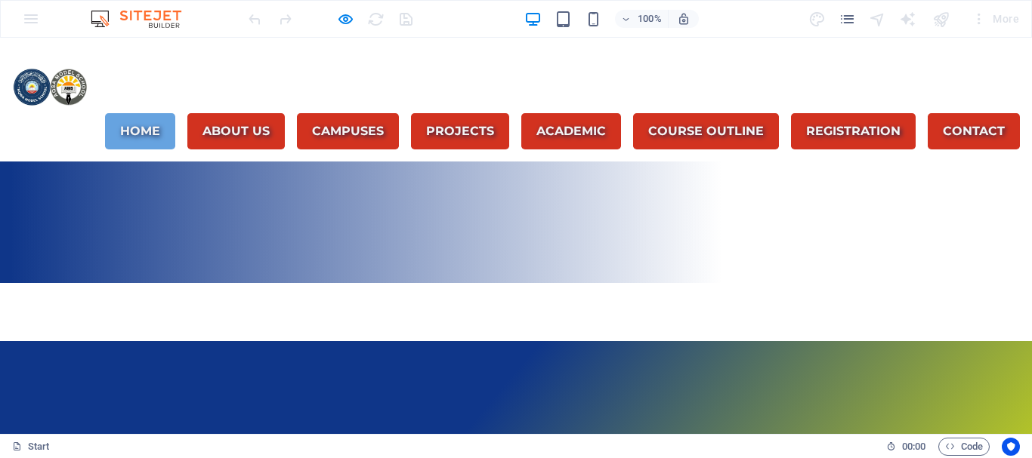
click at [126, 113] on link "Home" at bounding box center [140, 131] width 70 height 36
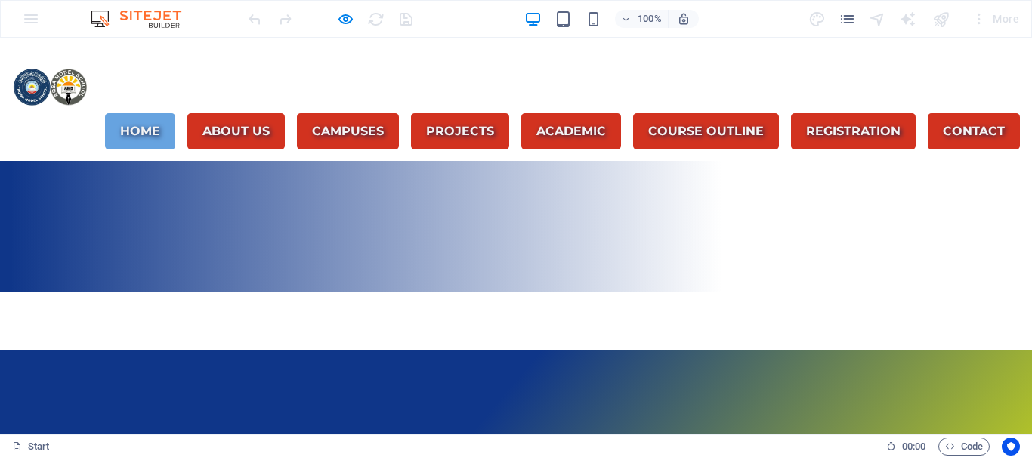
scroll to position [0, 0]
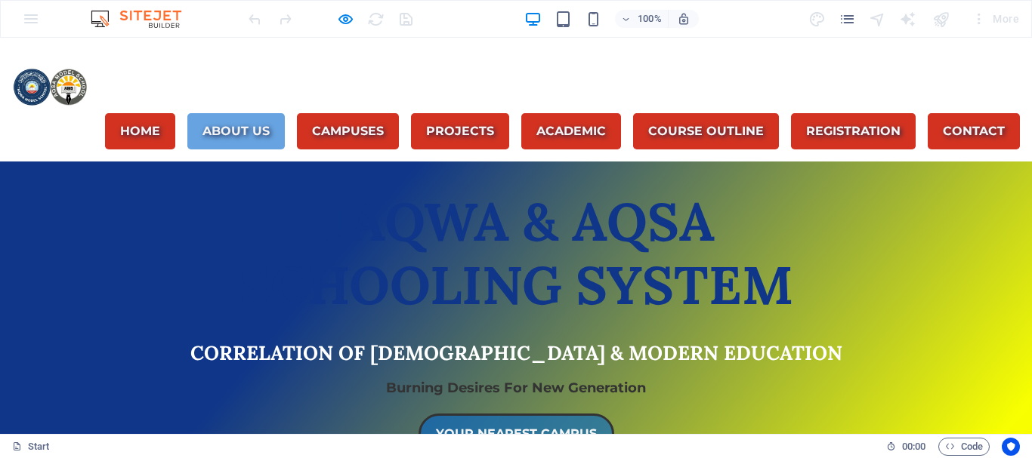
scroll to position [424, 0]
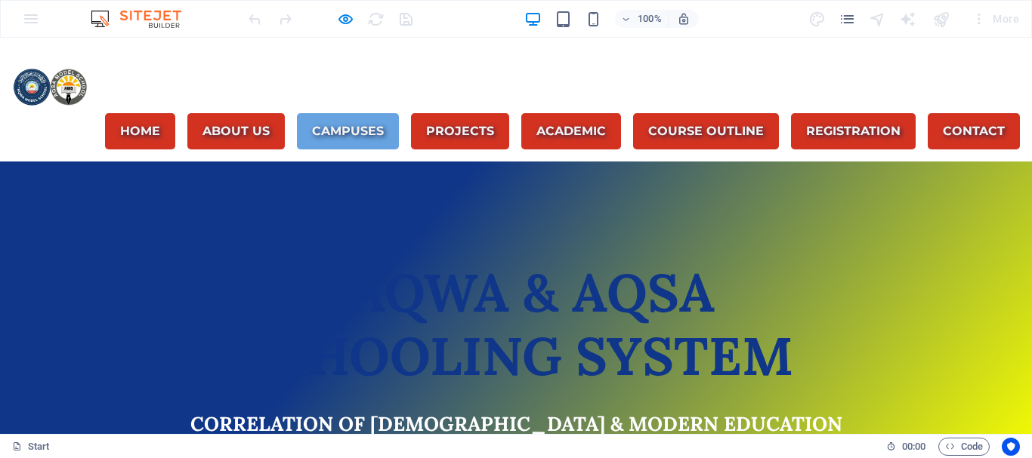
click at [341, 113] on link "Campuses" at bounding box center [348, 131] width 102 height 36
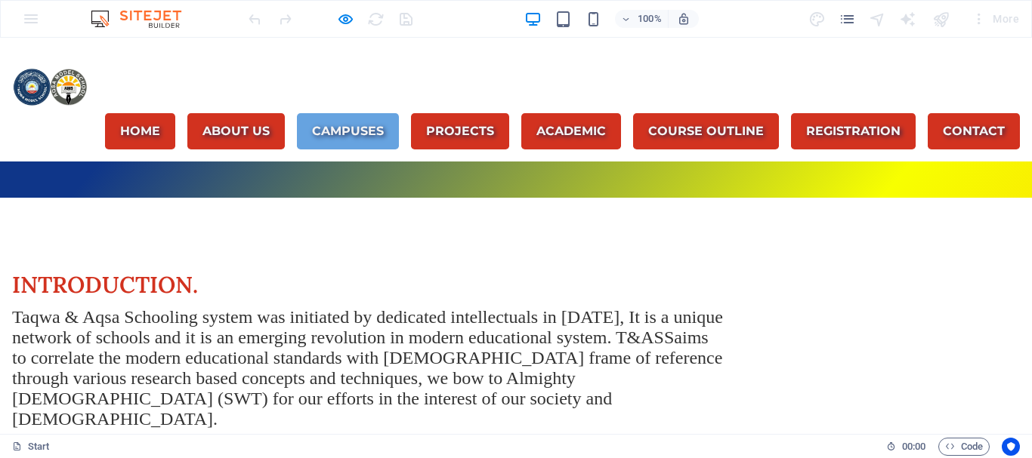
scroll to position [866, 0]
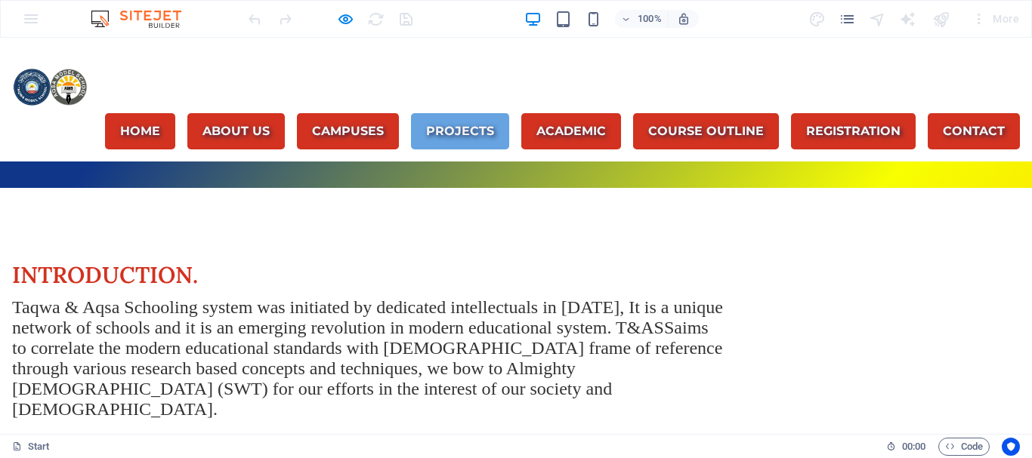
click at [470, 113] on link "PROJECTS" at bounding box center [460, 131] width 98 height 36
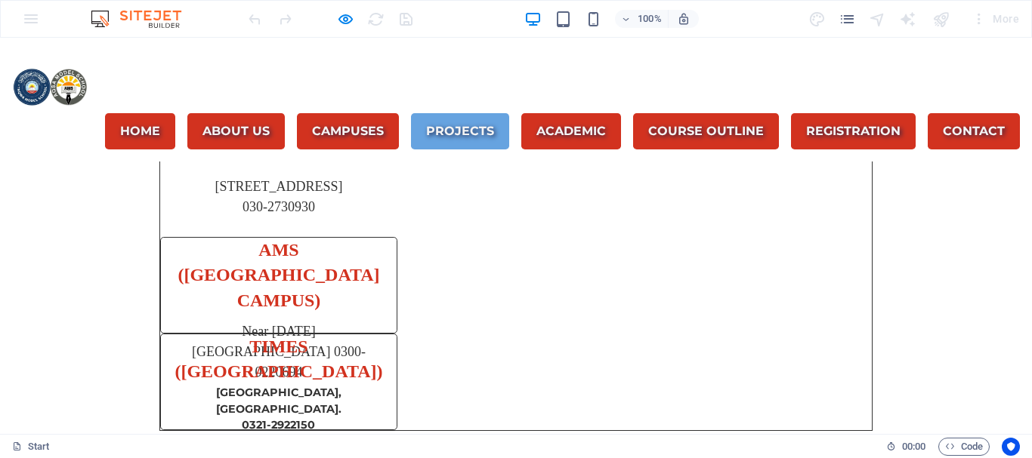
scroll to position [3279, 0]
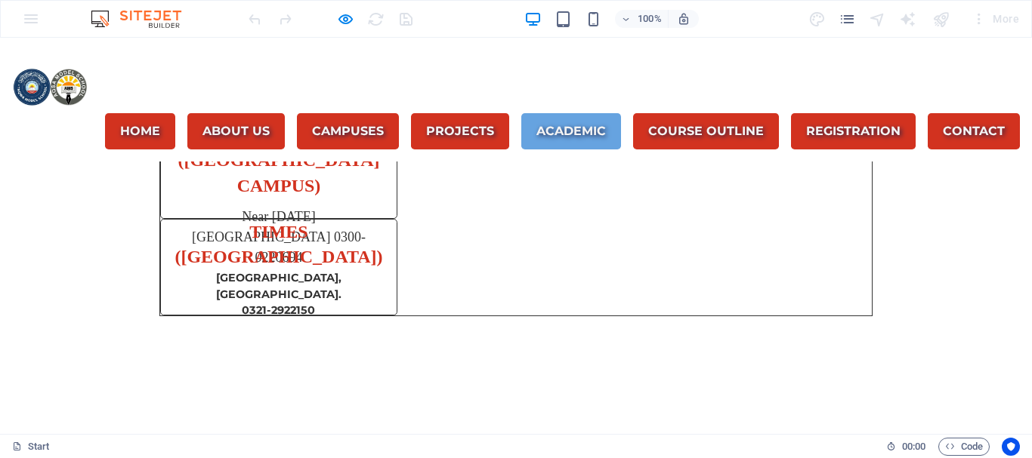
click at [582, 113] on link "Academic" at bounding box center [571, 131] width 100 height 36
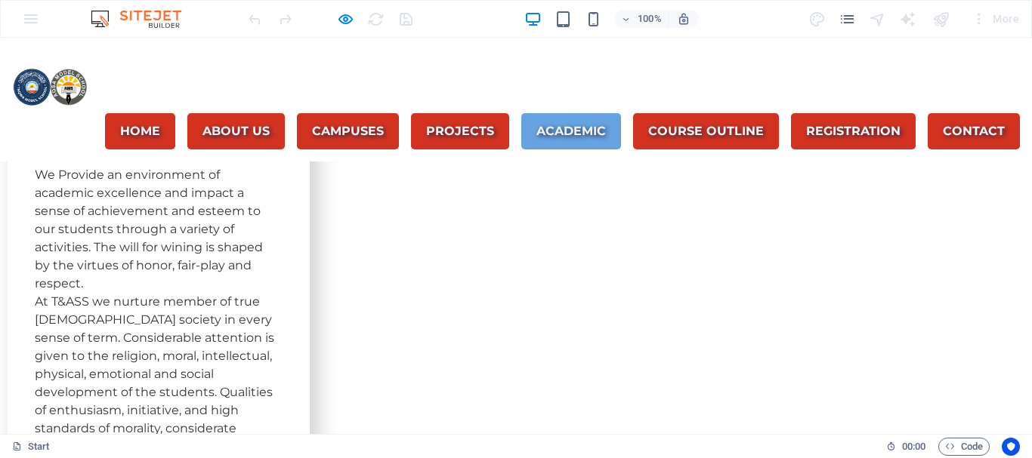
scroll to position [4488, 0]
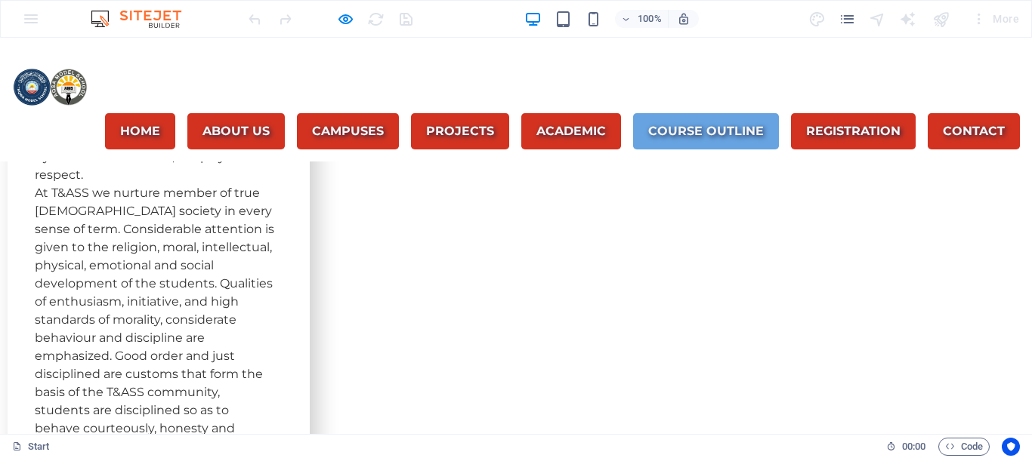
click at [694, 113] on link "Course outline" at bounding box center [706, 131] width 146 height 36
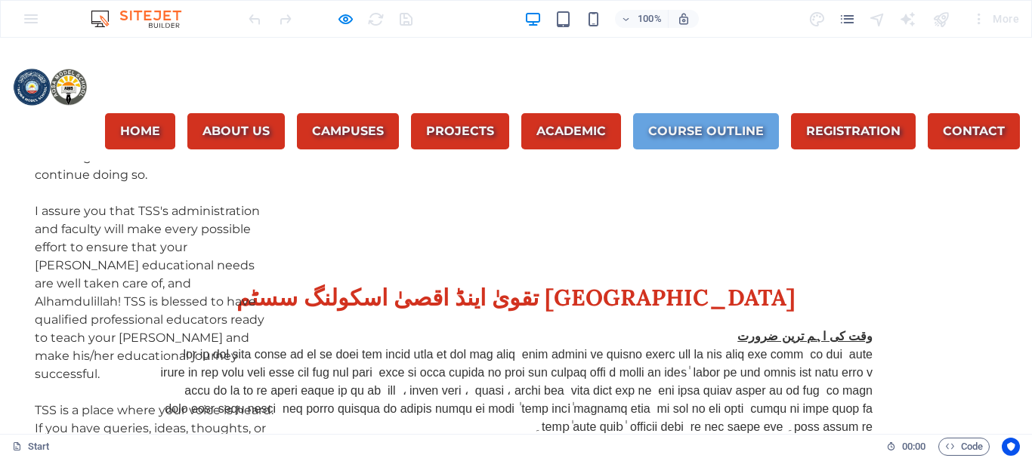
scroll to position [5092, 0]
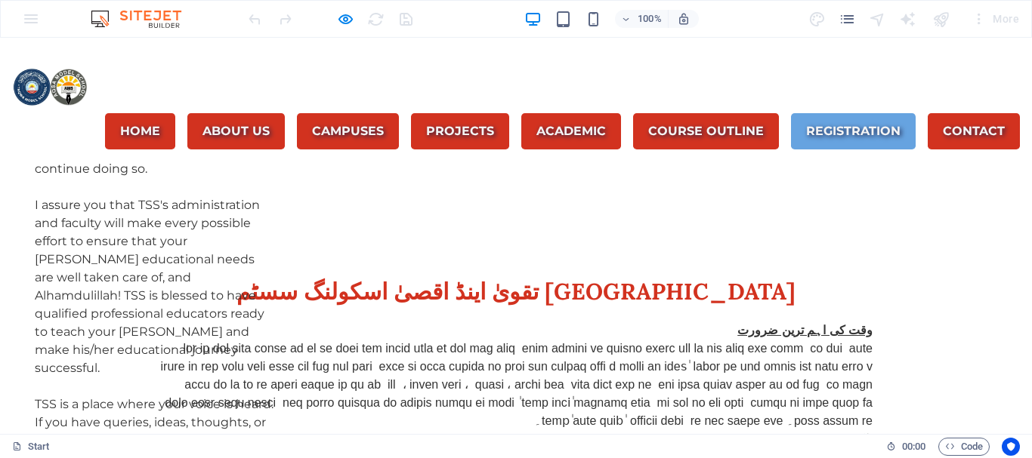
click at [882, 113] on link "Registration" at bounding box center [853, 131] width 125 height 36
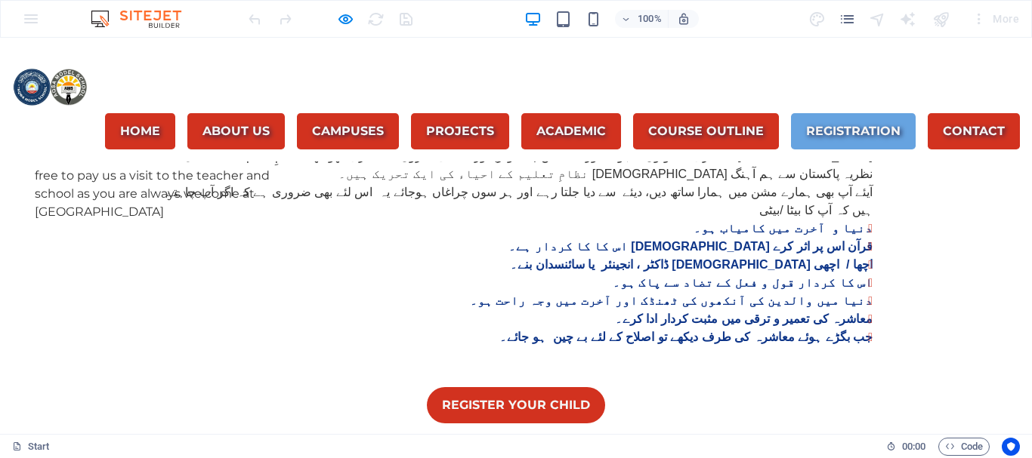
scroll to position [5399, 0]
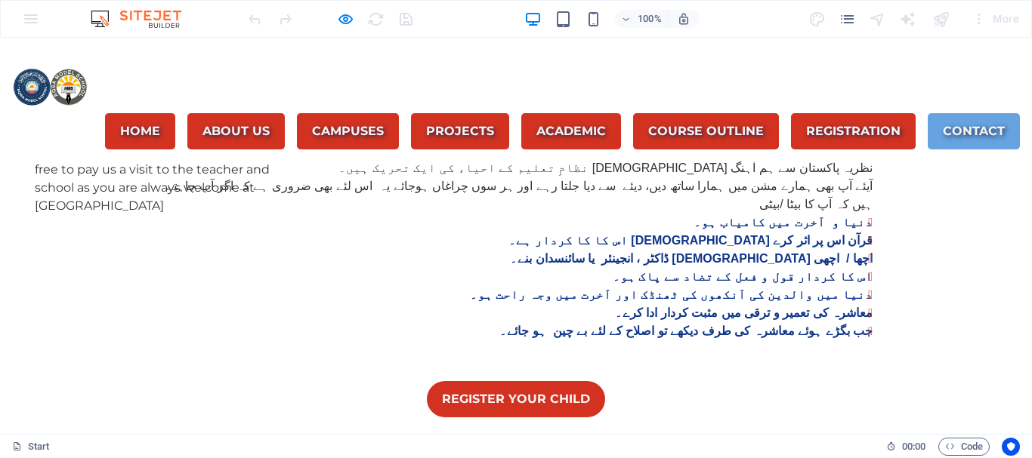
click at [948, 113] on link "Contact" at bounding box center [973, 131] width 92 height 36
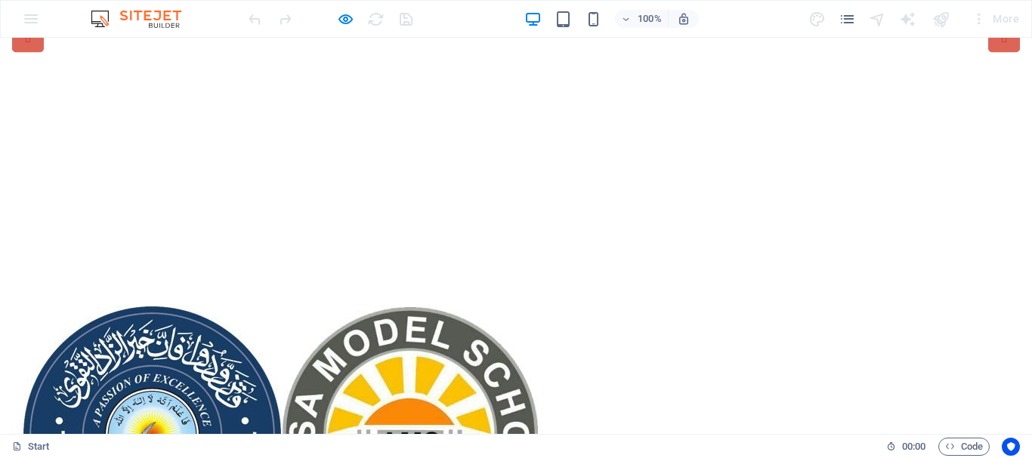
scroll to position [0, 0]
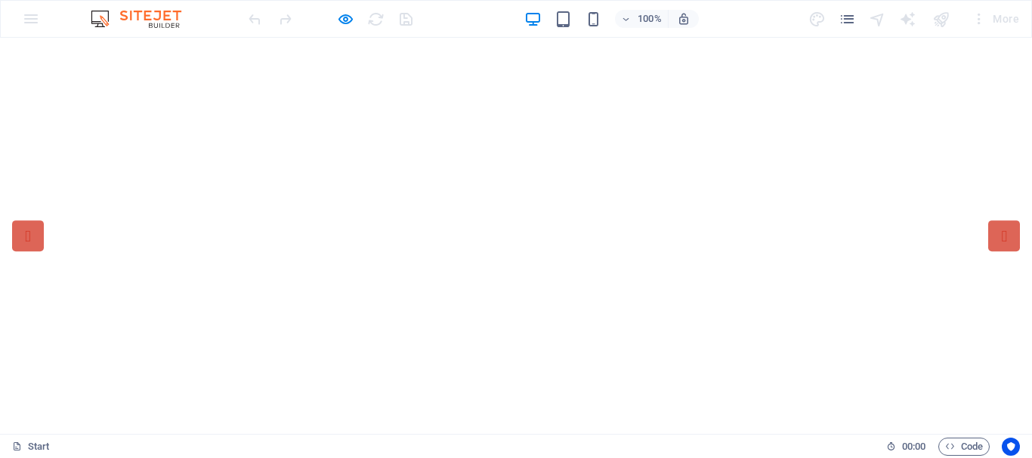
drag, startPoint x: 957, startPoint y: 8, endPoint x: 346, endPoint y: 18, distance: 611.1
click at [346, 18] on icon "button" at bounding box center [345, 19] width 17 height 17
